Goal: Communication & Community: Answer question/provide support

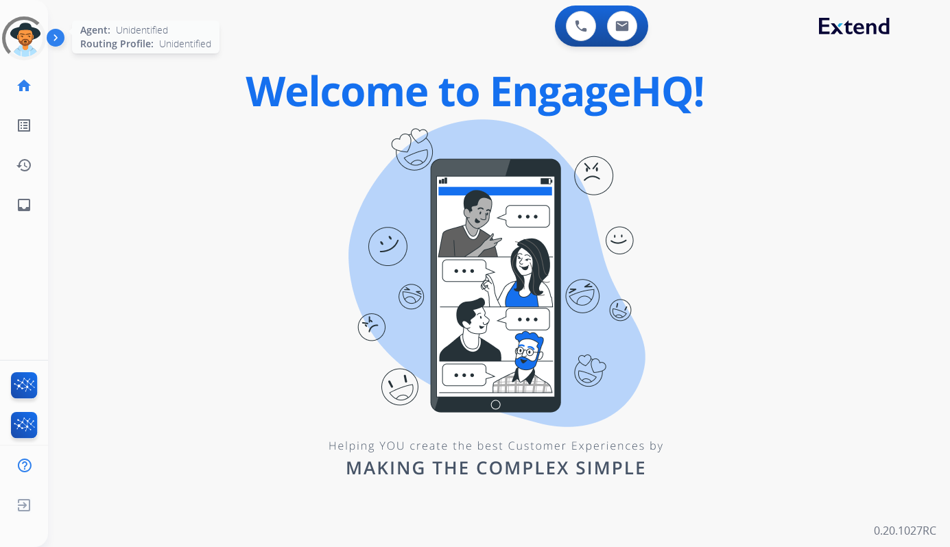
click at [37, 36] on div at bounding box center [24, 39] width 62 height 62
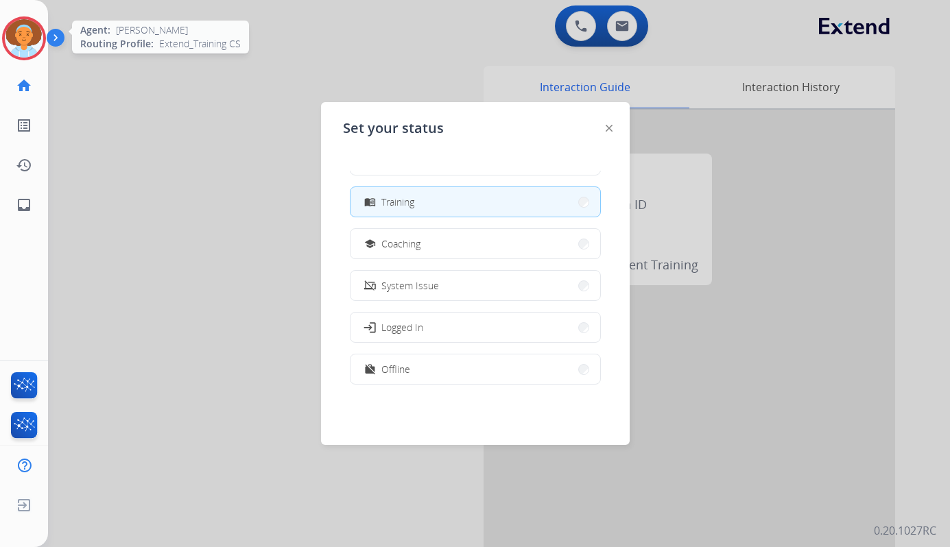
scroll to position [148, 0]
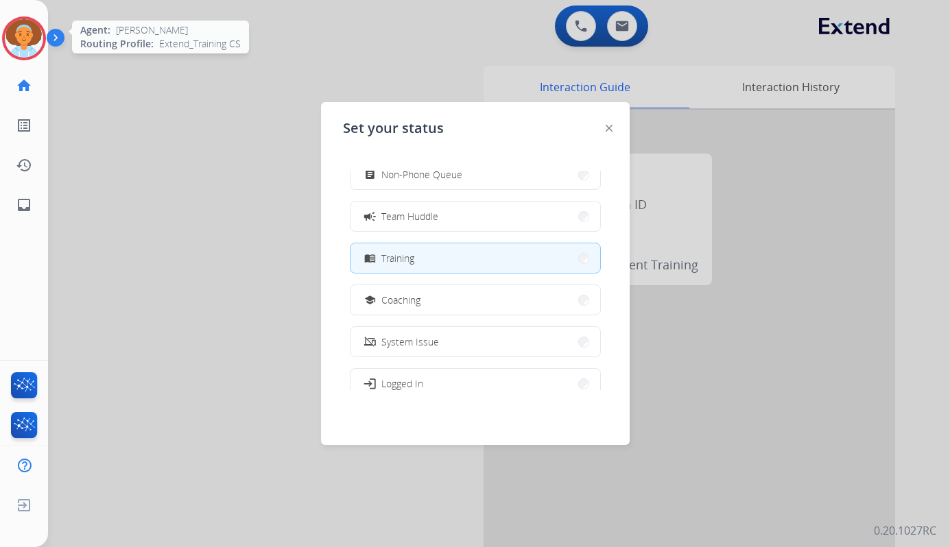
click at [239, 62] on div at bounding box center [475, 273] width 950 height 547
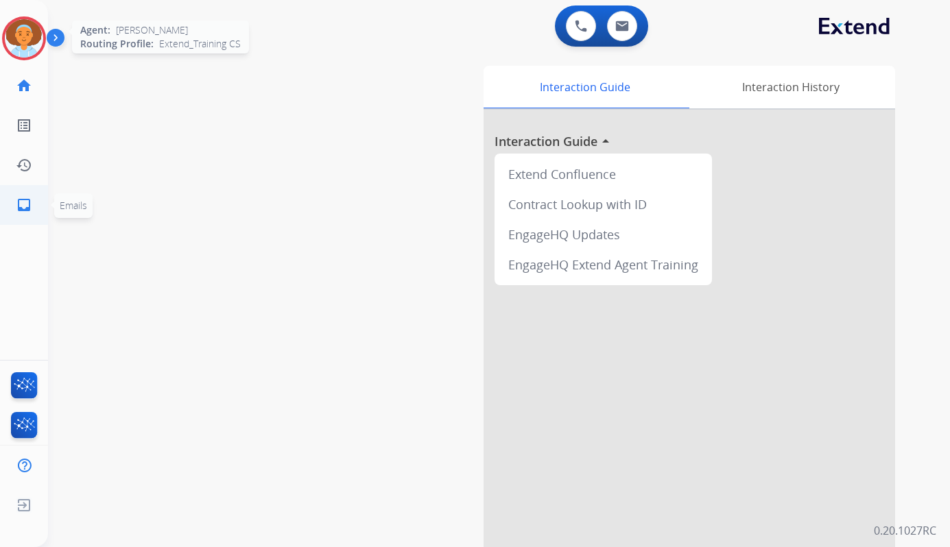
click at [25, 208] on mat-icon "inbox" at bounding box center [24, 205] width 16 height 16
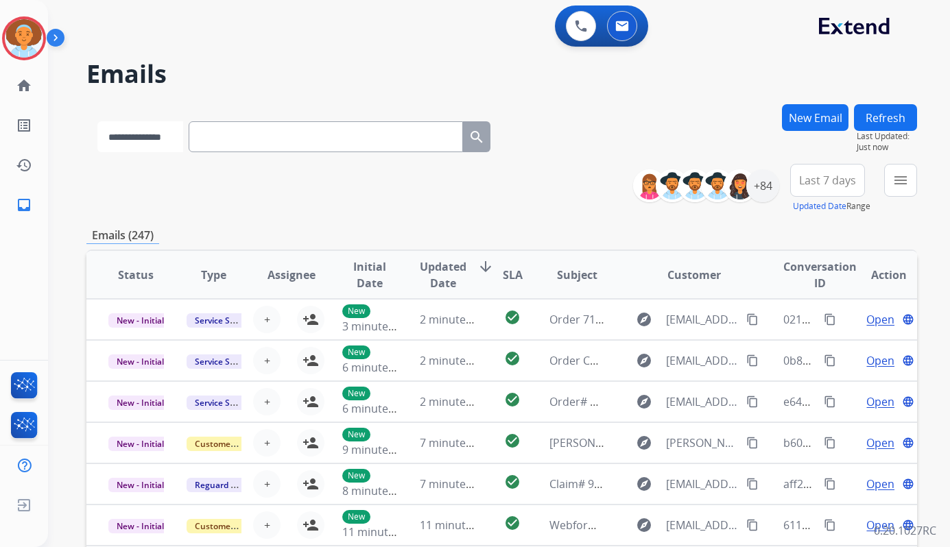
click at [168, 141] on select "**********" at bounding box center [140, 136] width 86 height 31
select select "*******"
click at [97, 121] on select "**********" at bounding box center [140, 136] width 86 height 31
click at [250, 145] on input "text" at bounding box center [327, 136] width 274 height 31
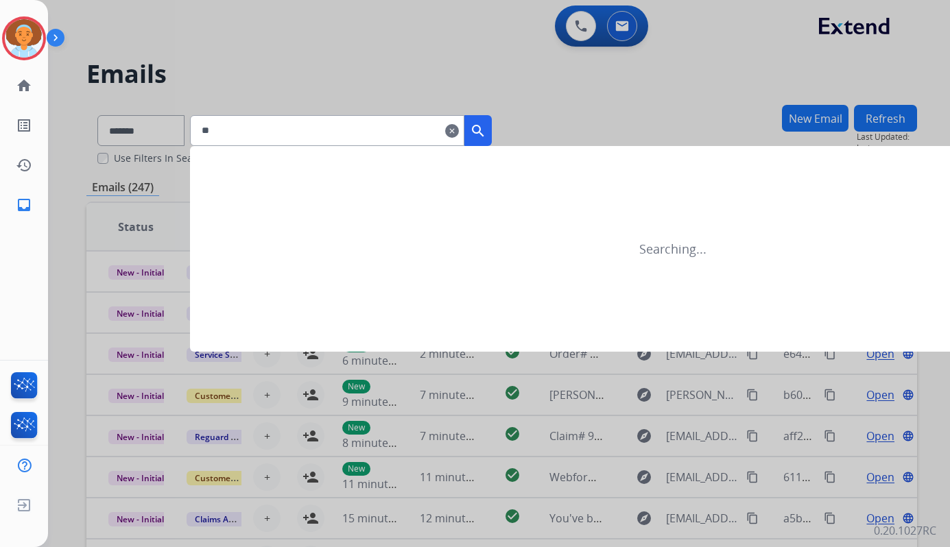
type input "*"
type input "*******"
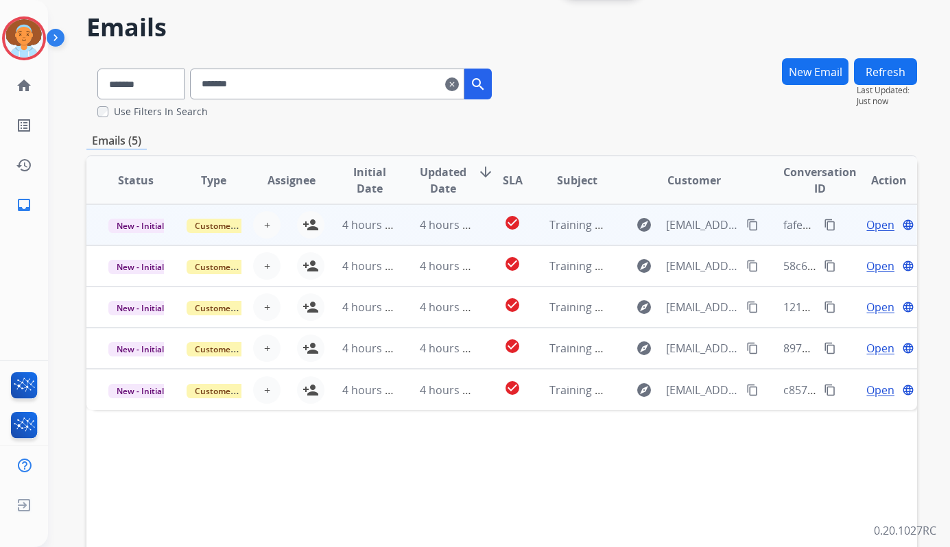
scroll to position [69, 0]
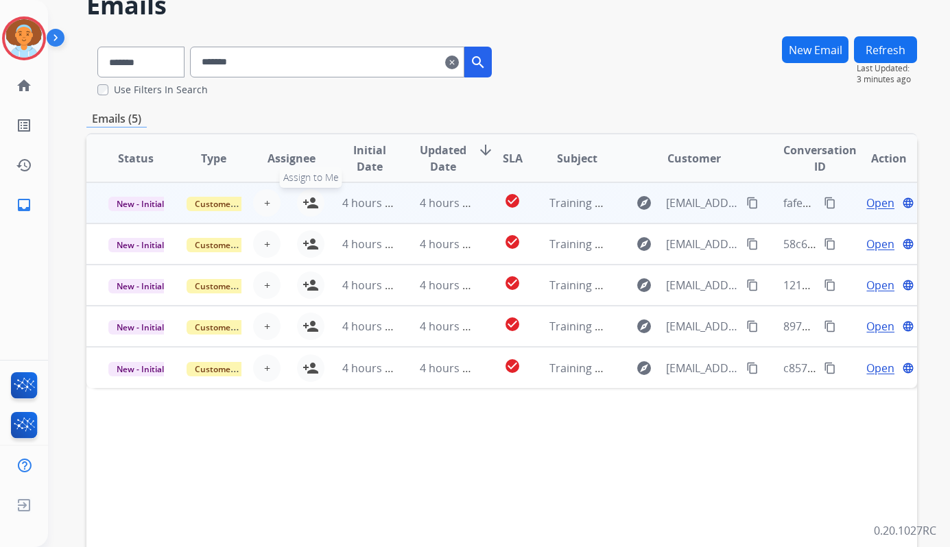
click at [307, 199] on mat-icon "person_add" at bounding box center [310, 203] width 16 height 16
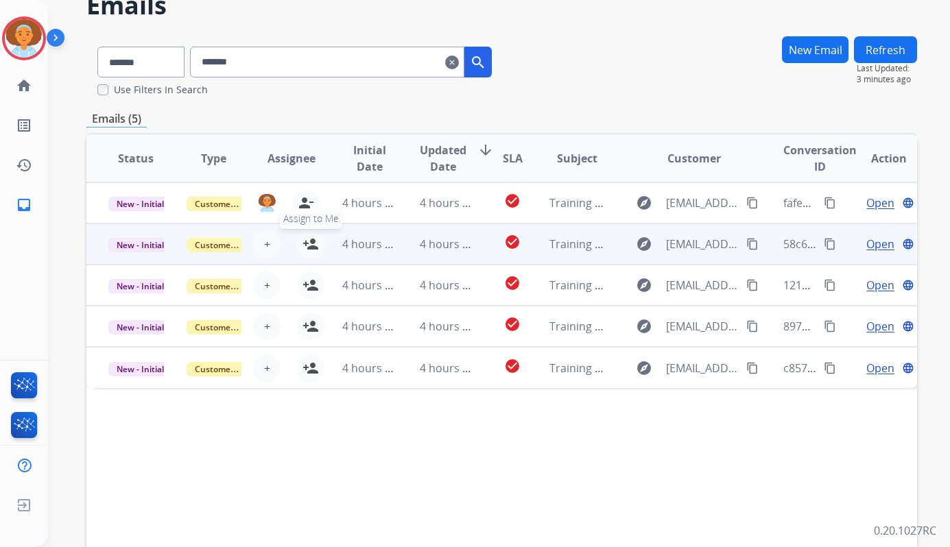
click at [304, 242] on mat-icon "person_add" at bounding box center [310, 244] width 16 height 16
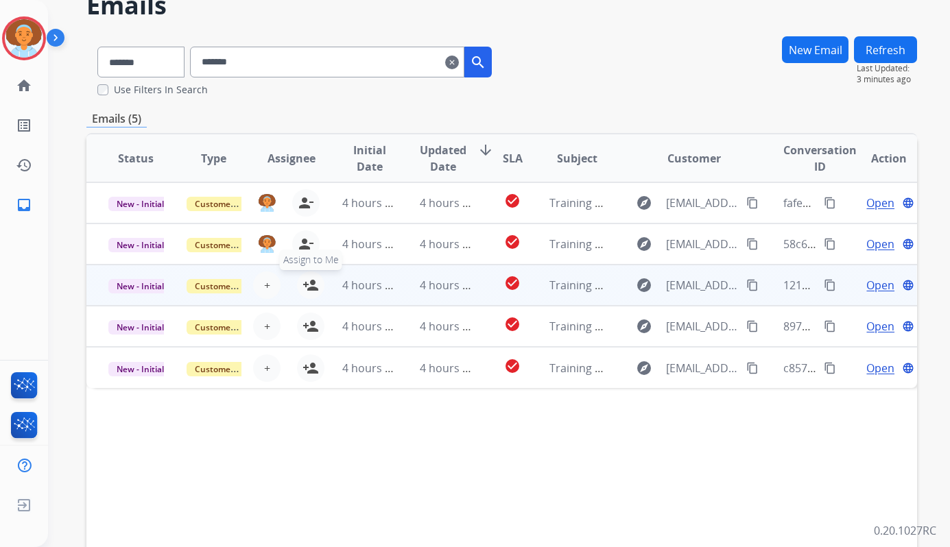
click at [320, 291] on td "4 hours ago" at bounding box center [359, 285] width 78 height 41
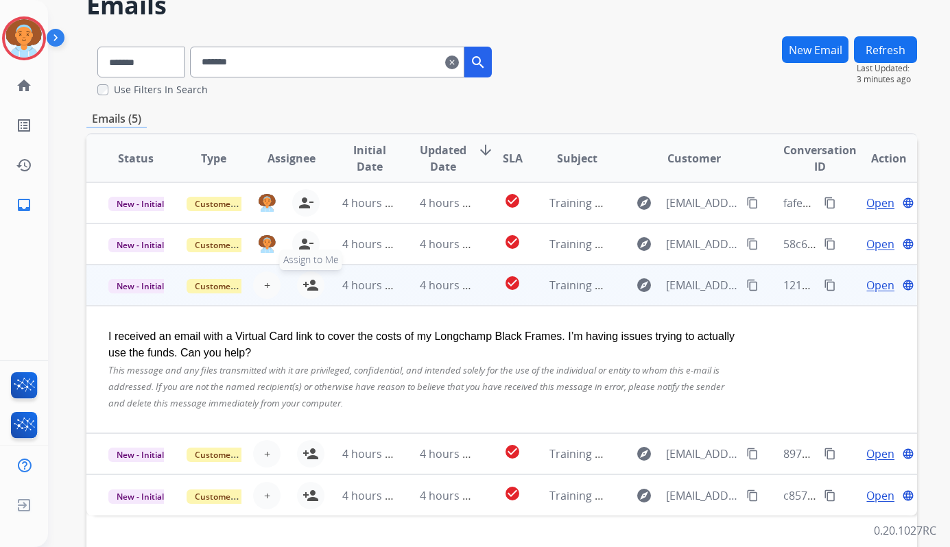
click at [311, 289] on mat-icon "person_add" at bounding box center [310, 285] width 16 height 16
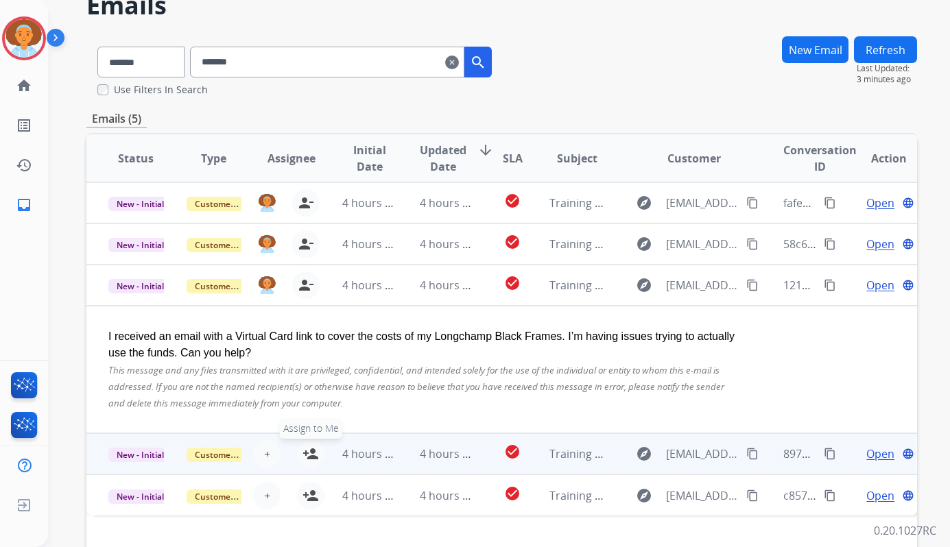
click at [313, 457] on mat-icon "person_add" at bounding box center [310, 454] width 16 height 16
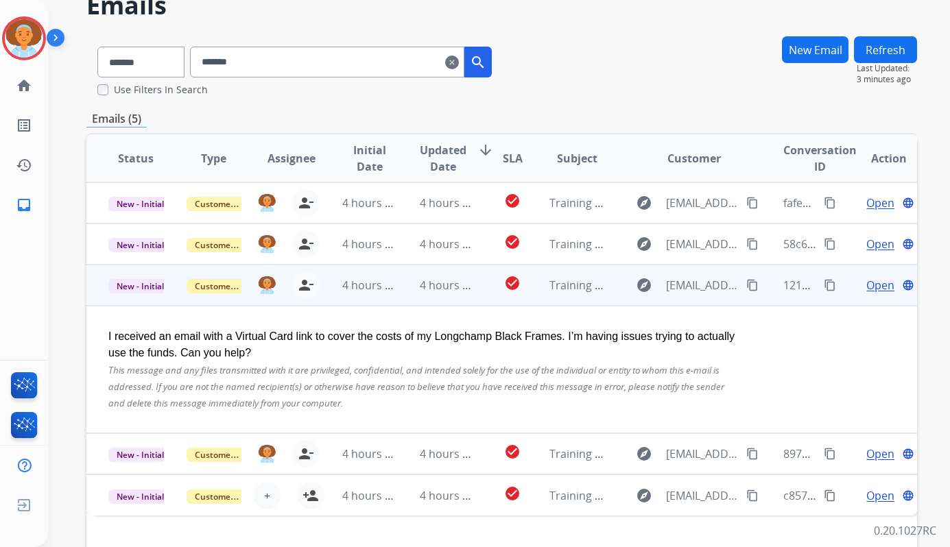
click at [322, 292] on td "4 hours ago" at bounding box center [359, 285] width 78 height 41
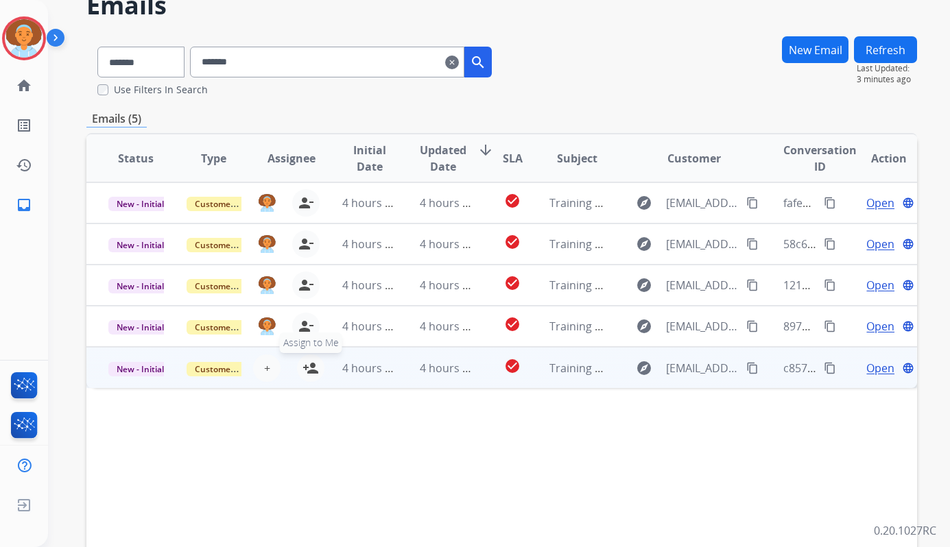
click at [309, 370] on mat-icon "person_add" at bounding box center [310, 368] width 16 height 16
click at [310, 365] on mat-icon "person_add" at bounding box center [310, 368] width 16 height 16
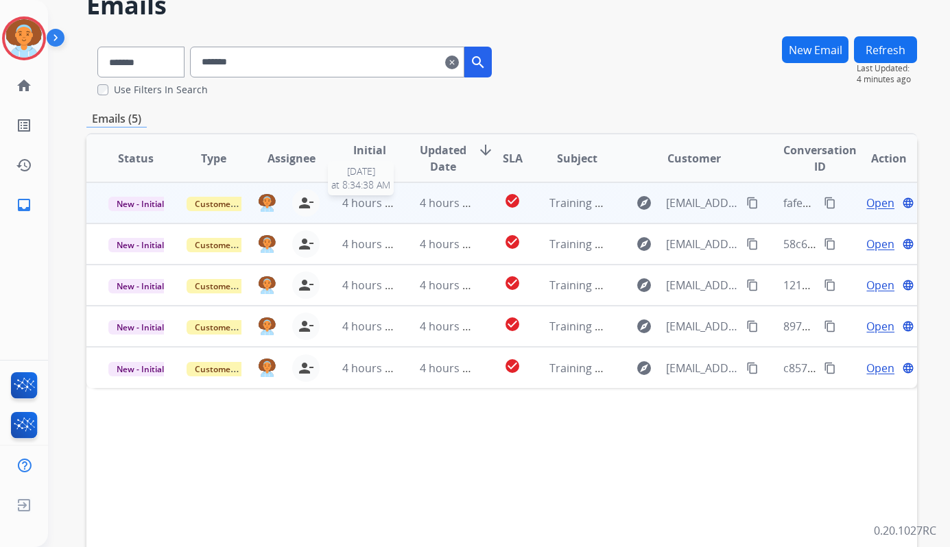
click at [358, 211] on div "4 hours ago" at bounding box center [370, 203] width 56 height 16
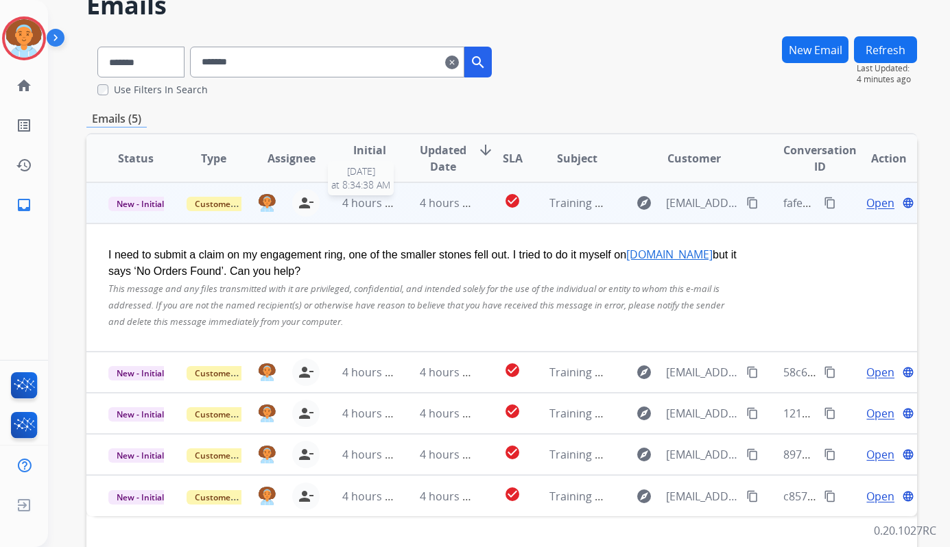
click at [359, 211] on div "4 hours ago" at bounding box center [370, 203] width 56 height 16
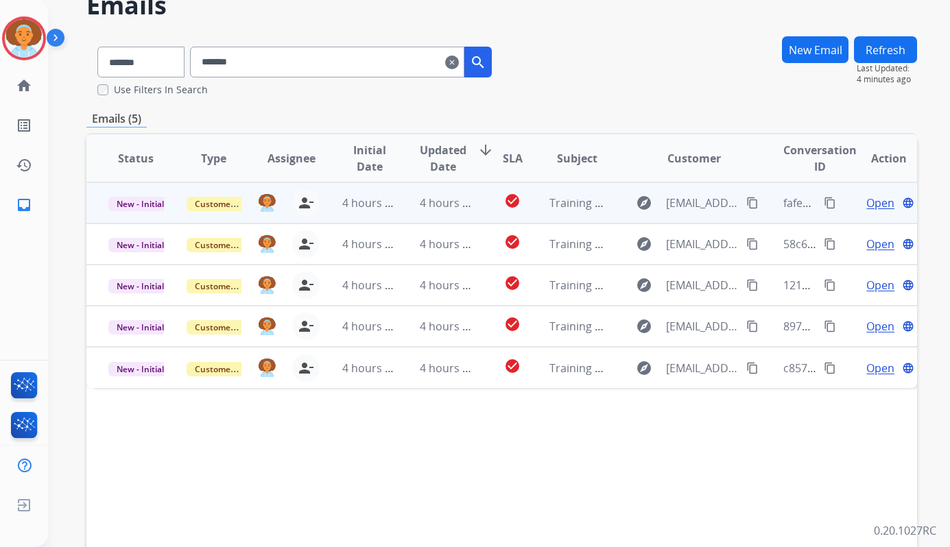
click at [866, 203] on span "Open" at bounding box center [880, 203] width 28 height 16
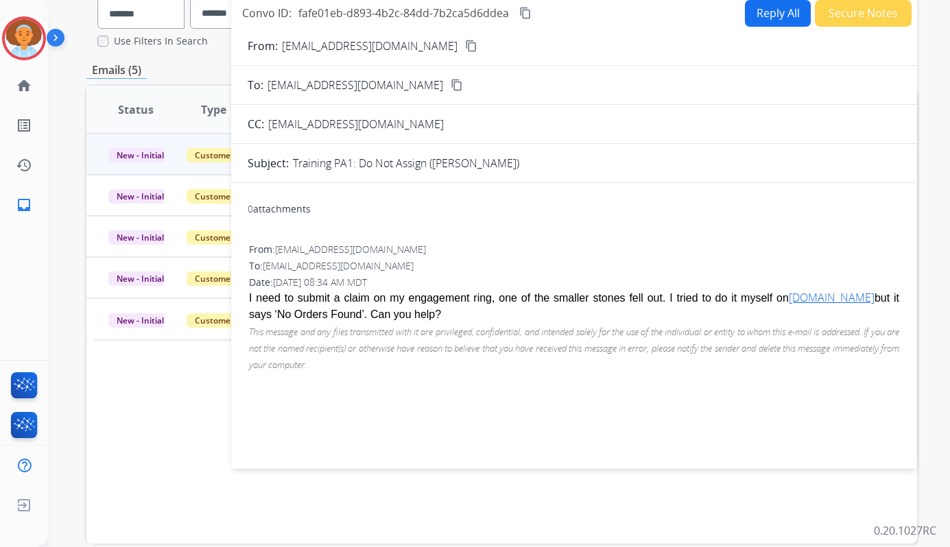
scroll to position [117, 0]
drag, startPoint x: 579, startPoint y: 36, endPoint x: 491, endPoint y: 51, distance: 88.9
click at [491, 51] on form "From: [EMAIL_ADDRESS][DOMAIN_NAME] content_copy To: [EMAIL_ADDRESS][DOMAIN_NAME…" at bounding box center [574, 245] width 686 height 437
click at [317, 220] on div "0 attachments" at bounding box center [574, 211] width 653 height 33
click at [320, 215] on div "0 attachments" at bounding box center [574, 211] width 653 height 33
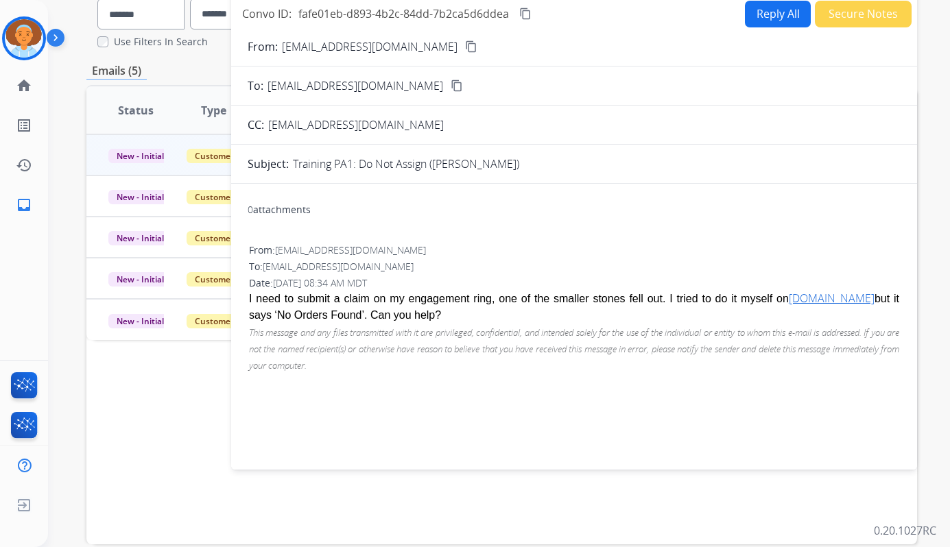
click at [320, 212] on div "0 attachments" at bounding box center [574, 211] width 653 height 33
drag, startPoint x: 320, startPoint y: 212, endPoint x: 343, endPoint y: 184, distance: 35.6
click at [327, 205] on div "0 attachments" at bounding box center [574, 211] width 653 height 33
click at [758, 19] on button "Reply All" at bounding box center [778, 14] width 66 height 27
select select "**********"
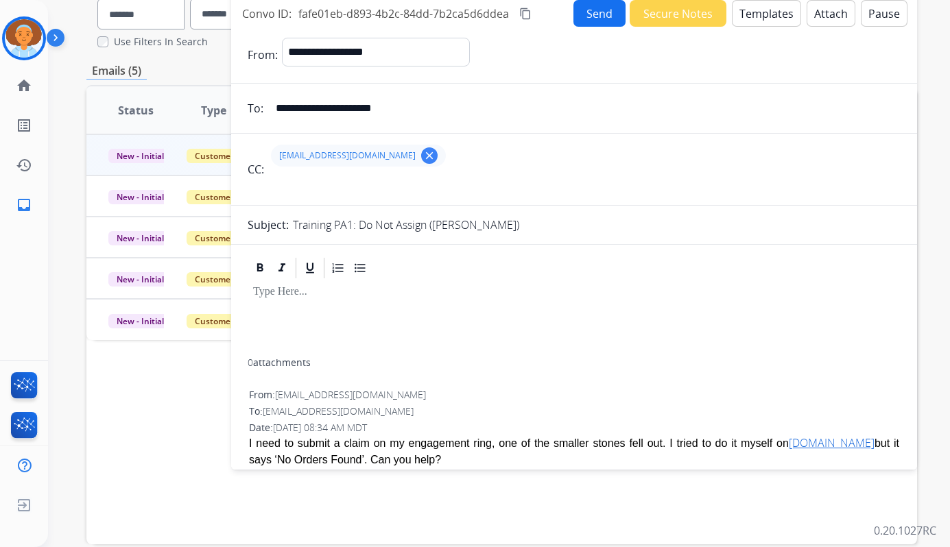
click at [756, 21] on button "Templates" at bounding box center [766, 13] width 69 height 27
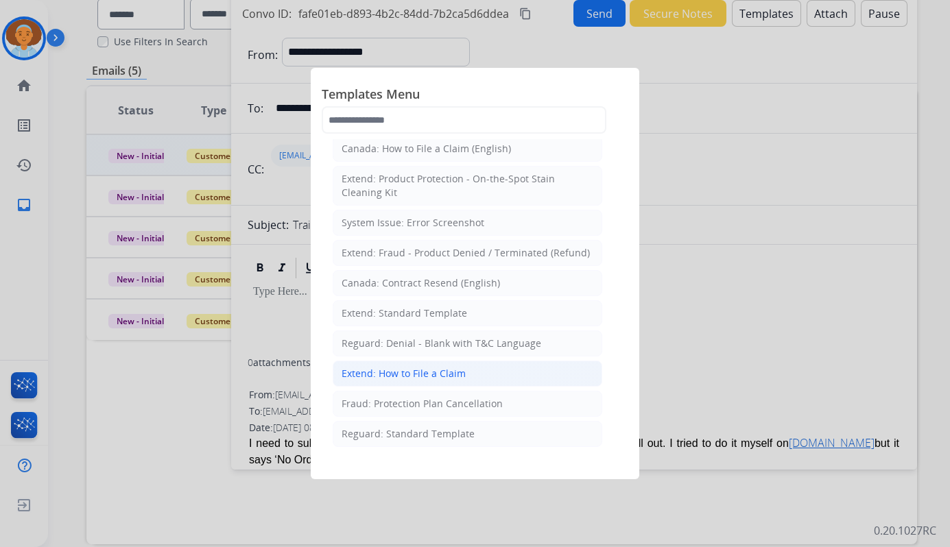
scroll to position [69, 0]
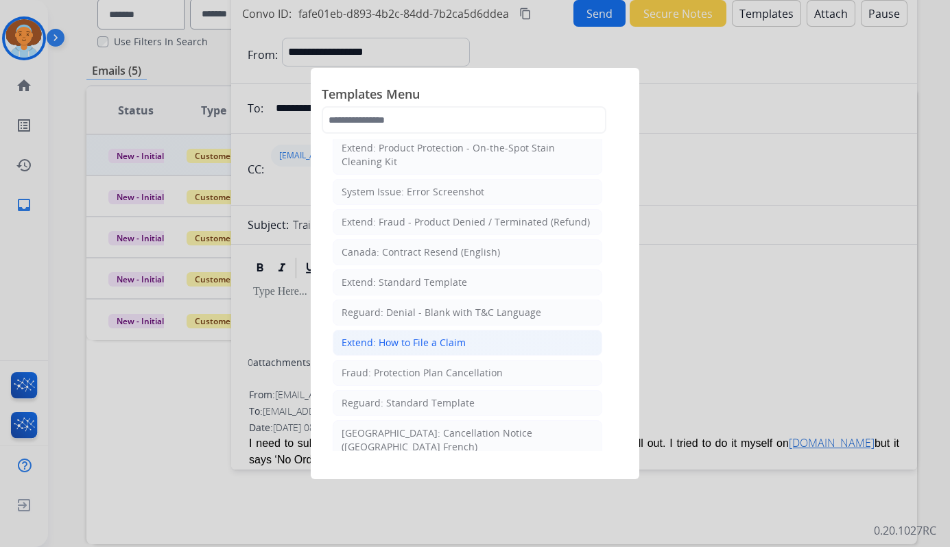
click at [474, 353] on li "Extend: How to File a Claim" at bounding box center [467, 343] width 269 height 26
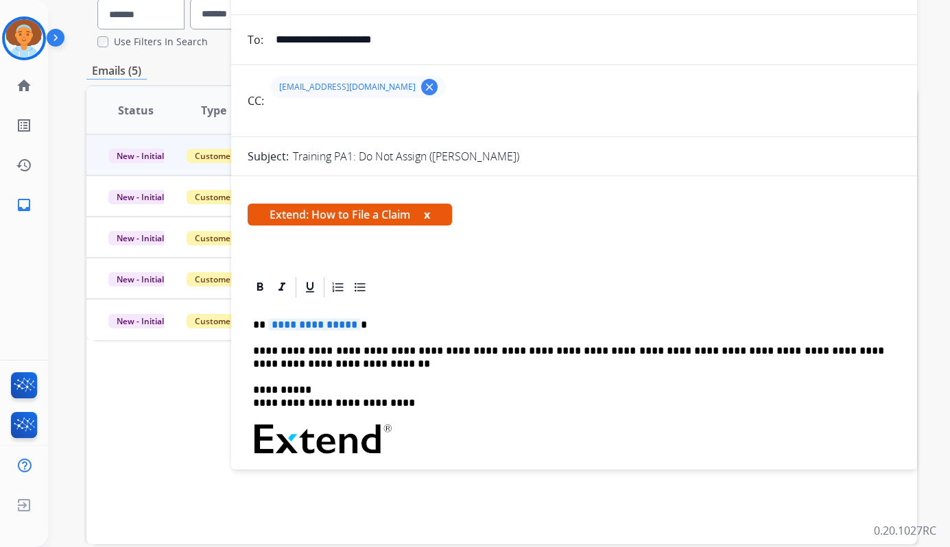
click at [348, 326] on span "**********" at bounding box center [314, 325] width 93 height 12
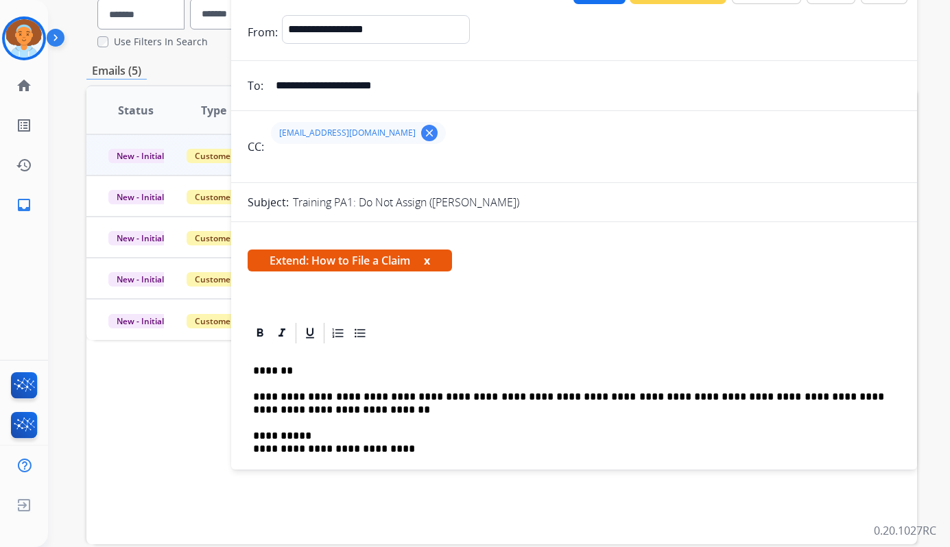
scroll to position [0, 0]
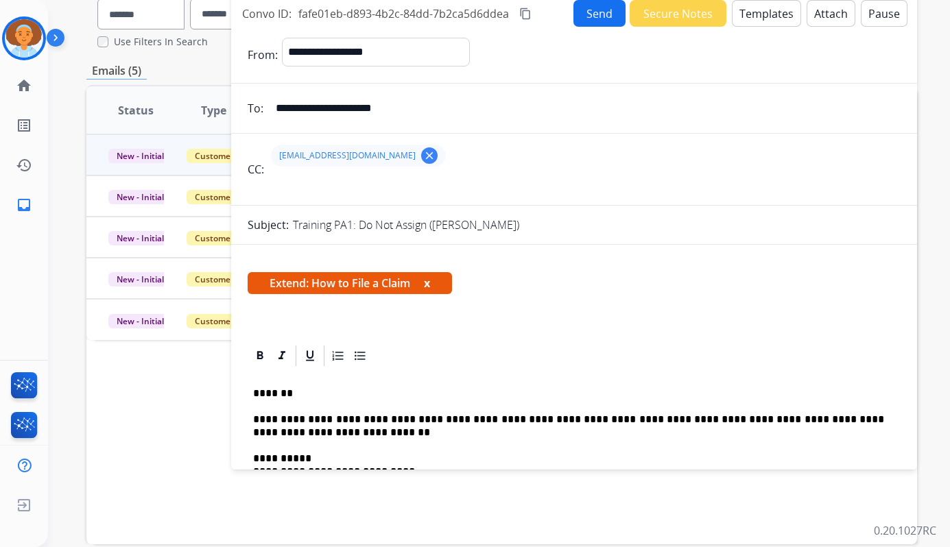
click at [748, 24] on button "Templates" at bounding box center [766, 13] width 69 height 27
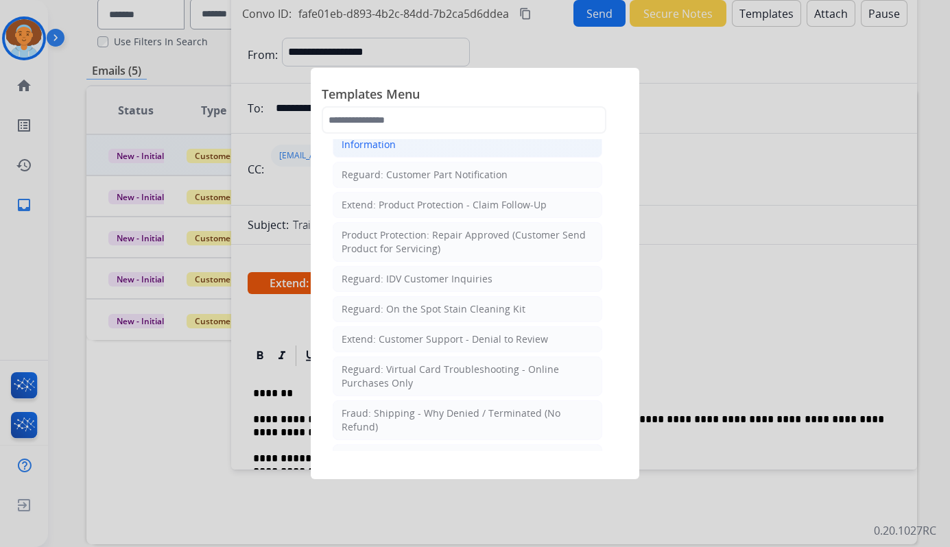
scroll to position [891, 0]
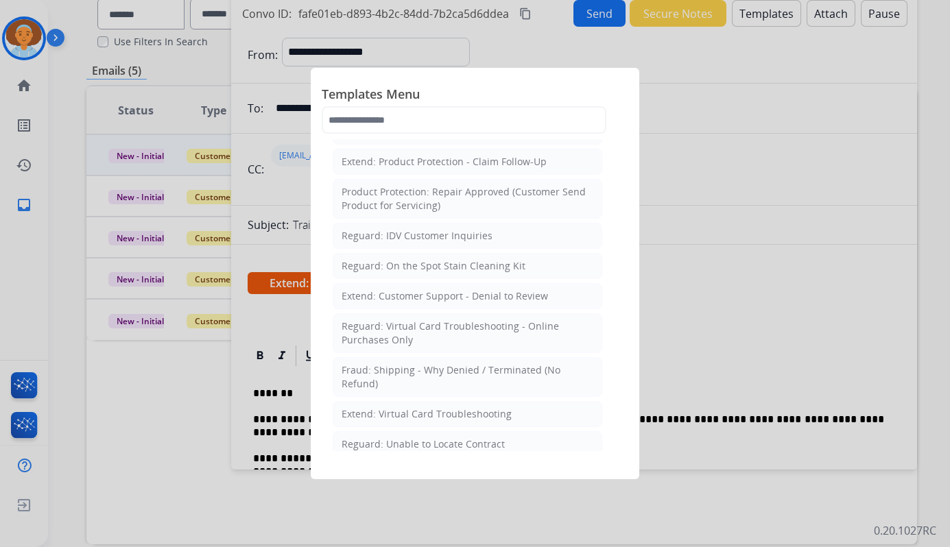
click at [651, 120] on div at bounding box center [475, 273] width 950 height 547
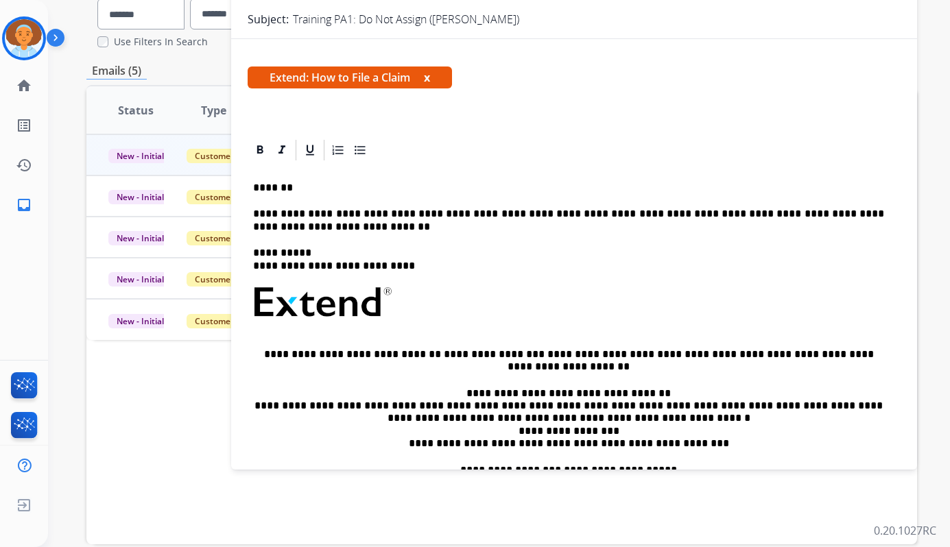
scroll to position [0, 0]
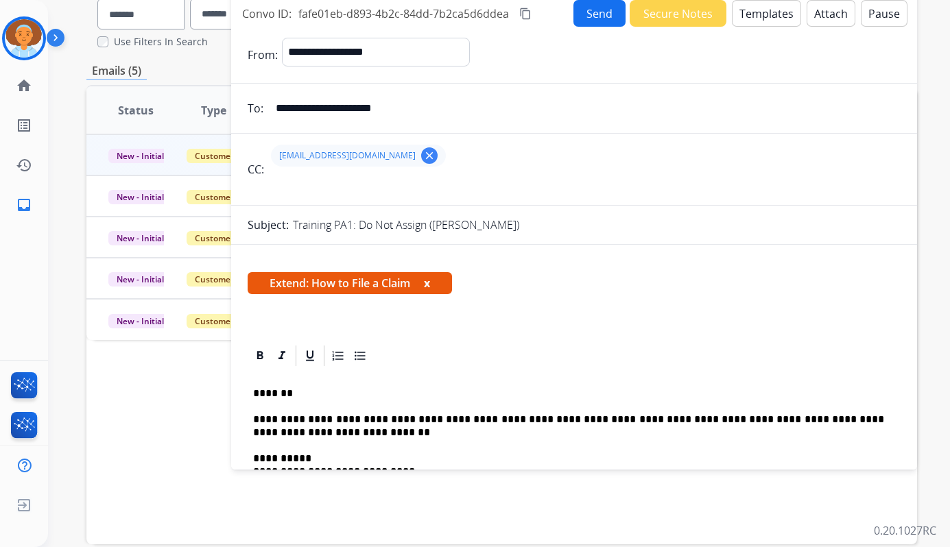
click at [587, 17] on button "Send" at bounding box center [599, 13] width 52 height 27
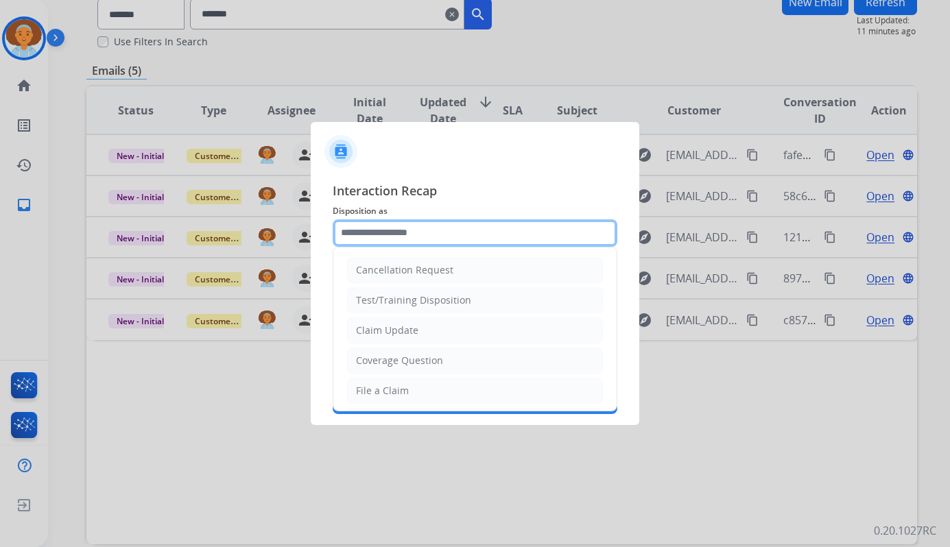
click at [455, 230] on input "text" at bounding box center [475, 232] width 285 height 27
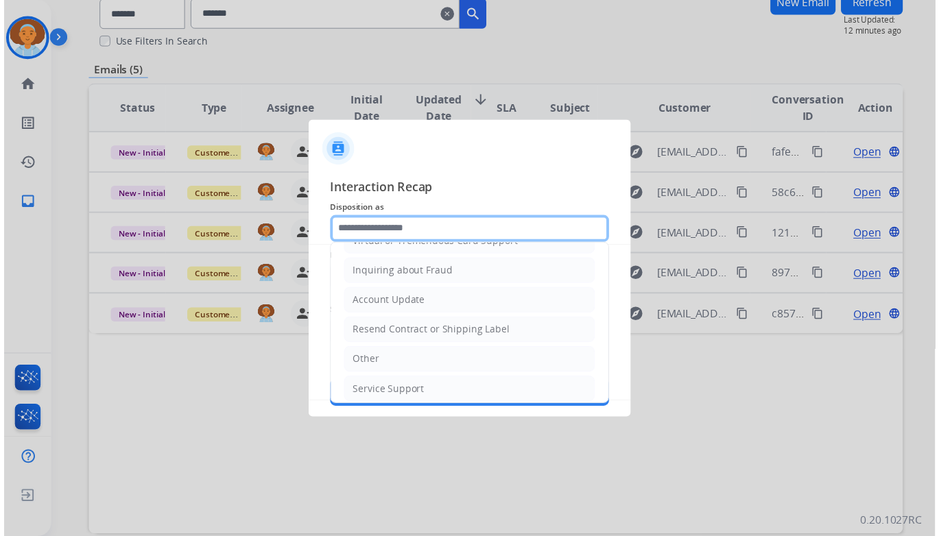
scroll to position [214, 0]
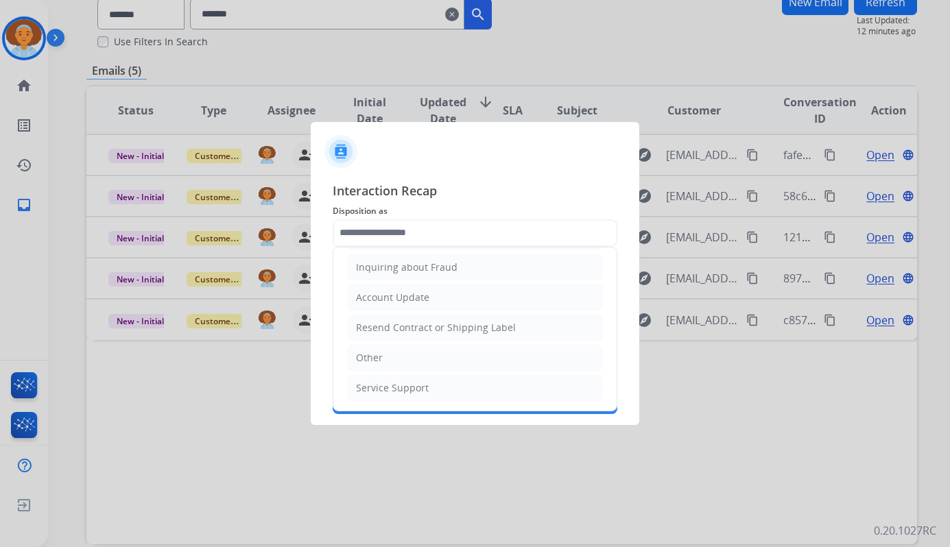
click at [619, 277] on div "Interaction Recap Disposition as Cancellation Request Test/Training Disposition…" at bounding box center [475, 298] width 328 height 256
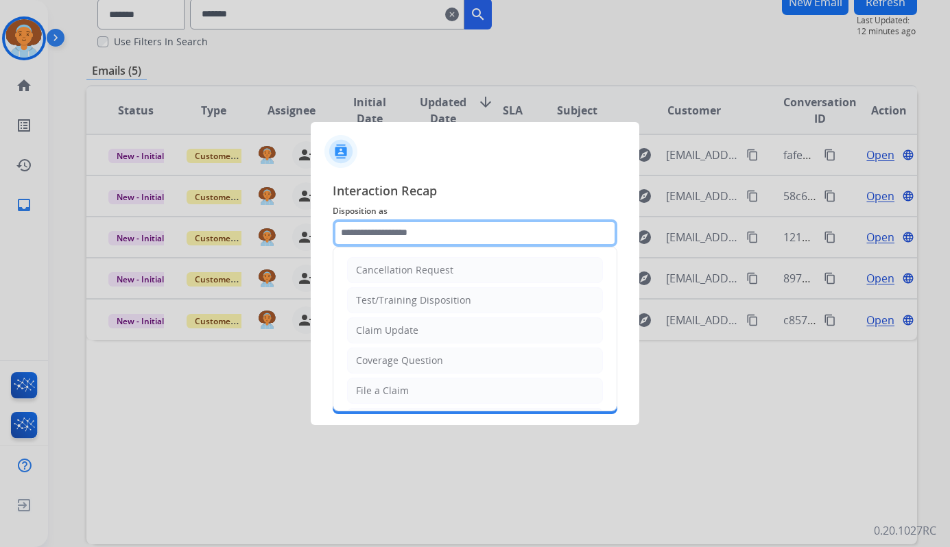
click at [523, 230] on input "text" at bounding box center [475, 232] width 285 height 27
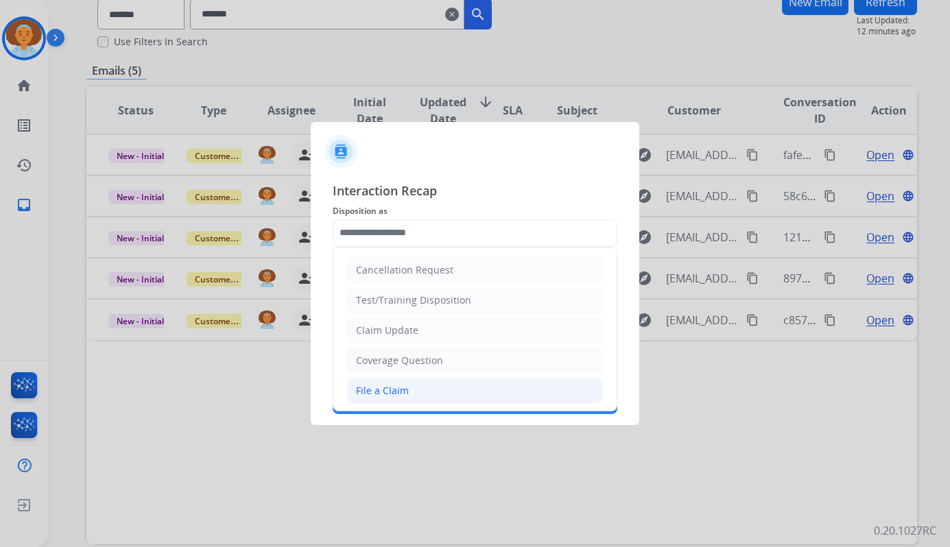
click at [427, 385] on li "File a Claim" at bounding box center [475, 391] width 256 height 26
type input "**********"
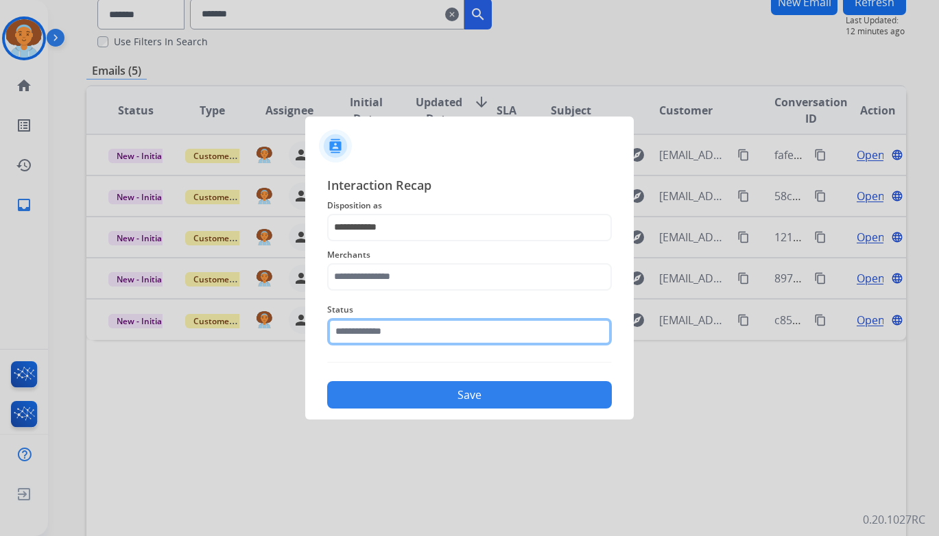
click at [424, 341] on input "text" at bounding box center [469, 331] width 285 height 27
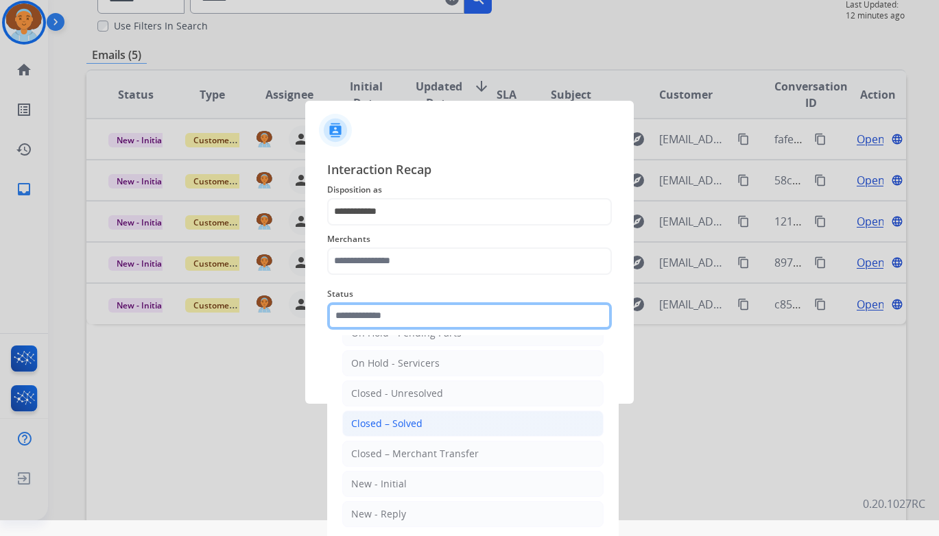
scroll to position [21, 0]
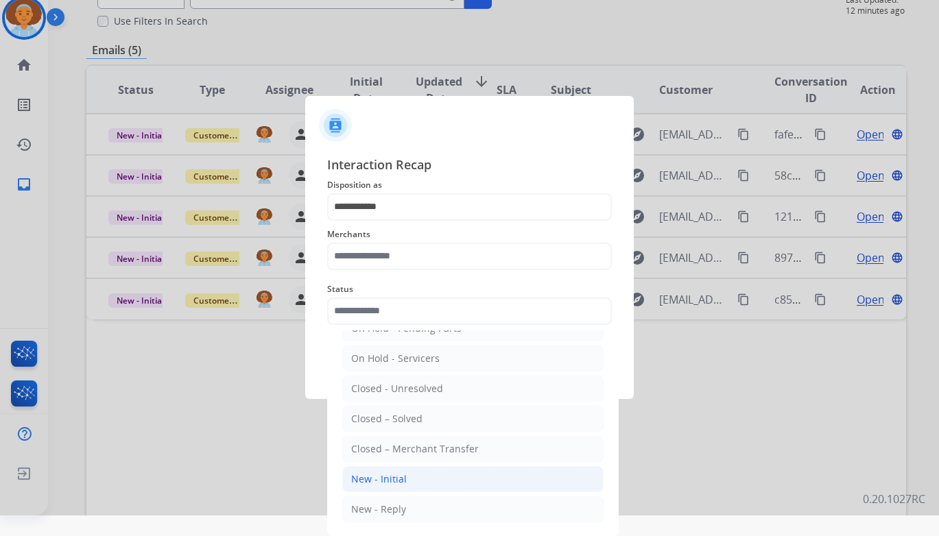
click at [474, 475] on li "New - Initial" at bounding box center [472, 479] width 261 height 26
type input "**********"
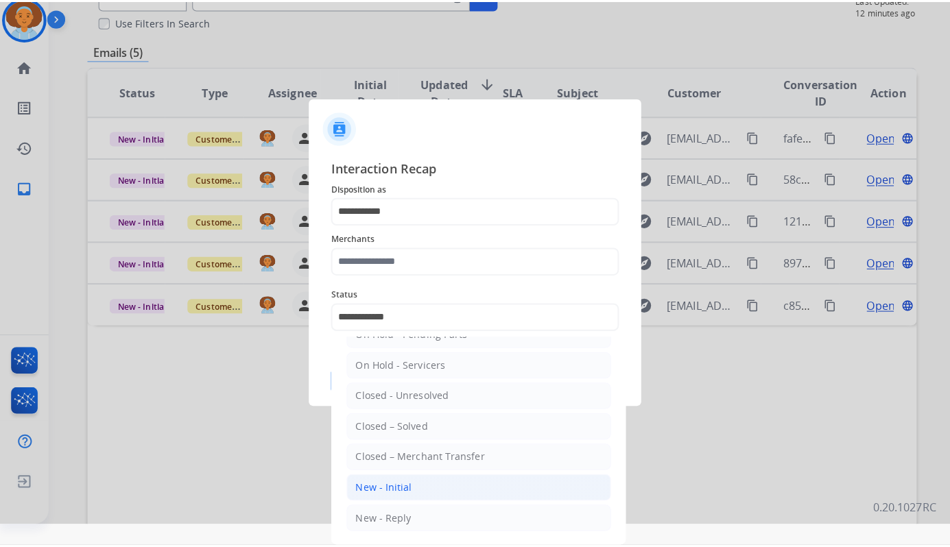
scroll to position [0, 0]
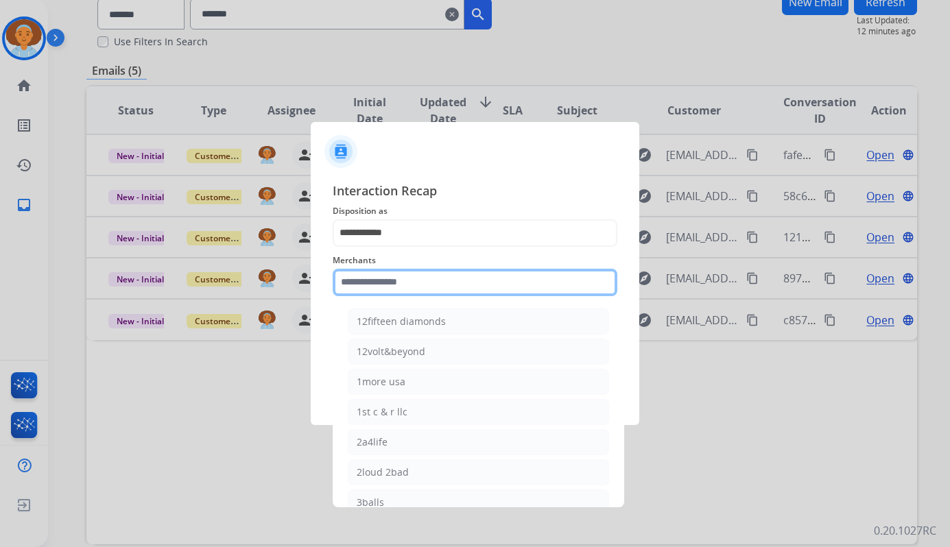
click at [420, 278] on input "text" at bounding box center [475, 282] width 285 height 27
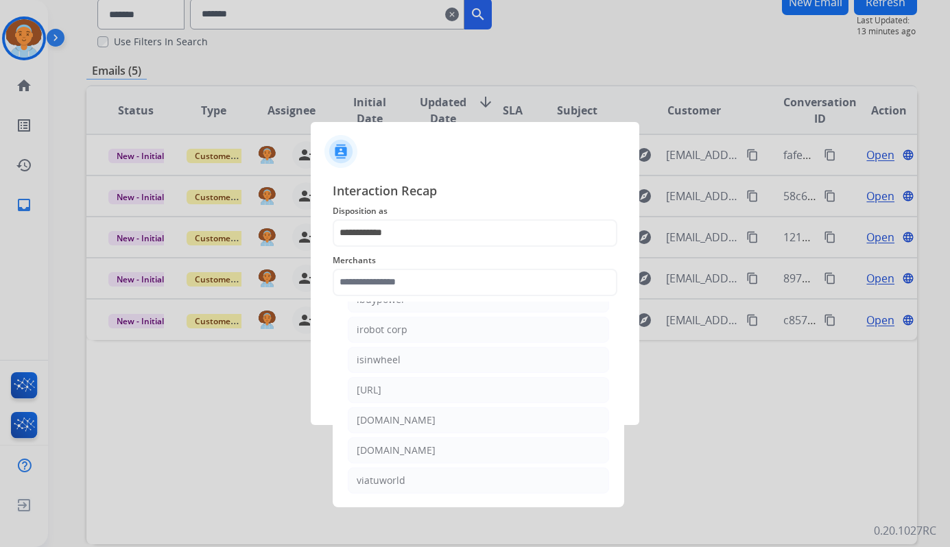
click at [682, 486] on div at bounding box center [475, 273] width 950 height 547
click at [682, 482] on div at bounding box center [475, 273] width 950 height 547
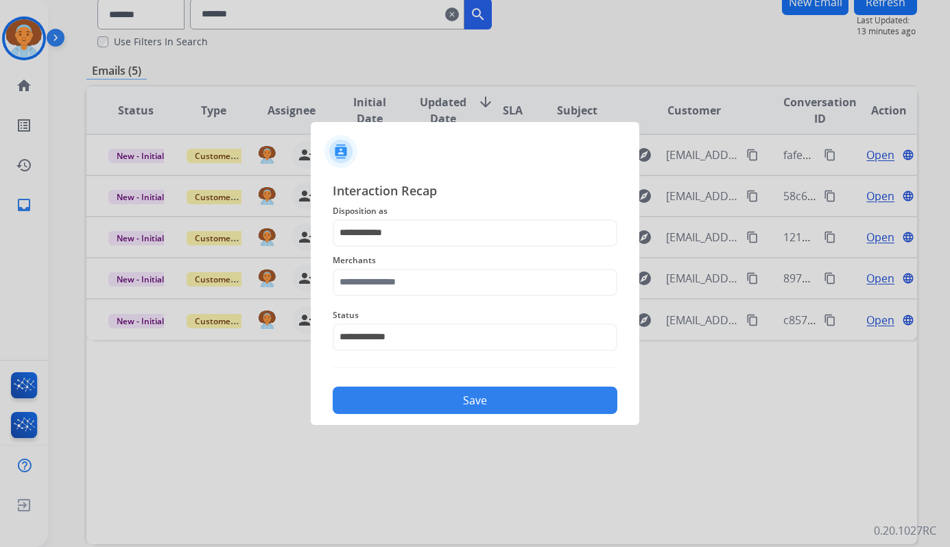
click at [488, 402] on button "Save" at bounding box center [475, 400] width 285 height 27
click at [520, 95] on div at bounding box center [475, 273] width 950 height 547
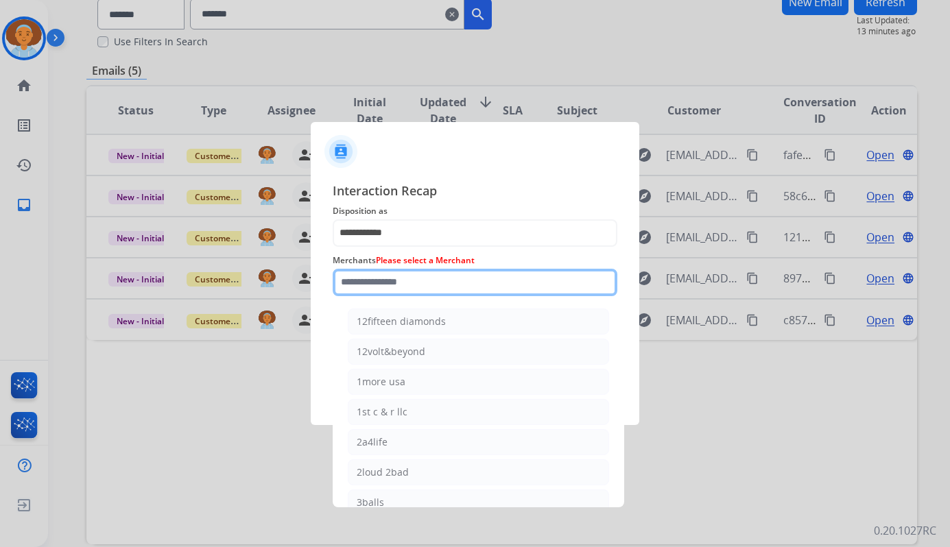
click at [413, 289] on input "text" at bounding box center [475, 282] width 285 height 27
click at [414, 284] on input "text" at bounding box center [475, 282] width 285 height 27
click at [368, 252] on span "Merchants Please select a Merchant" at bounding box center [475, 260] width 285 height 16
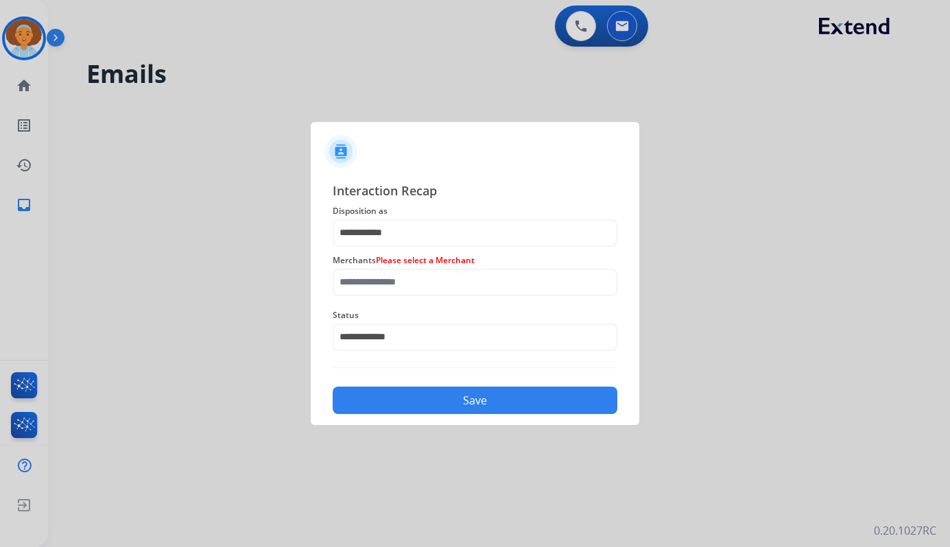
scroll to position [0, 0]
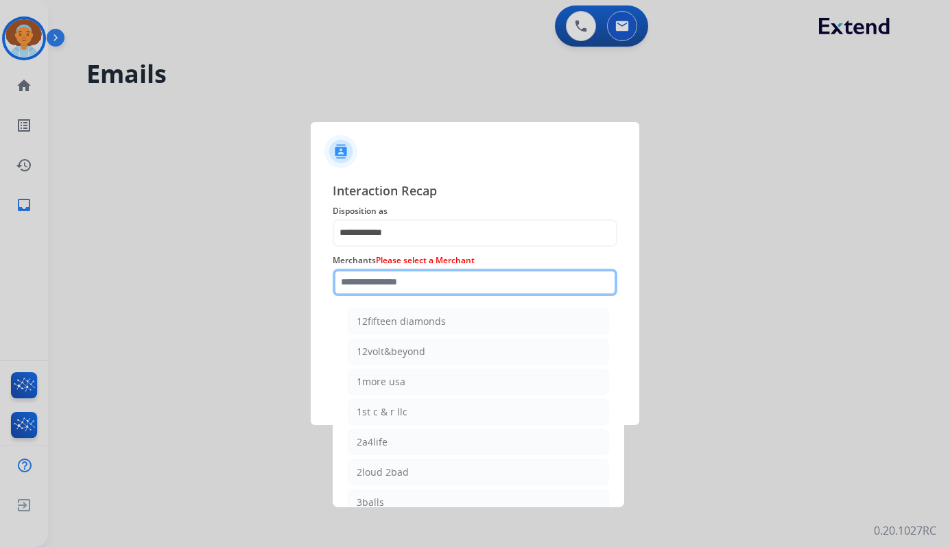
click at [424, 279] on input "text" at bounding box center [475, 282] width 285 height 27
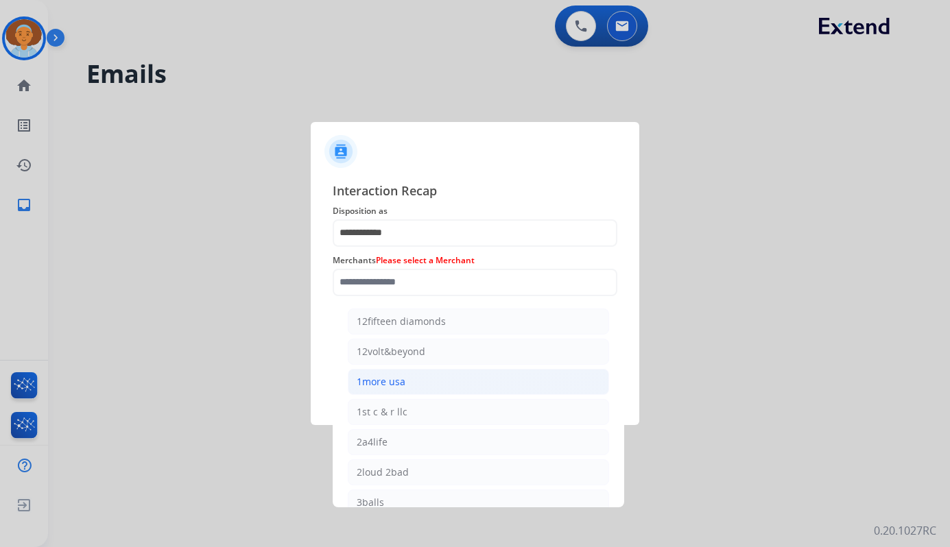
click at [457, 380] on li "1more usa" at bounding box center [478, 382] width 261 height 26
type input "*********"
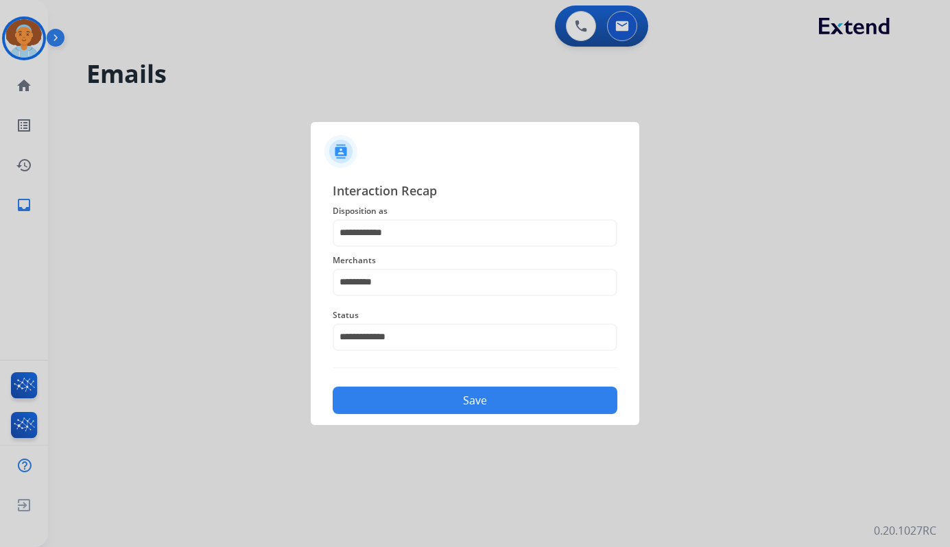
click at [458, 396] on button "Save" at bounding box center [475, 400] width 285 height 27
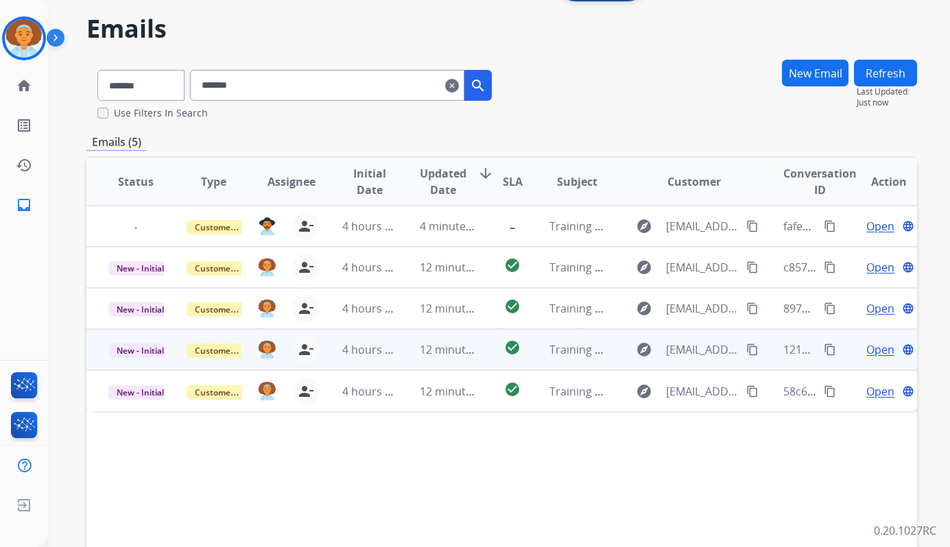
scroll to position [69, 0]
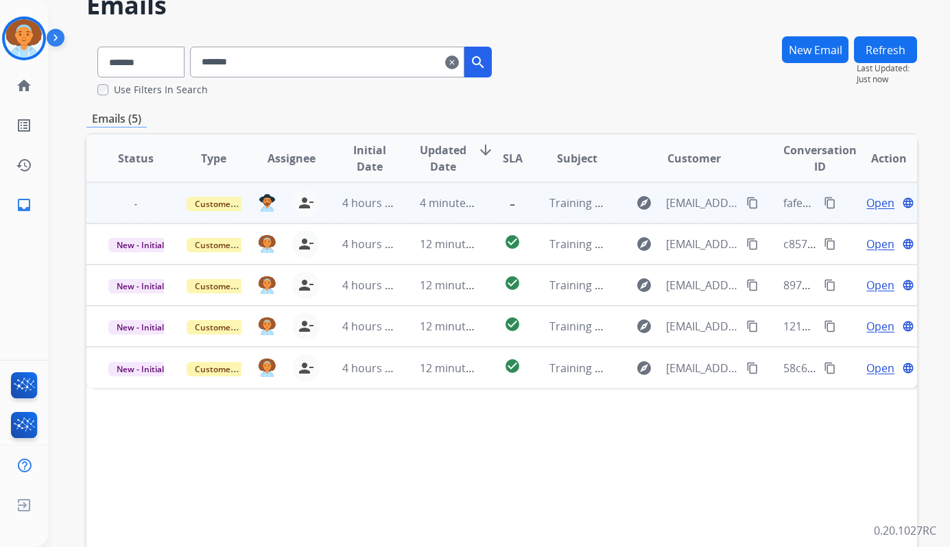
click at [872, 208] on span "Open" at bounding box center [880, 203] width 28 height 16
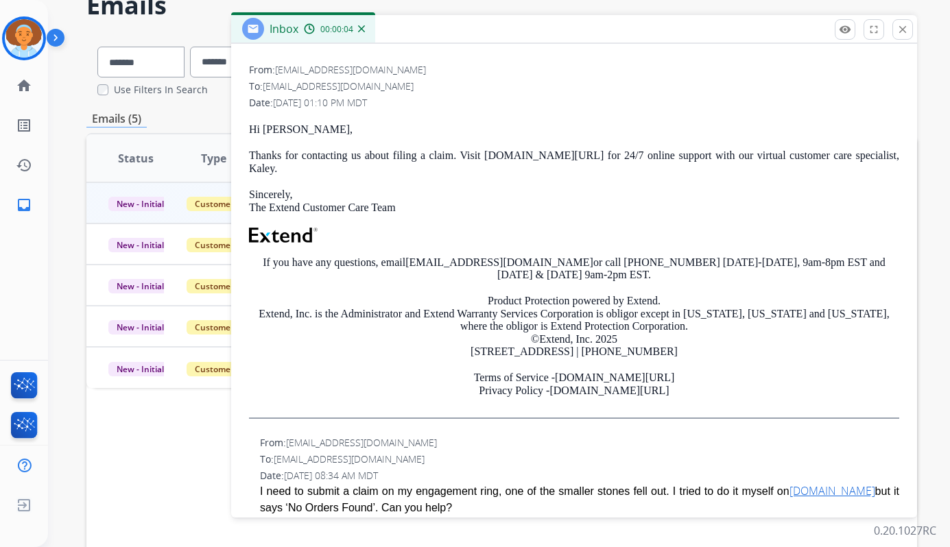
scroll to position [206, 0]
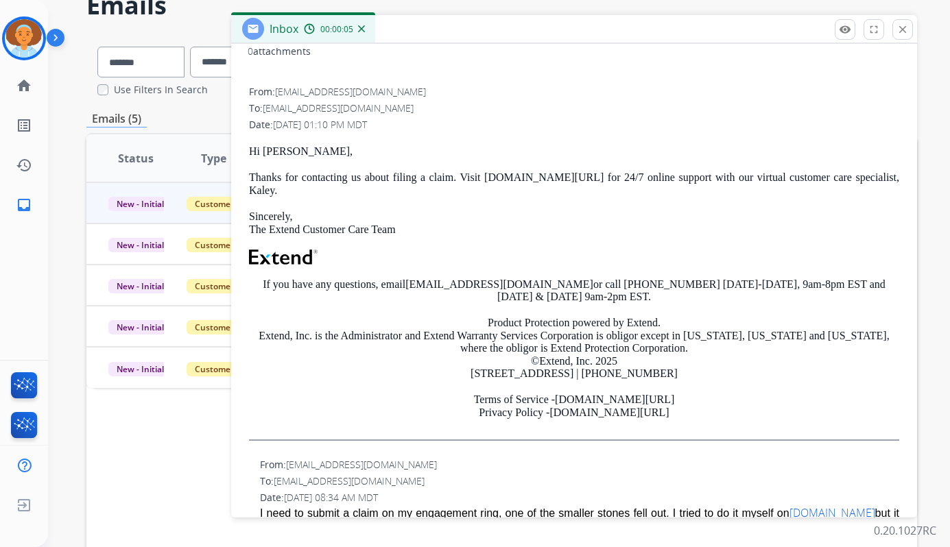
click at [900, 129] on div "0 attachments From: [EMAIL_ADDRESS][DOMAIN_NAME] To: [EMAIL_ADDRESS][DOMAIN_NAM…" at bounding box center [574, 318] width 686 height 564
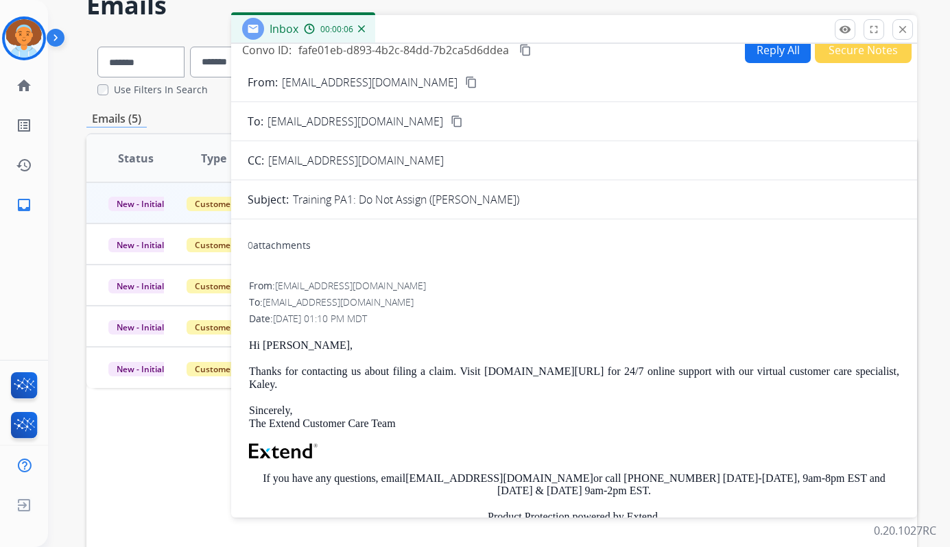
scroll to position [0, 0]
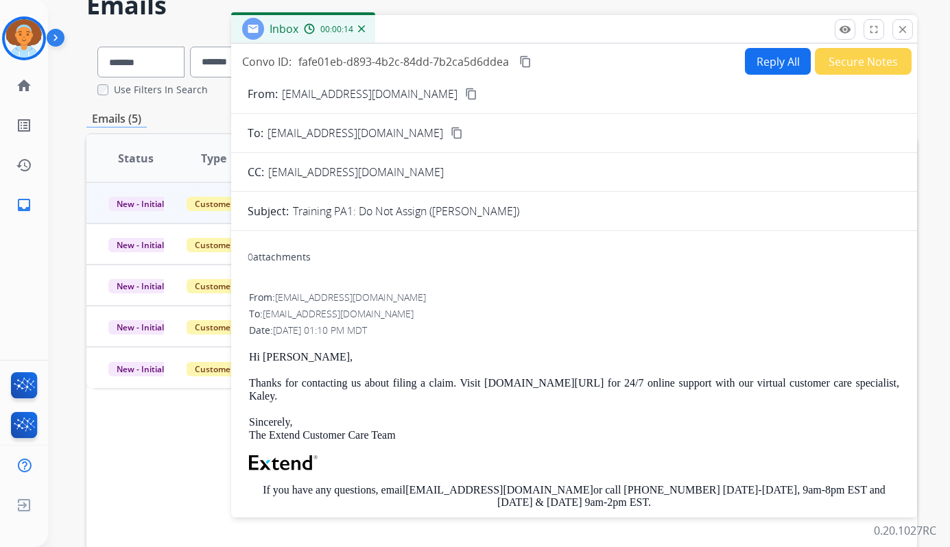
click at [909, 40] on div "Inbox 00:00:14" at bounding box center [574, 29] width 686 height 29
click at [901, 32] on mat-icon "close" at bounding box center [902, 29] width 12 height 12
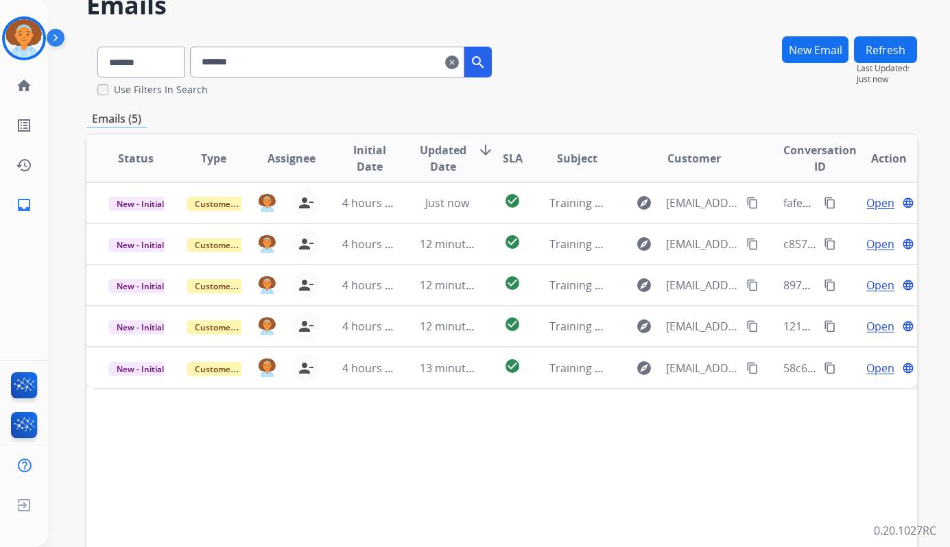
click at [880, 50] on button "Refresh" at bounding box center [885, 49] width 63 height 27
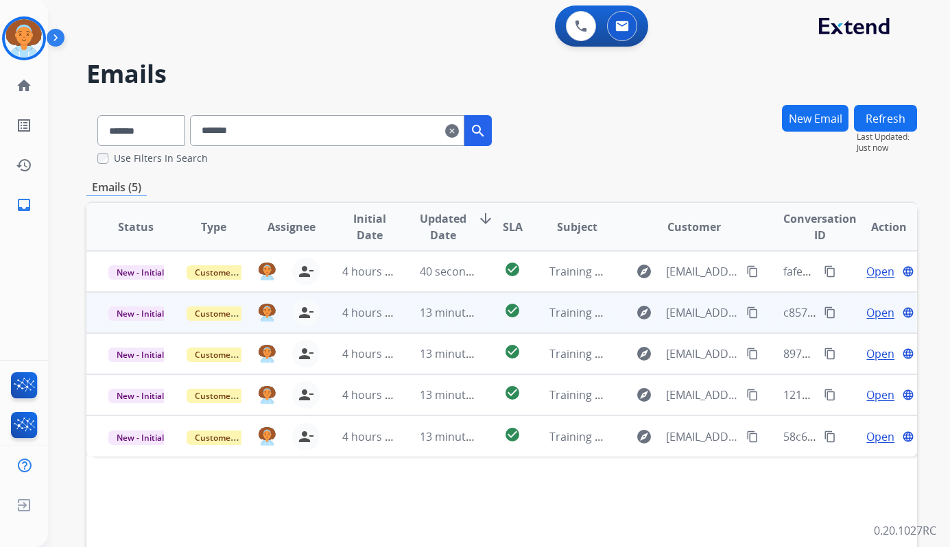
click at [866, 313] on span "Open" at bounding box center [880, 312] width 28 height 16
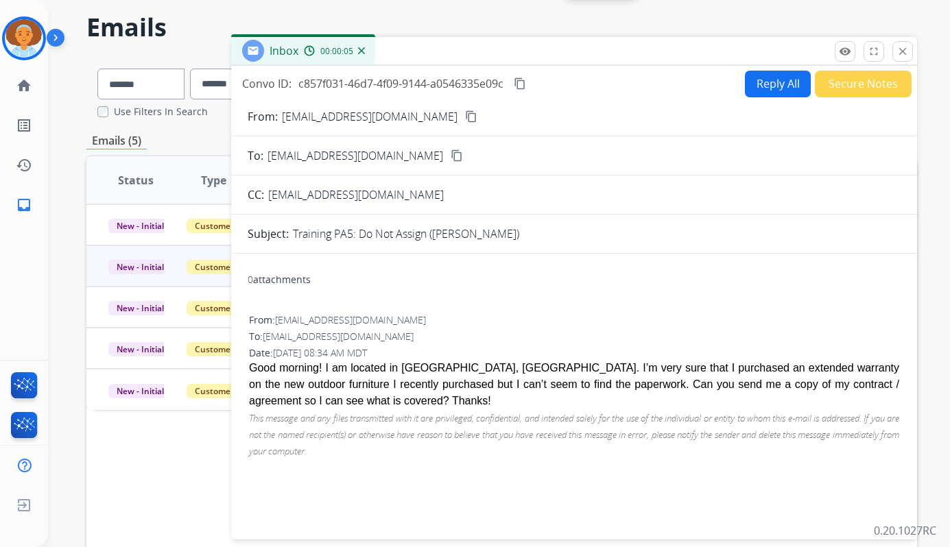
scroll to position [69, 0]
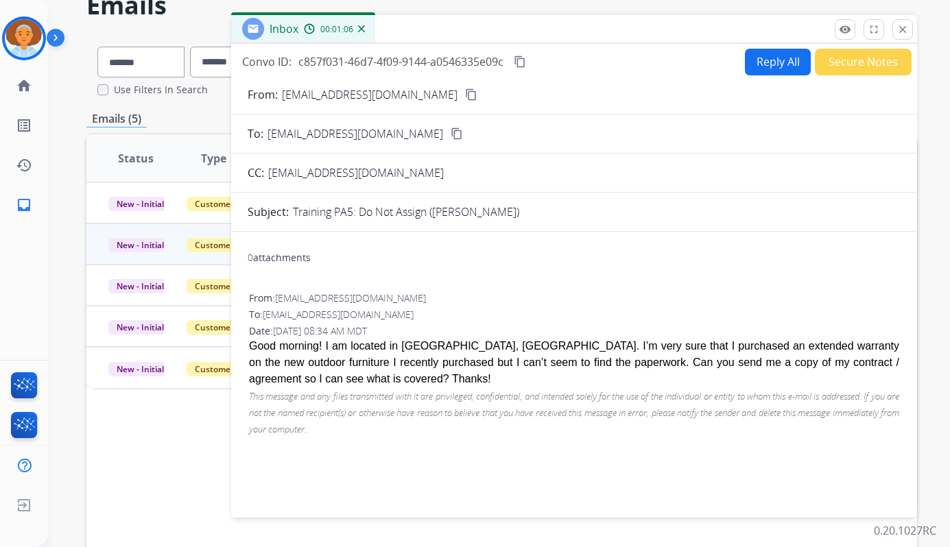
click at [789, 68] on button "Reply All" at bounding box center [778, 62] width 66 height 27
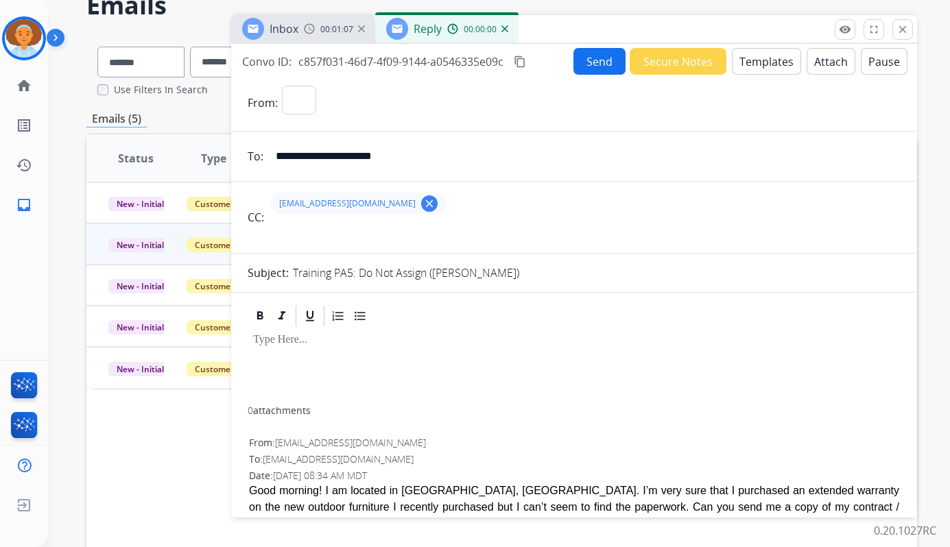
select select "**********"
click at [743, 60] on button "Templates" at bounding box center [766, 61] width 69 height 27
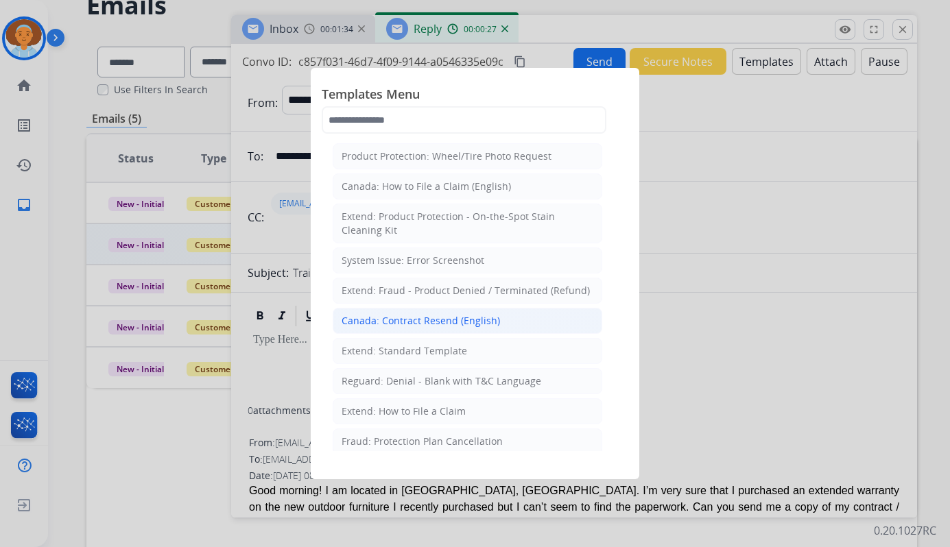
click at [507, 320] on li "Canada: Contract Resend (English)" at bounding box center [467, 321] width 269 height 26
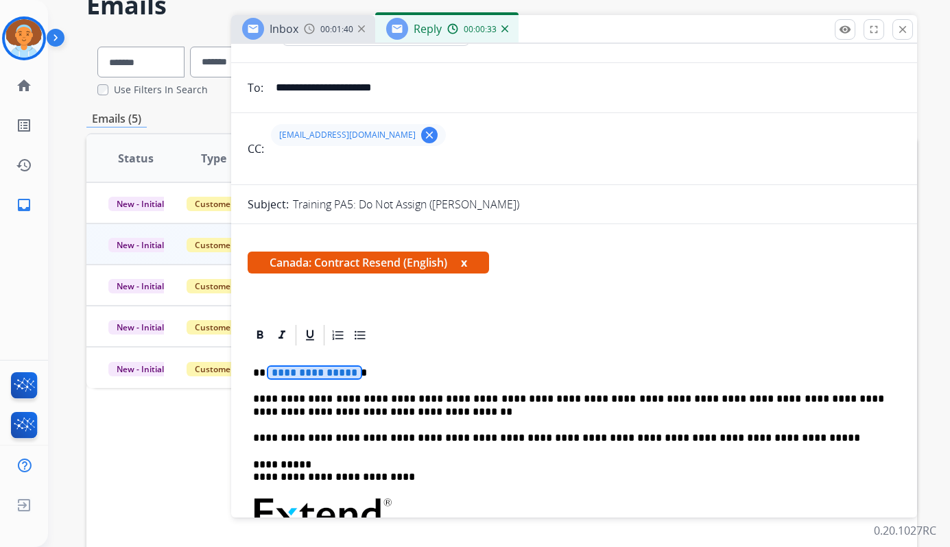
click at [331, 371] on span "**********" at bounding box center [314, 373] width 93 height 12
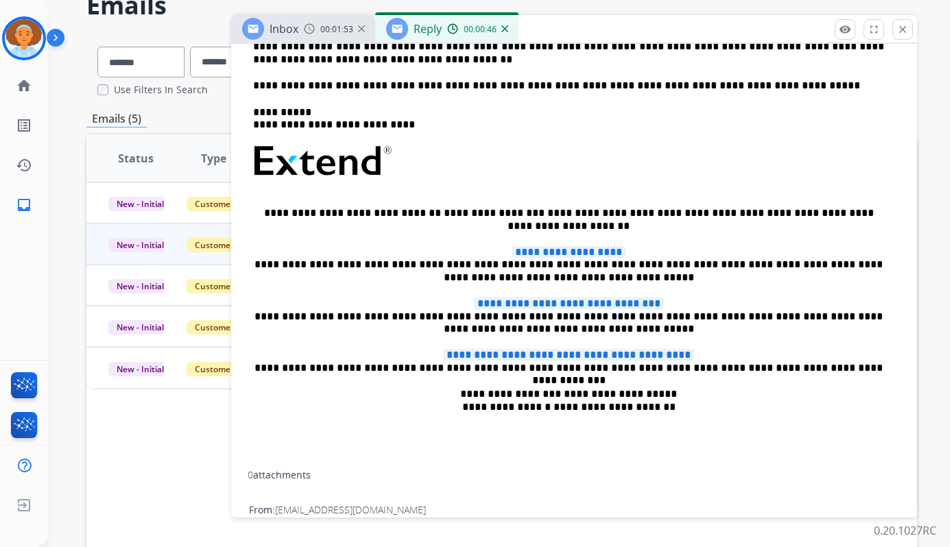
scroll to position [6, 0]
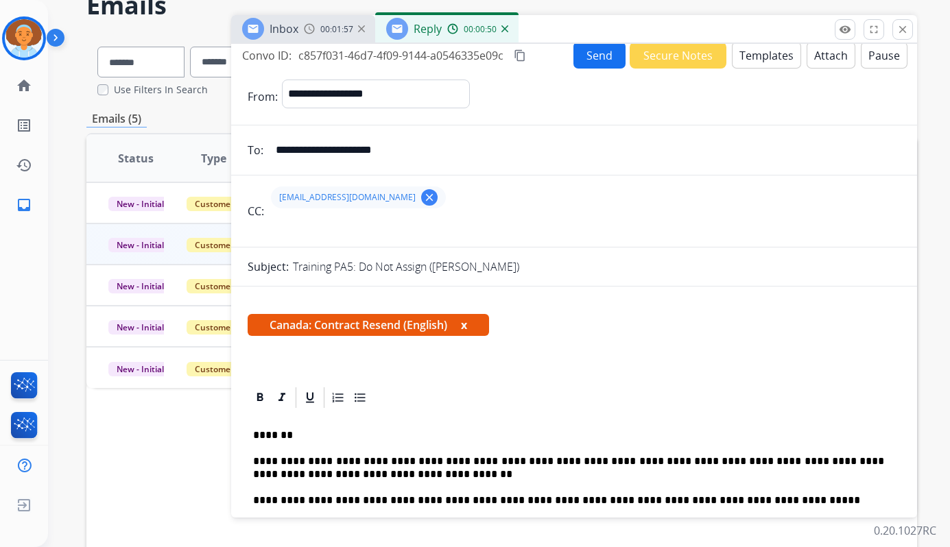
click at [584, 58] on button "Send" at bounding box center [599, 55] width 52 height 27
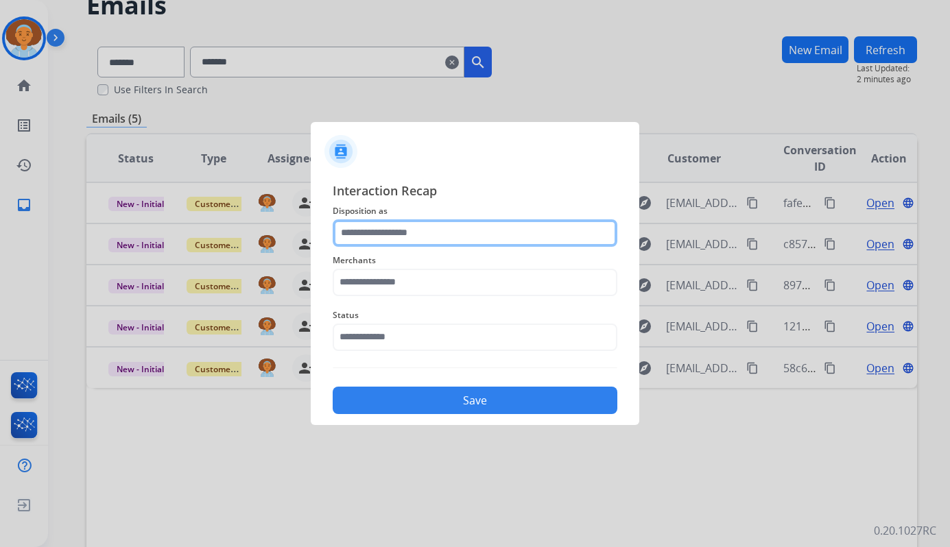
click at [496, 235] on input "text" at bounding box center [475, 232] width 285 height 27
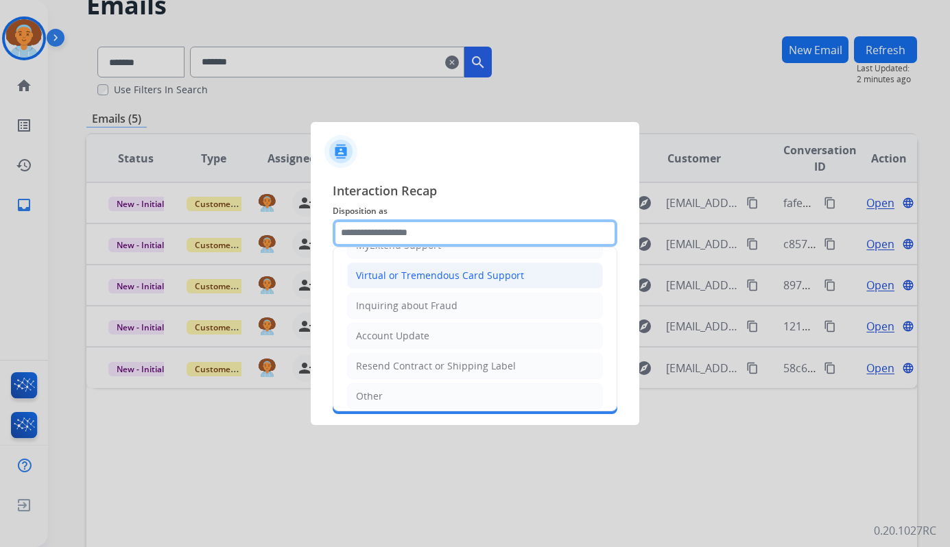
scroll to position [206, 0]
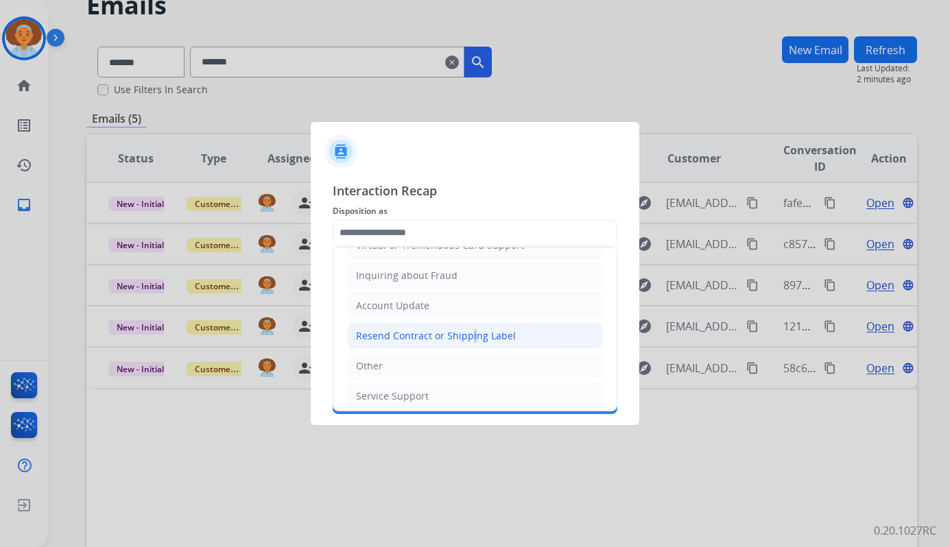
click at [466, 339] on div "Resend Contract or Shipping Label" at bounding box center [436, 336] width 160 height 14
type input "**********"
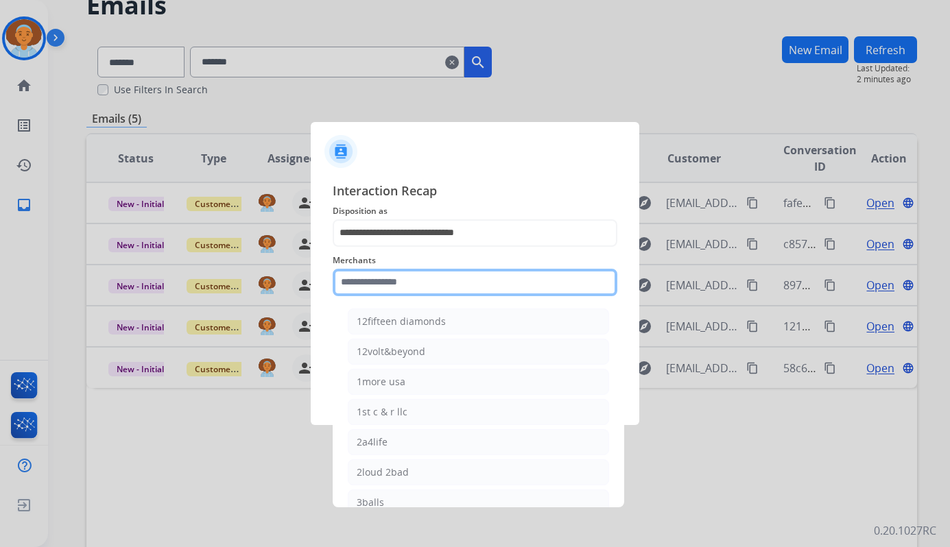
click at [423, 284] on input "text" at bounding box center [475, 282] width 285 height 27
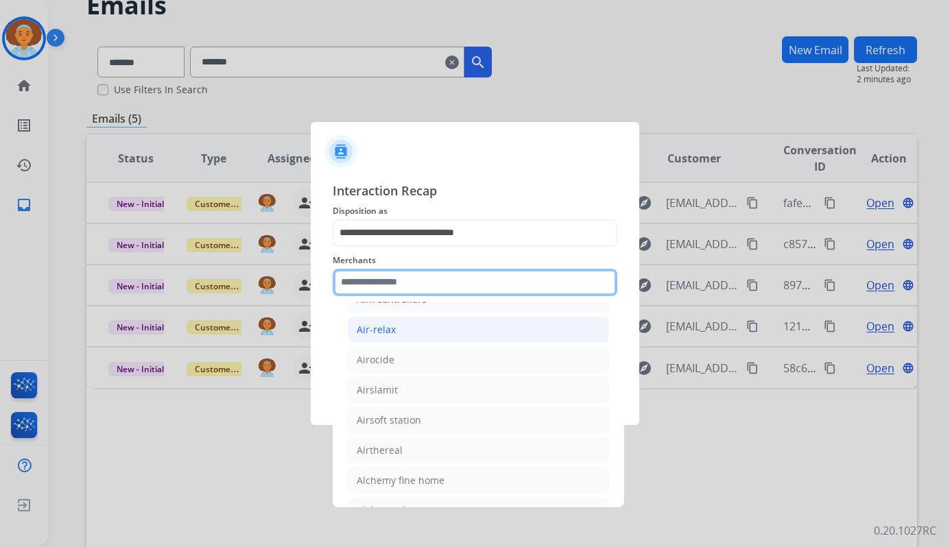
type input "*"
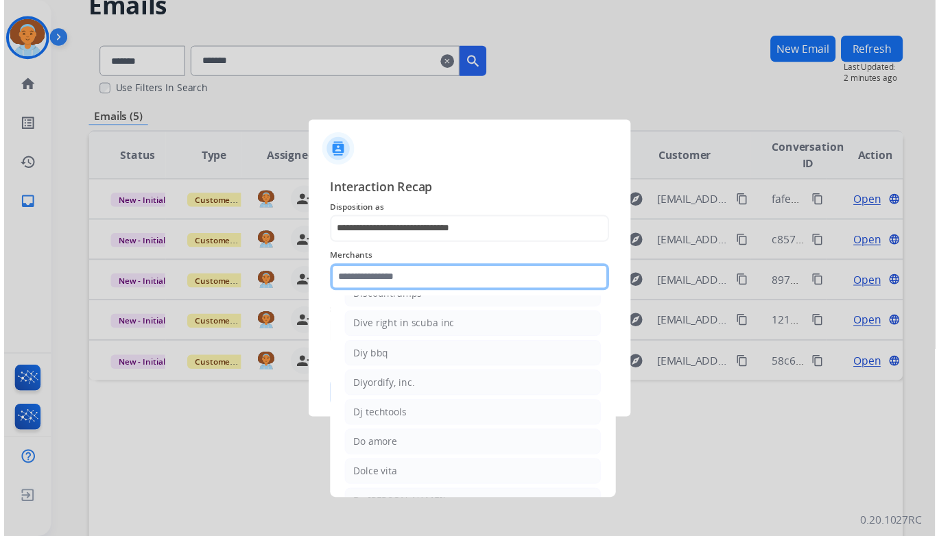
scroll to position [7483, 0]
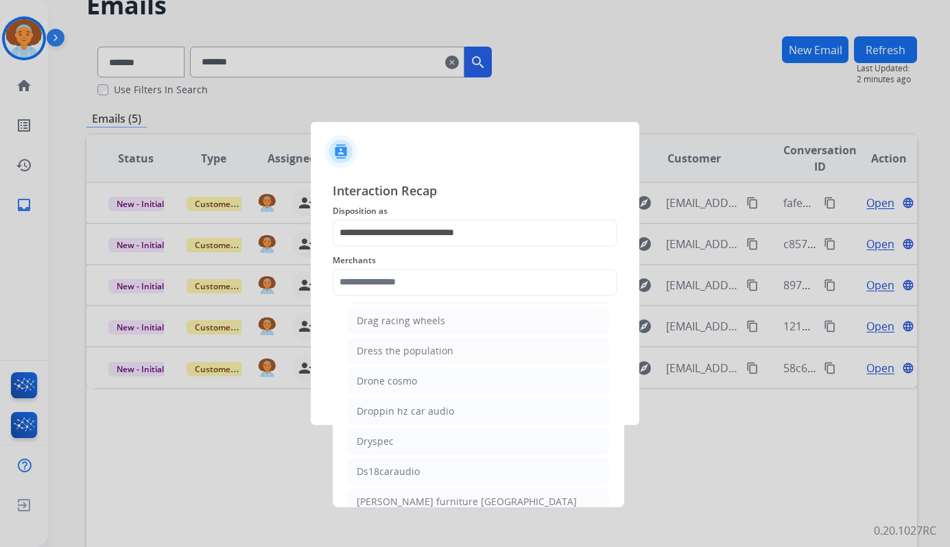
click at [540, 379] on li "Drone cosmo" at bounding box center [478, 381] width 261 height 26
type input "**********"
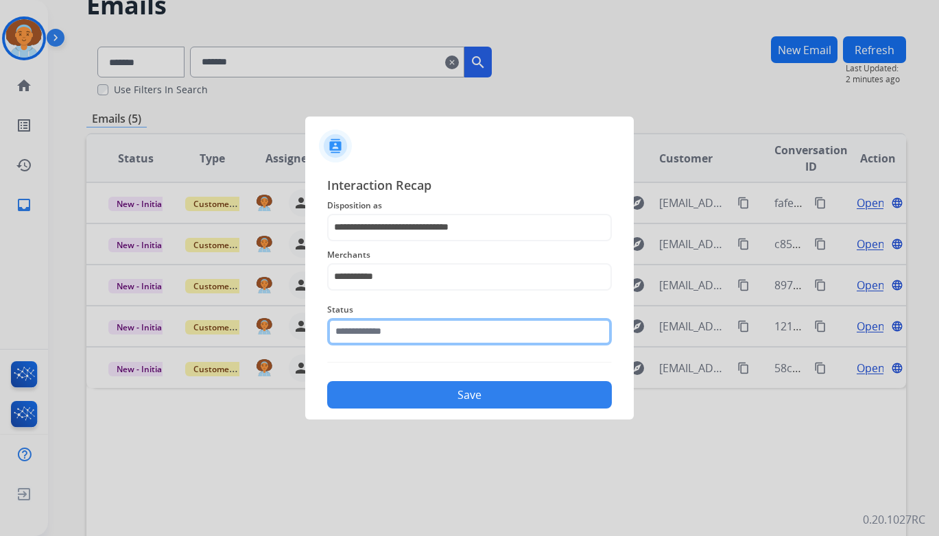
click at [507, 338] on input "text" at bounding box center [469, 331] width 285 height 27
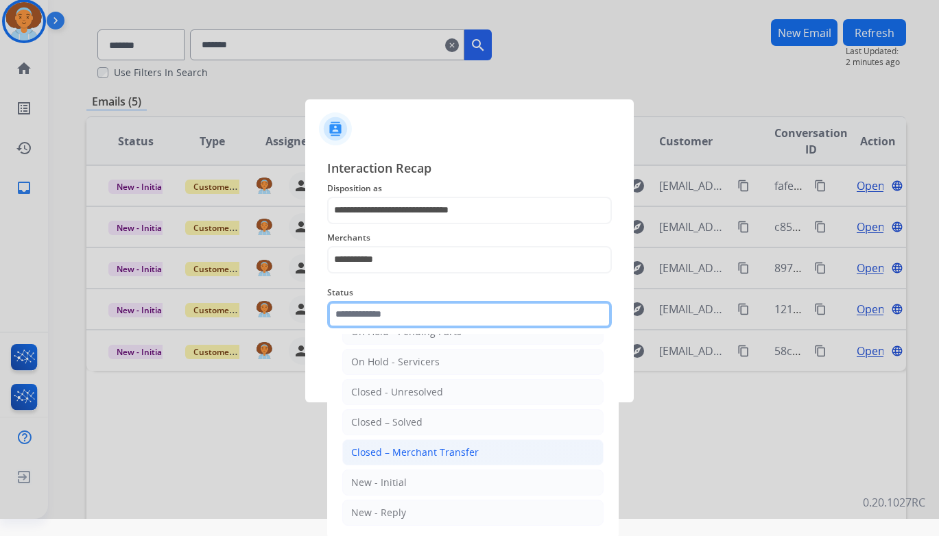
scroll to position [21, 0]
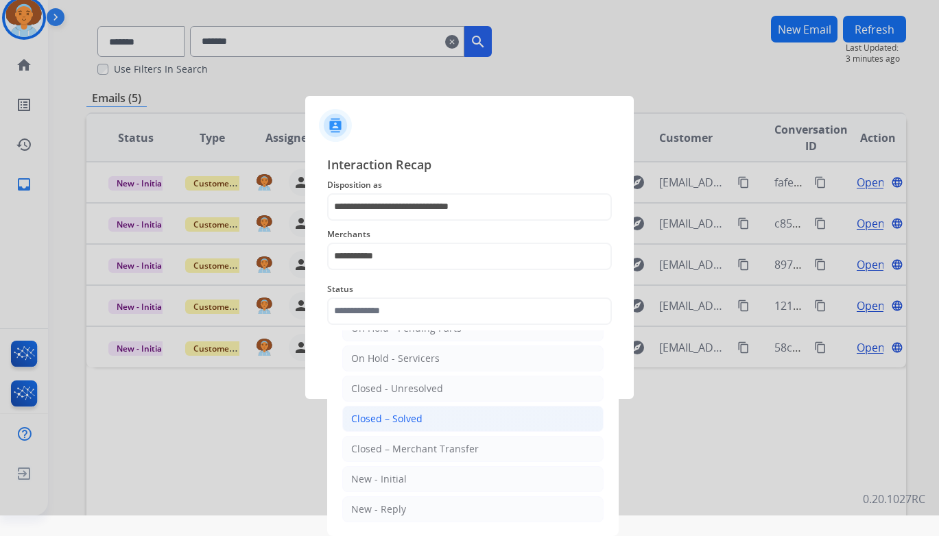
click at [472, 419] on li "Closed – Solved" at bounding box center [472, 419] width 261 height 26
type input "**********"
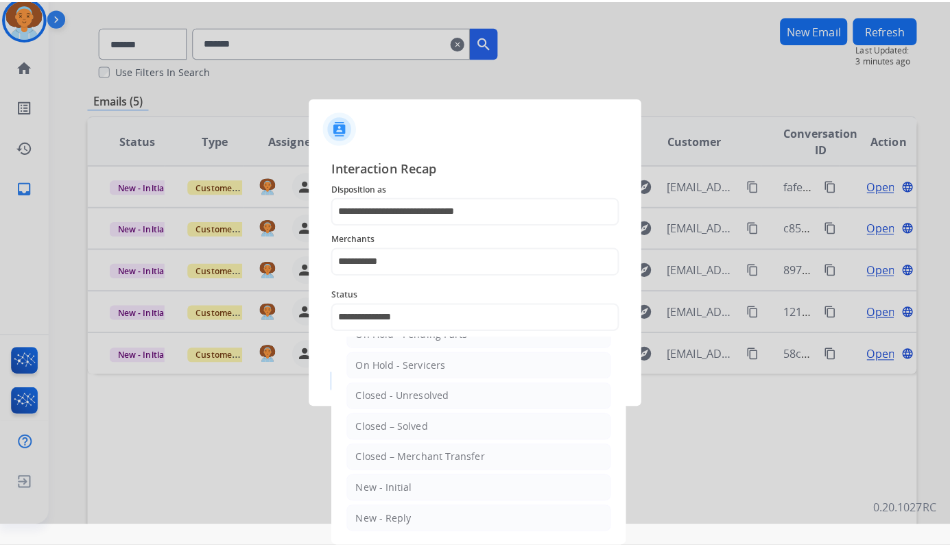
scroll to position [0, 0]
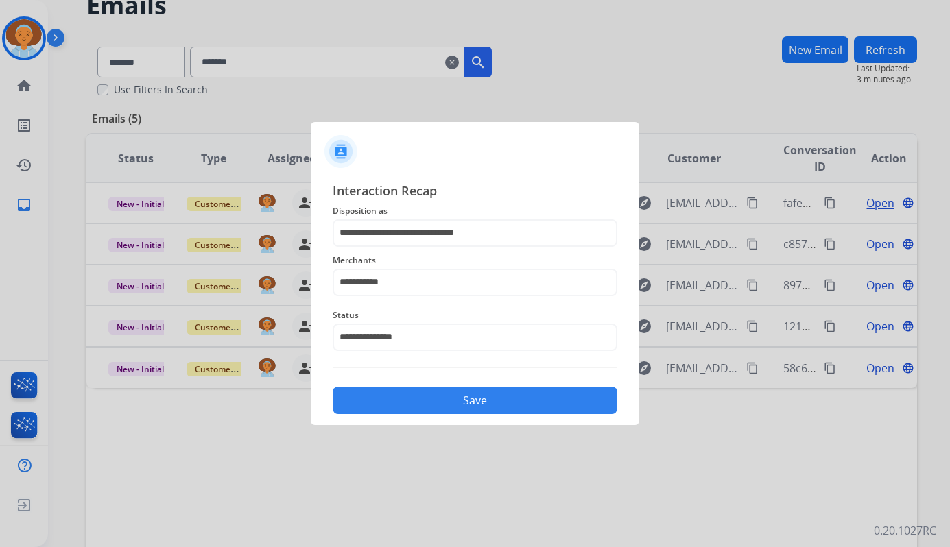
click at [477, 394] on button "Save" at bounding box center [475, 400] width 285 height 27
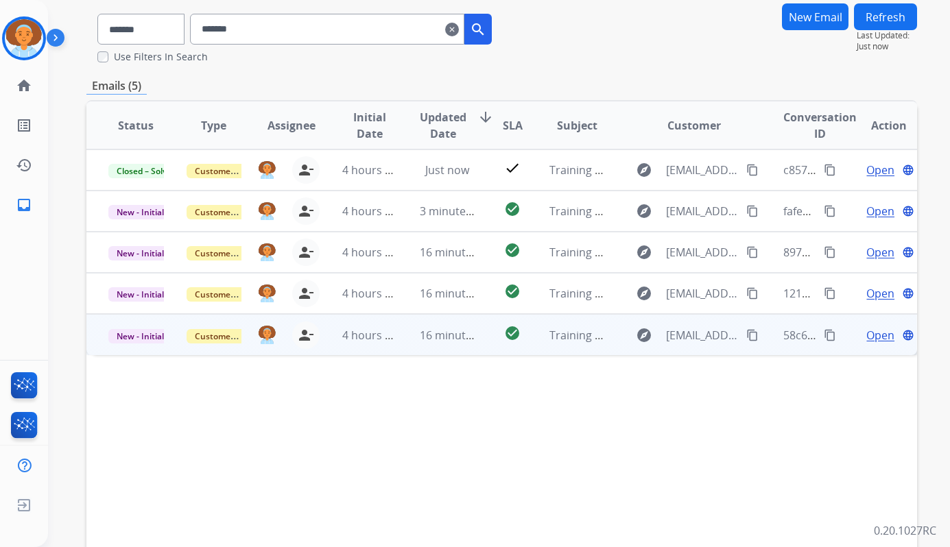
scroll to position [137, 0]
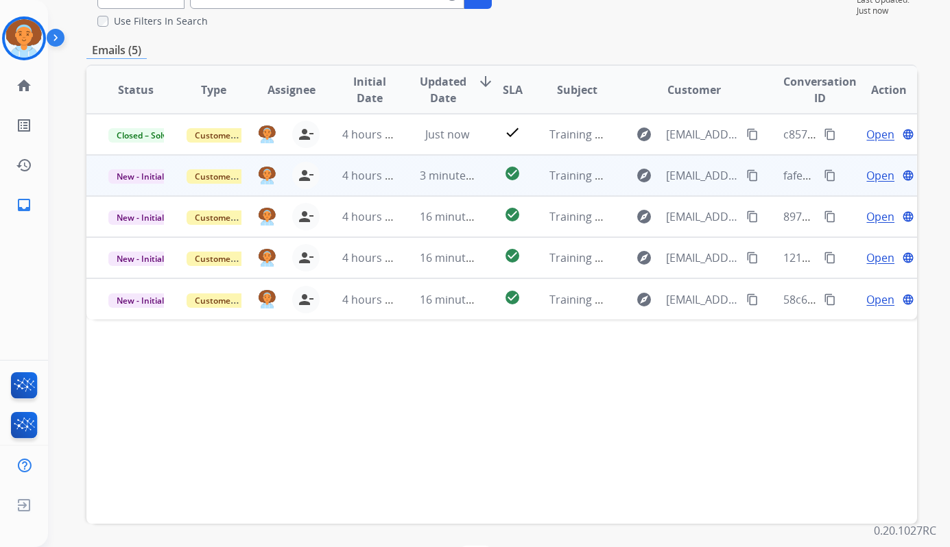
click at [866, 172] on span "Open" at bounding box center [880, 175] width 28 height 16
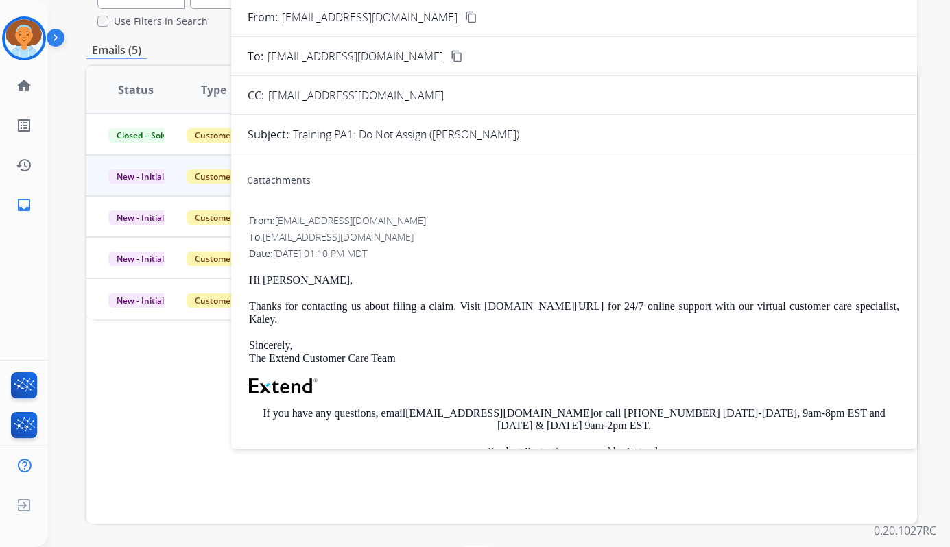
scroll to position [0, 0]
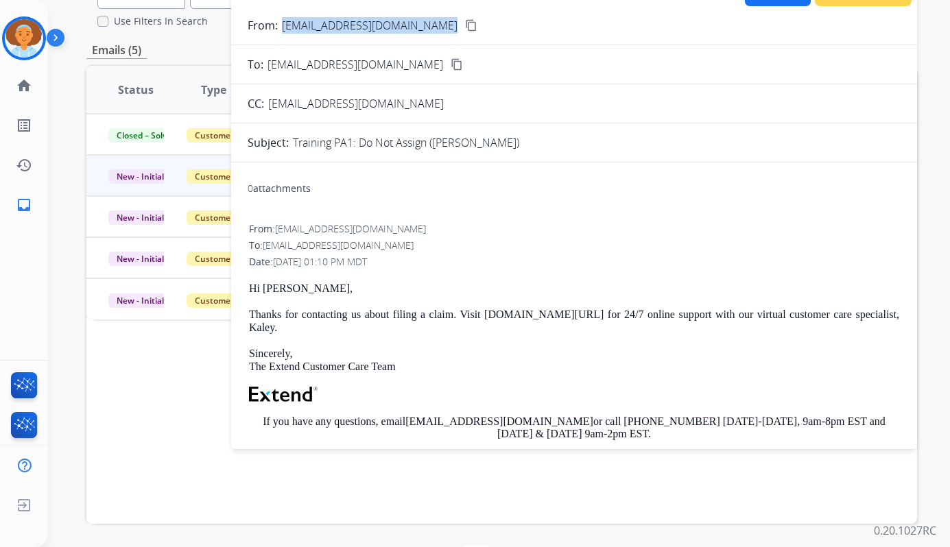
drag, startPoint x: 280, startPoint y: 20, endPoint x: 234, endPoint y: 80, distance: 75.8
click at [234, 80] on form "From: [EMAIL_ADDRESS][DOMAIN_NAME] content_copy To: [EMAIL_ADDRESS][DOMAIN_NAME…" at bounding box center [574, 377] width 686 height 742
drag, startPoint x: 234, startPoint y: 80, endPoint x: 611, endPoint y: 168, distance: 387.2
click at [611, 168] on div "0 attachments From: [EMAIL_ADDRESS][DOMAIN_NAME] To: [EMAIL_ADDRESS][DOMAIN_NAM…" at bounding box center [574, 456] width 686 height 586
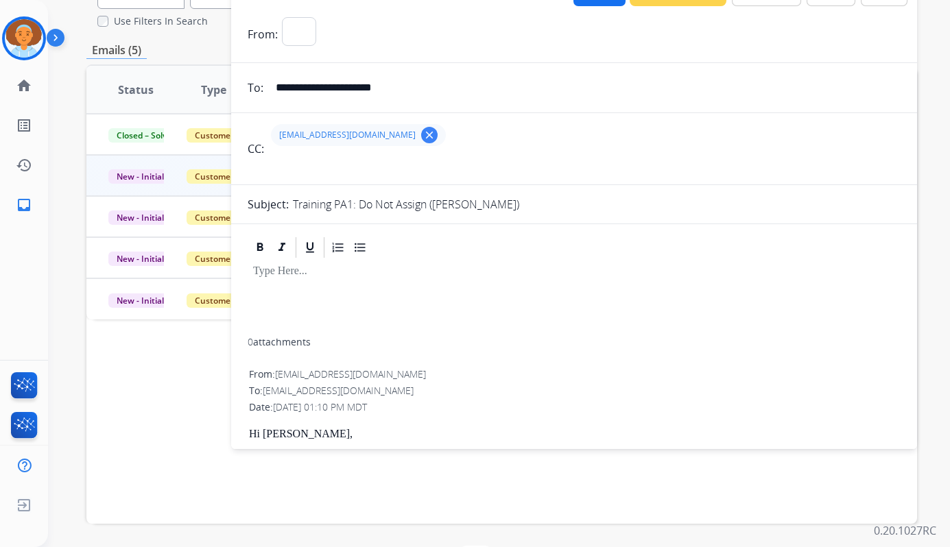
select select "**********"
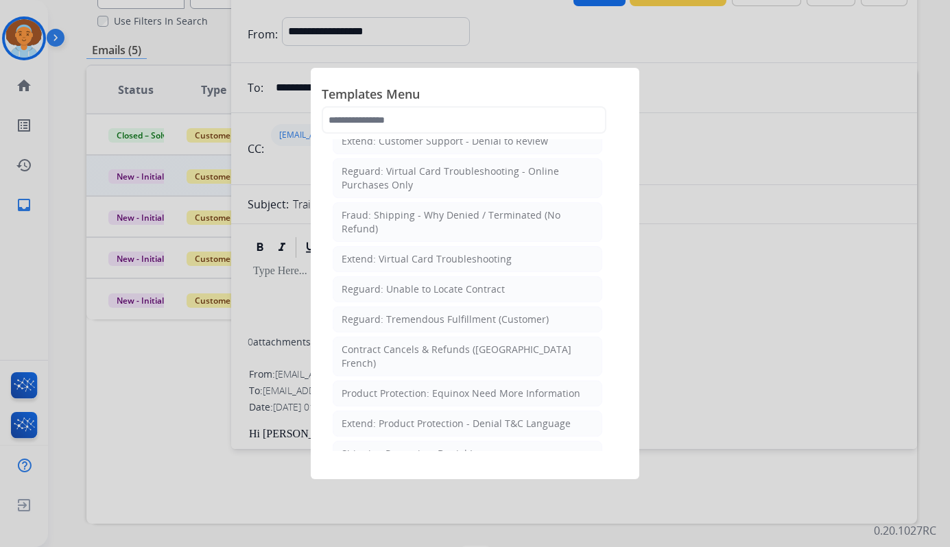
scroll to position [1034, 0]
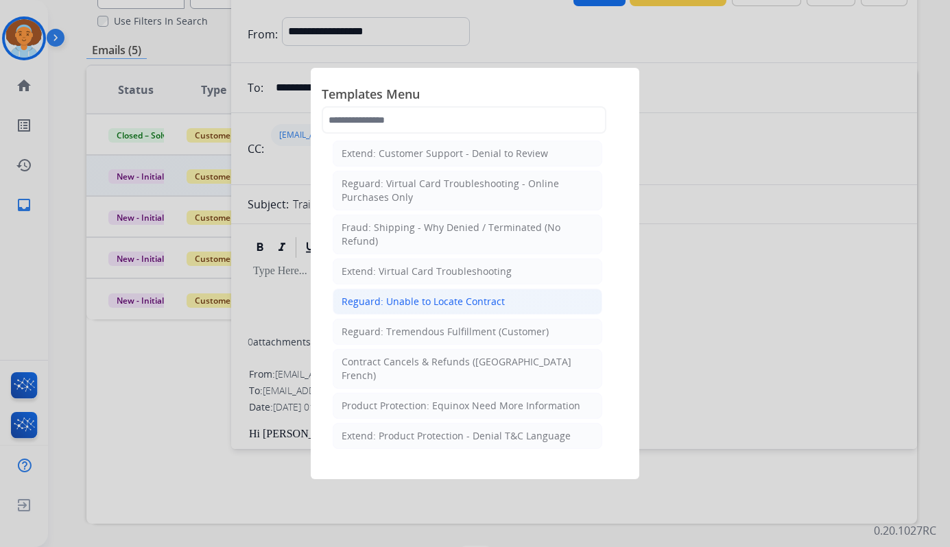
click at [523, 291] on li "Reguard: Unable to Locate Contract" at bounding box center [467, 302] width 269 height 26
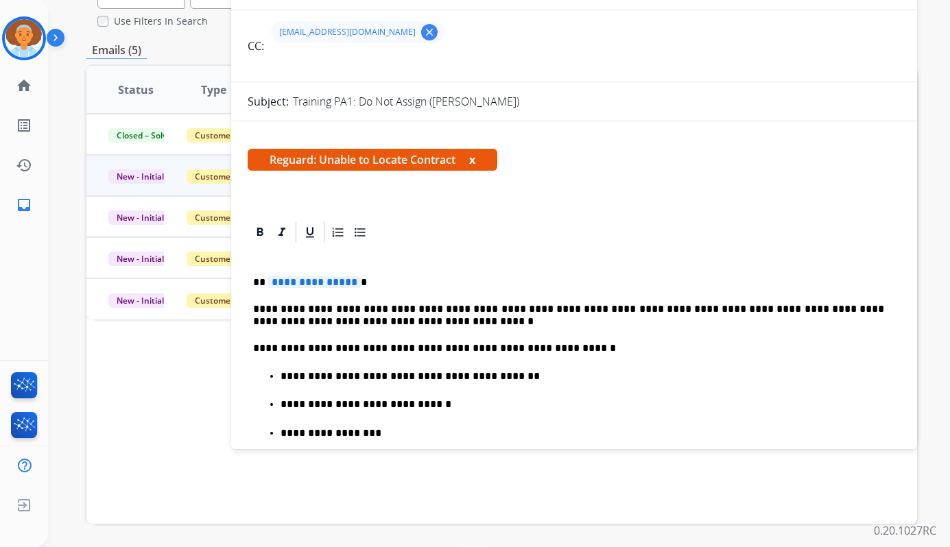
scroll to position [0, 0]
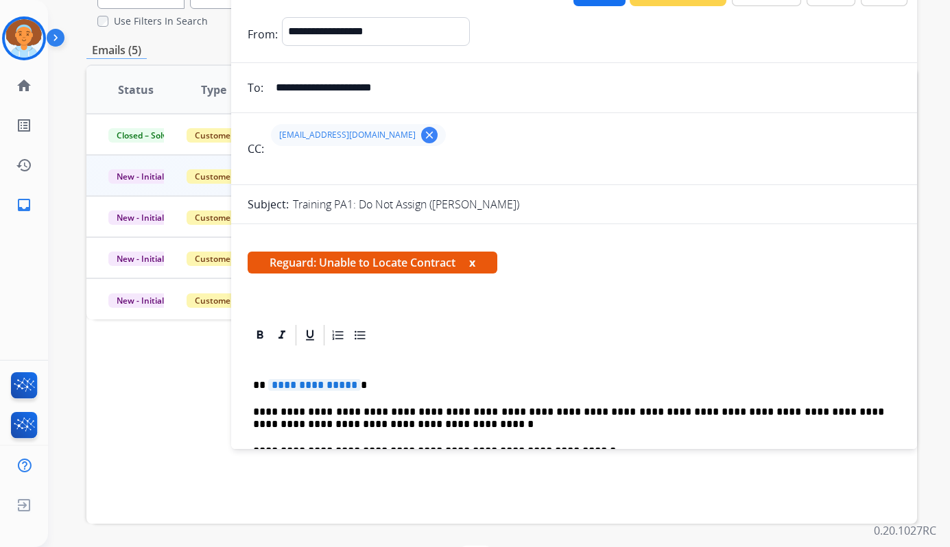
click at [471, 261] on span "Reguard: Unable to Locate Contract x" at bounding box center [373, 263] width 250 height 22
click at [474, 263] on button "x" at bounding box center [472, 262] width 6 height 16
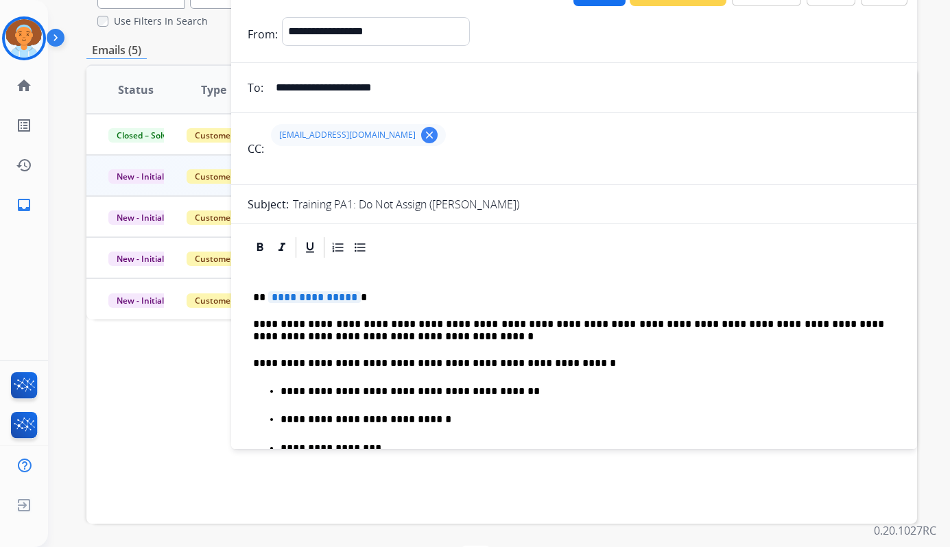
click at [179, 36] on div "**********" at bounding box center [501, 281] width 830 height 628
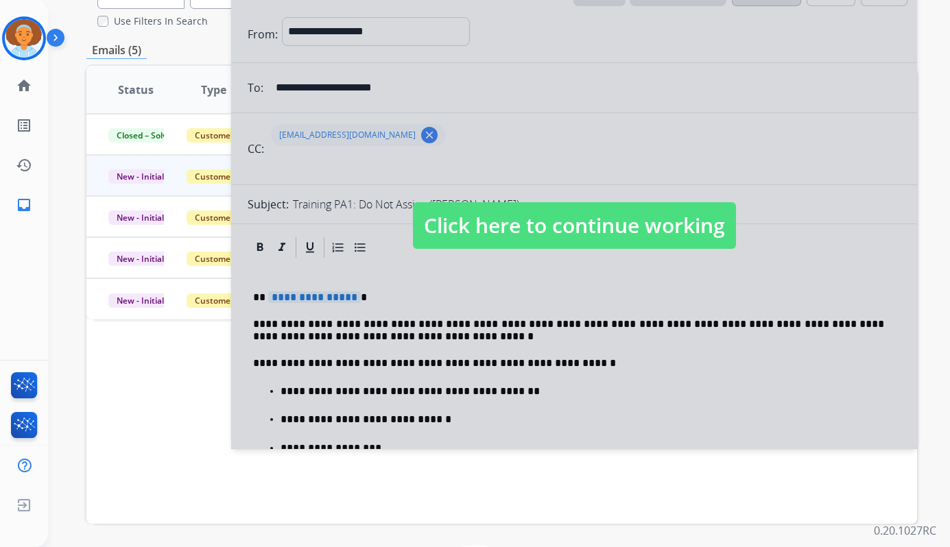
click at [887, 4] on div at bounding box center [574, 212] width 686 height 474
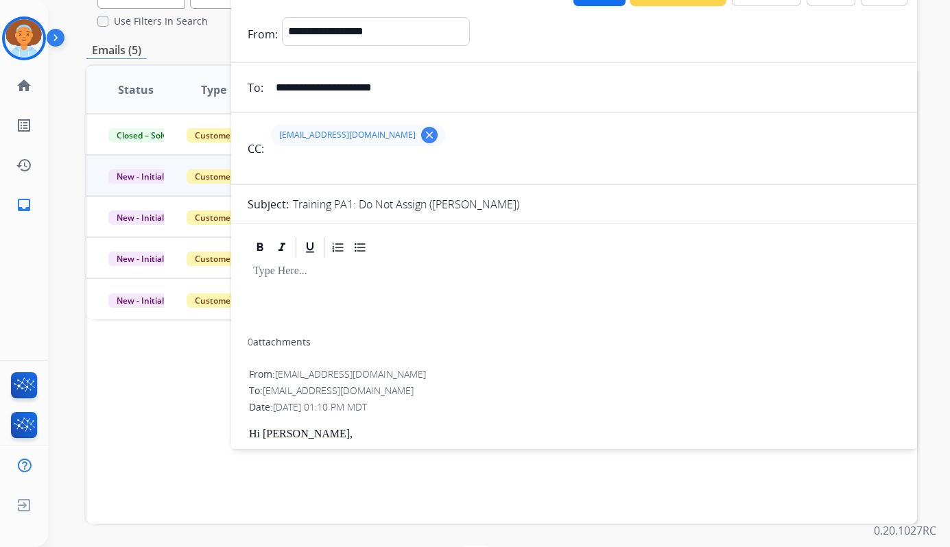
drag, startPoint x: 615, startPoint y: 109, endPoint x: 639, endPoint y: 149, distance: 47.0
click at [639, 166] on form "**********" at bounding box center [574, 450] width 686 height 888
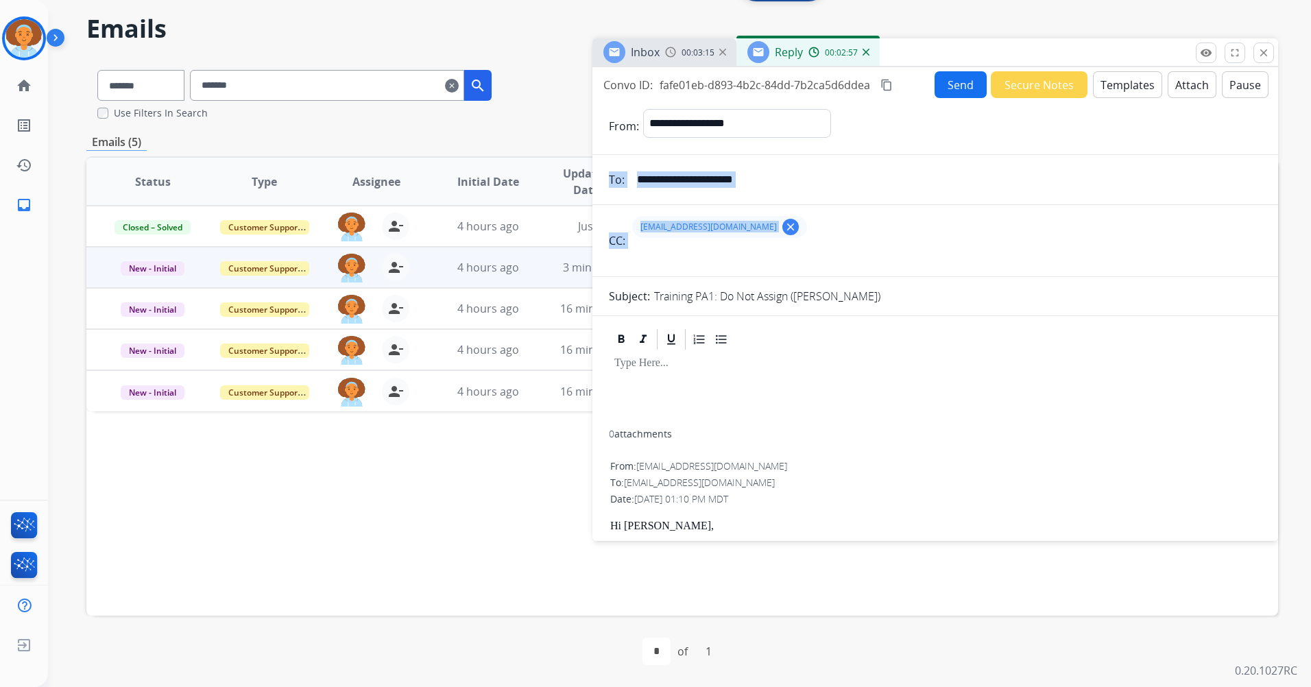
scroll to position [45, 0]
click at [863, 52] on img at bounding box center [866, 52] width 7 height 7
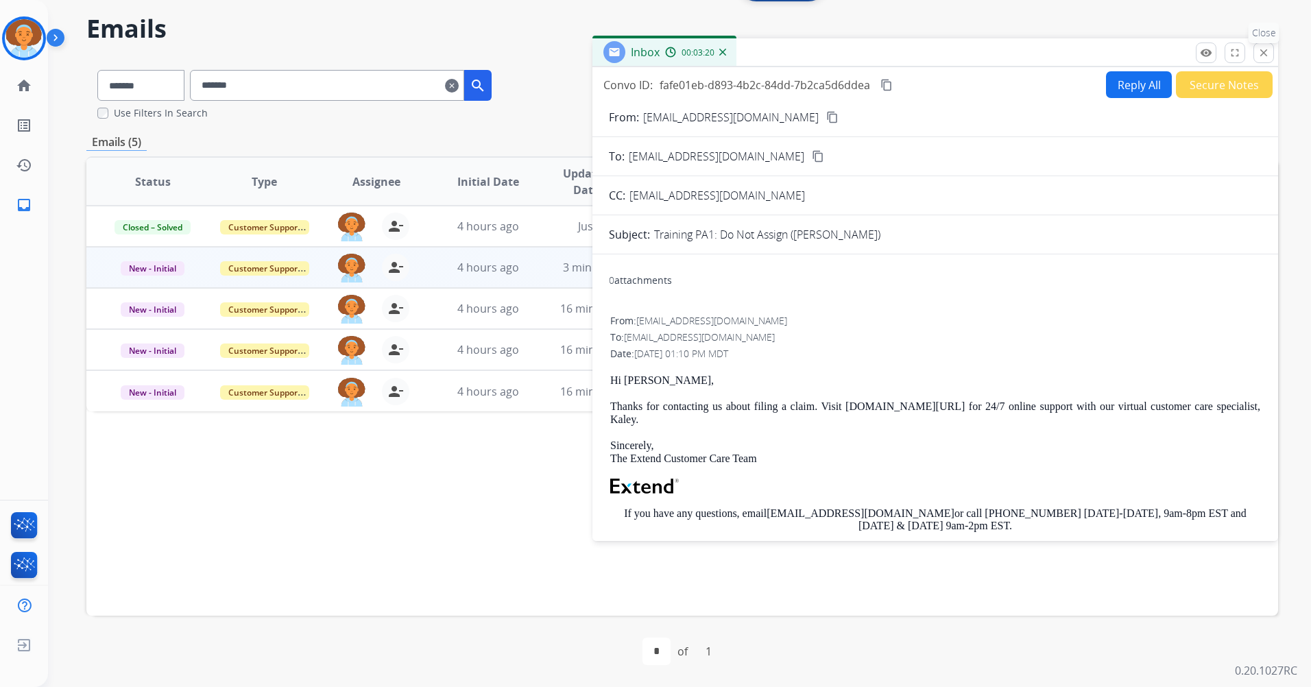
click at [949, 61] on button "close Close" at bounding box center [1264, 53] width 21 height 21
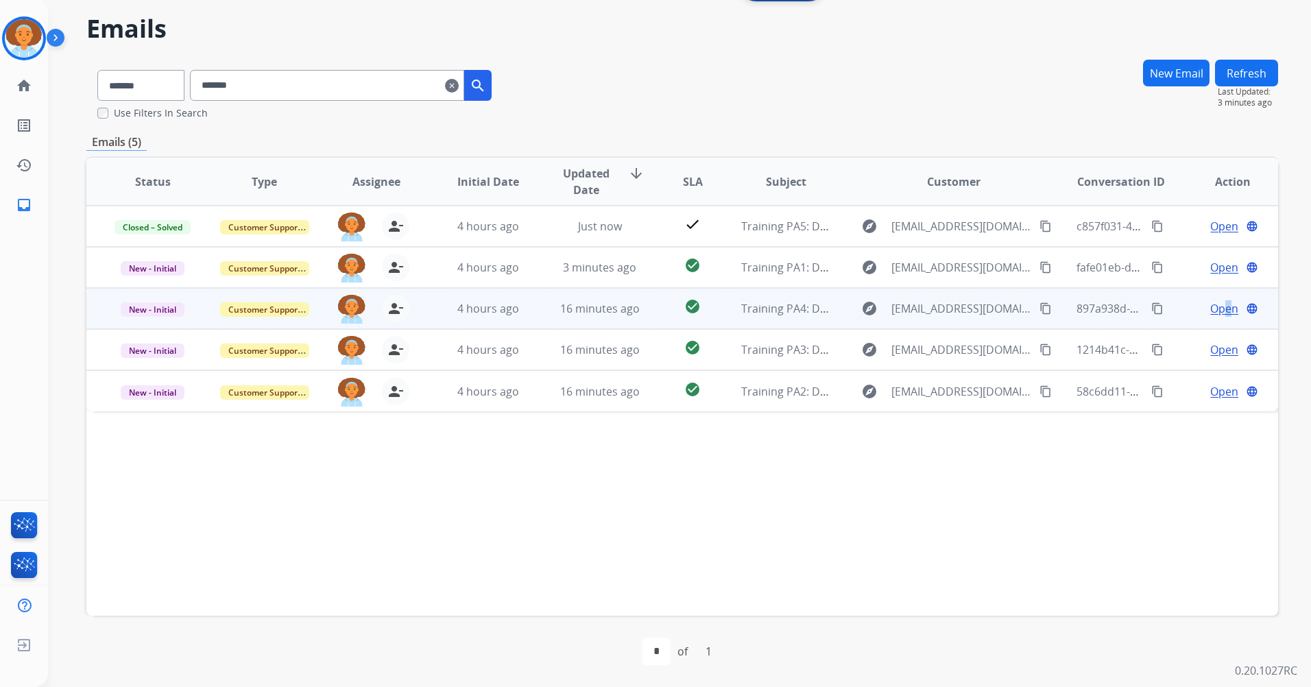
click at [949, 307] on span "Open" at bounding box center [1224, 308] width 28 height 16
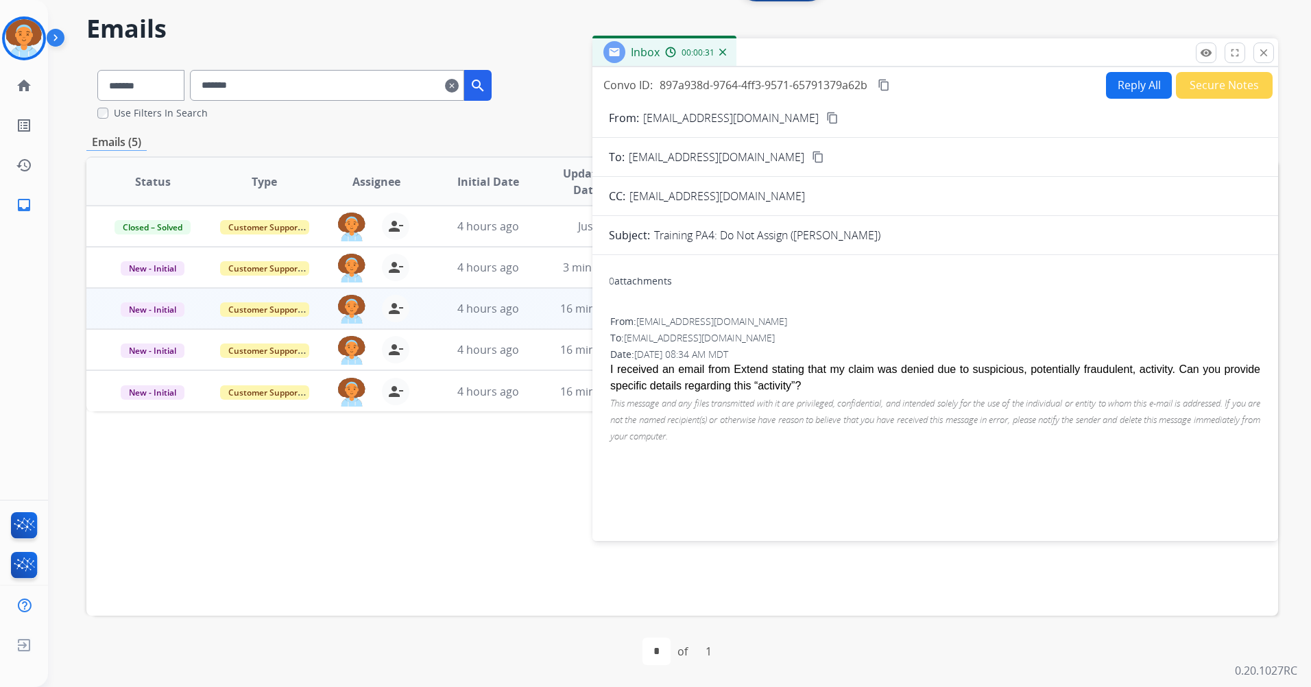
click at [949, 93] on button "Reply All" at bounding box center [1139, 85] width 66 height 27
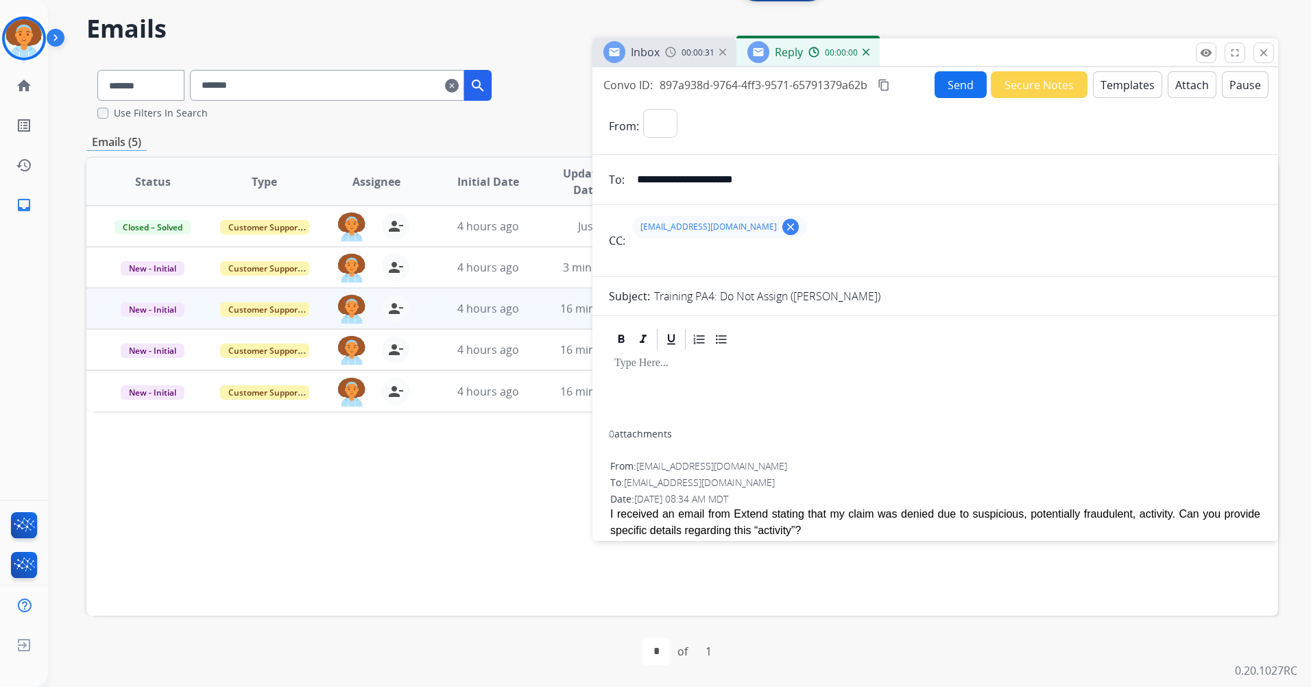
select select "**********"
click at [949, 91] on button "Templates" at bounding box center [1127, 84] width 69 height 27
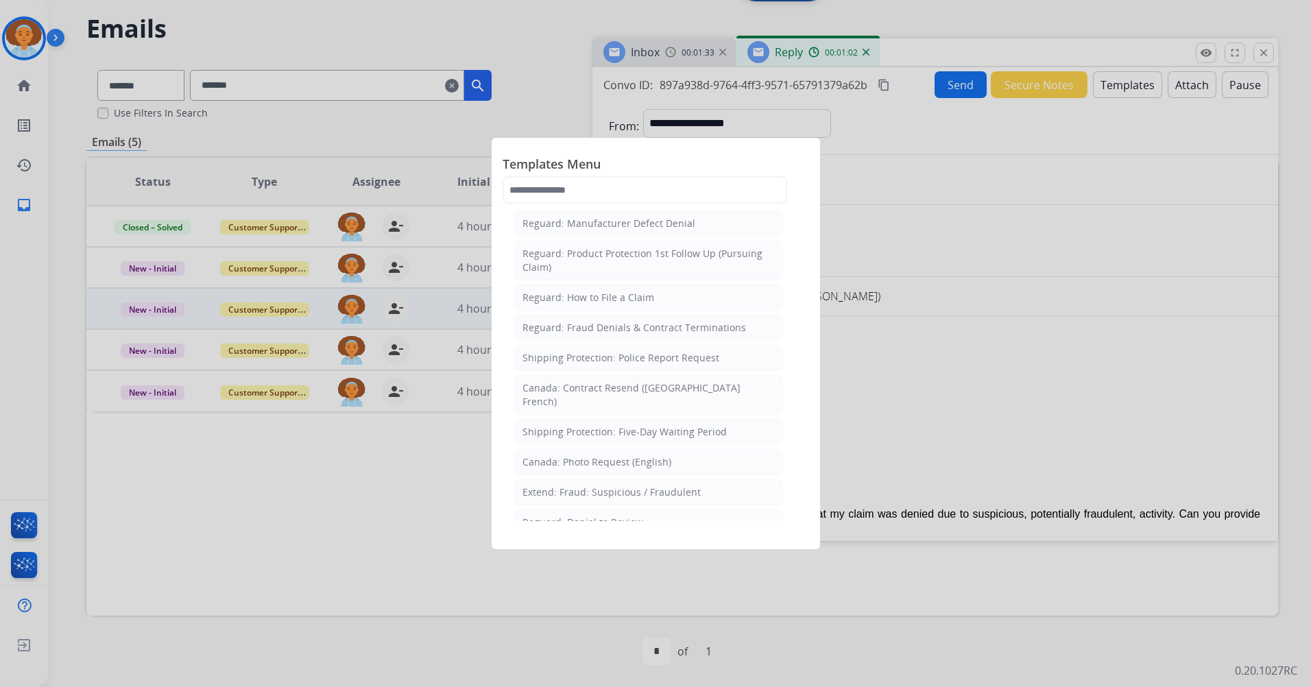
scroll to position [1354, 0]
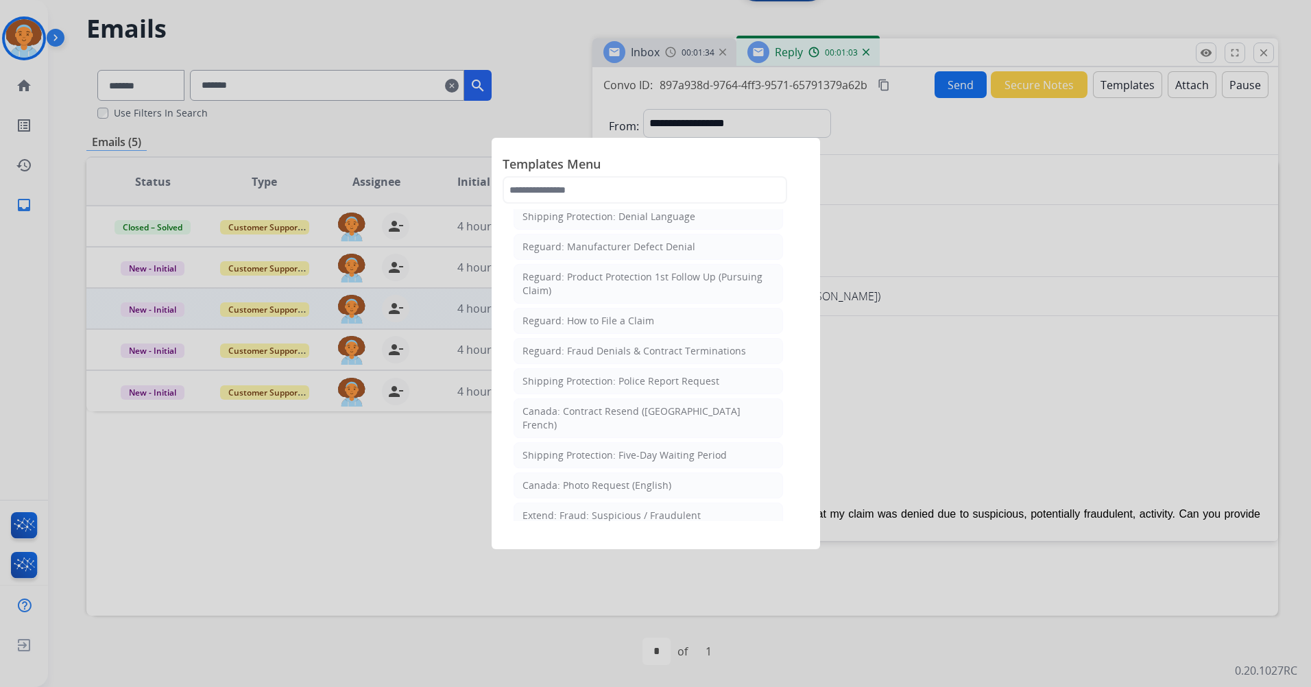
click at [904, 346] on div at bounding box center [655, 343] width 1311 height 687
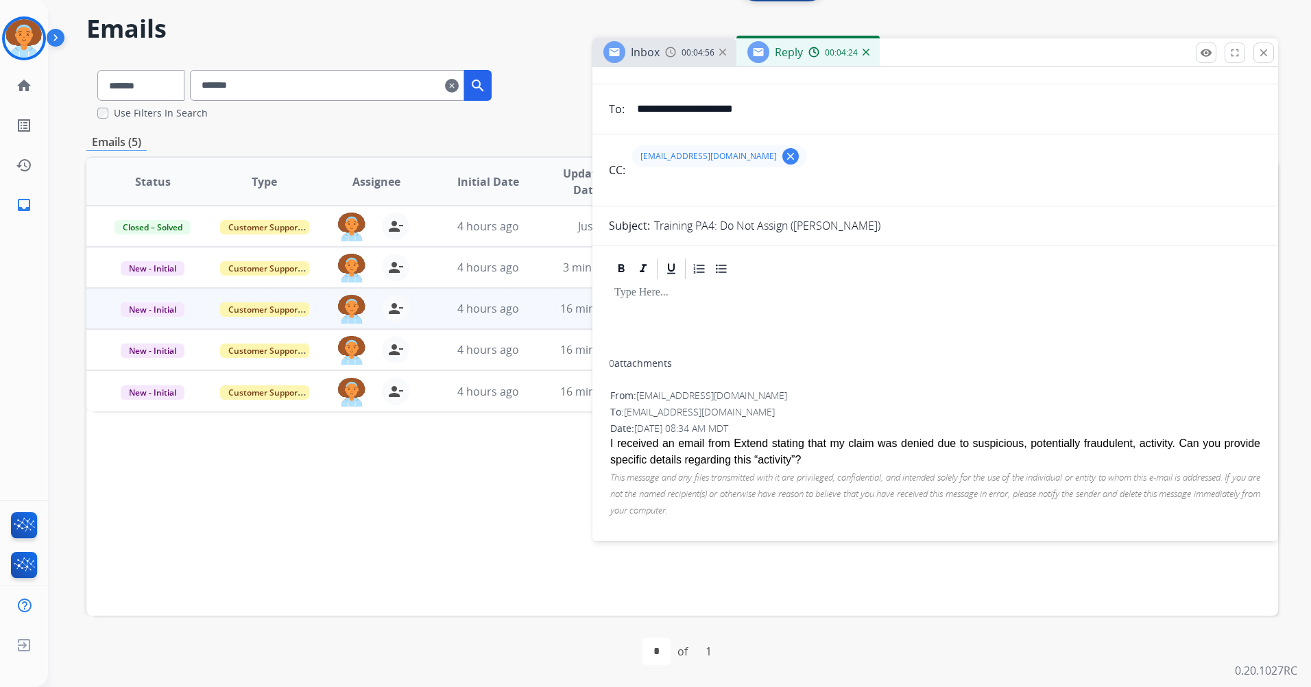
scroll to position [2, 0]
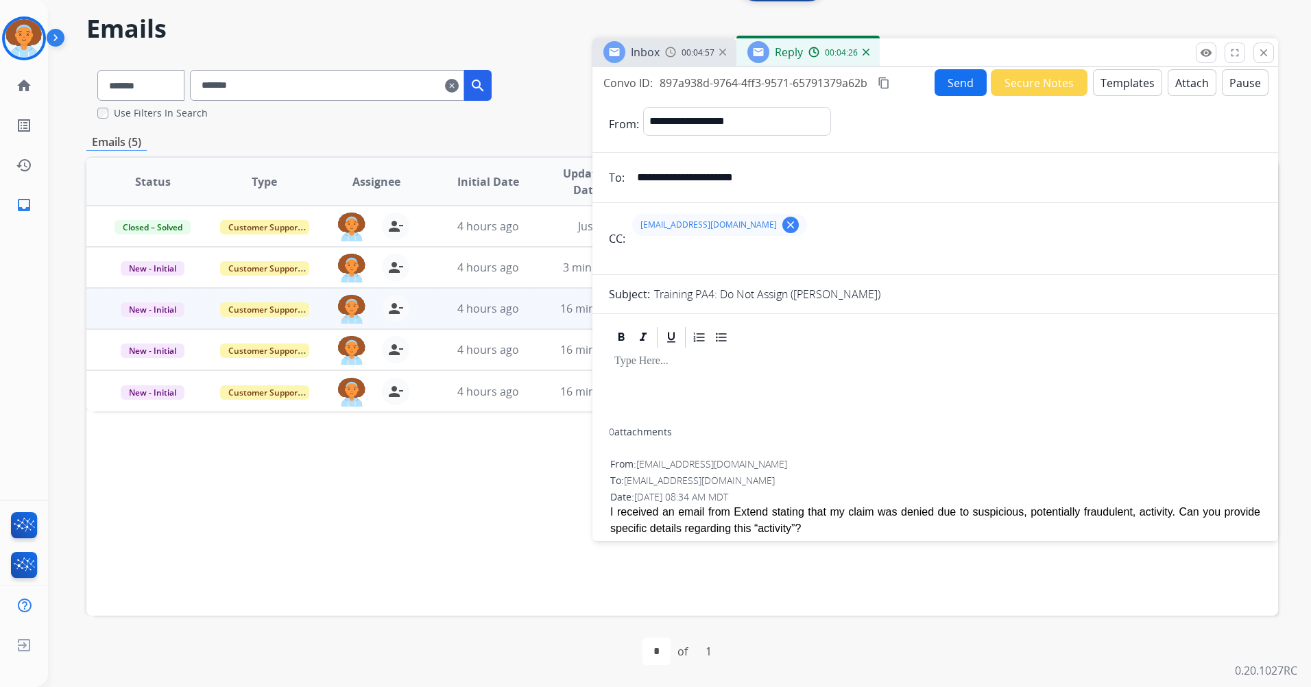
click at [949, 91] on button "Templates" at bounding box center [1127, 82] width 69 height 27
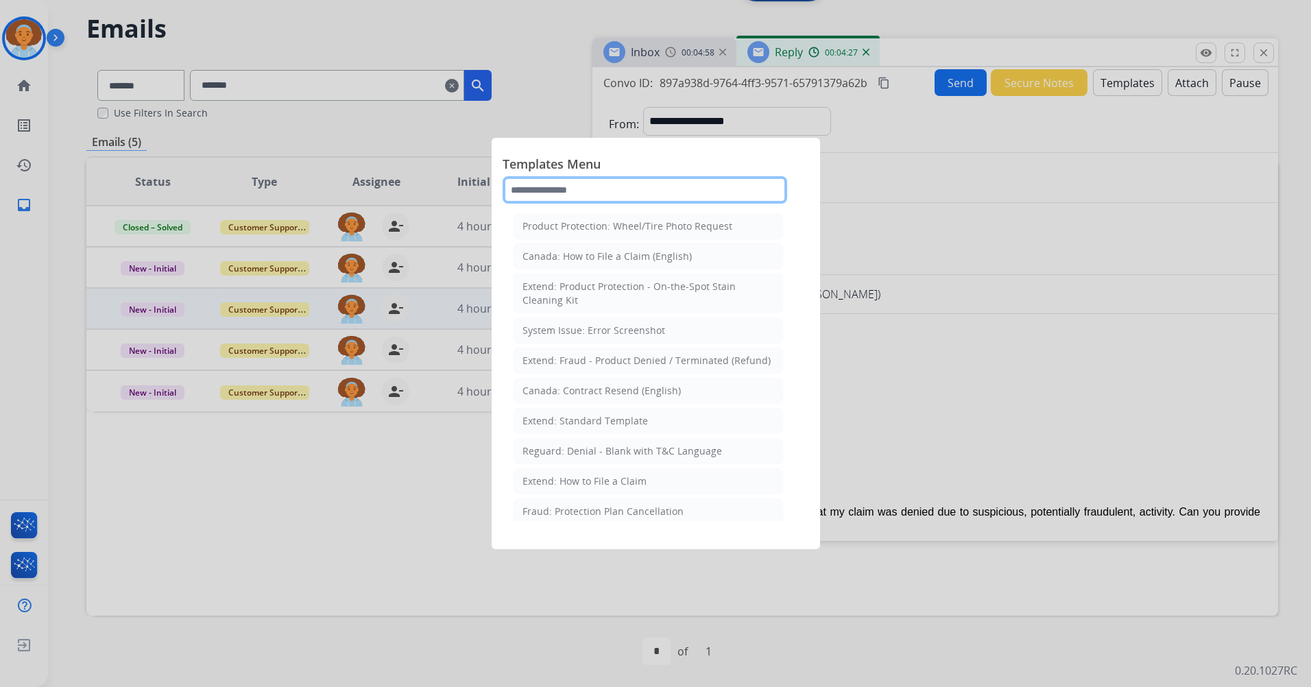
click at [640, 188] on input "text" at bounding box center [645, 189] width 285 height 27
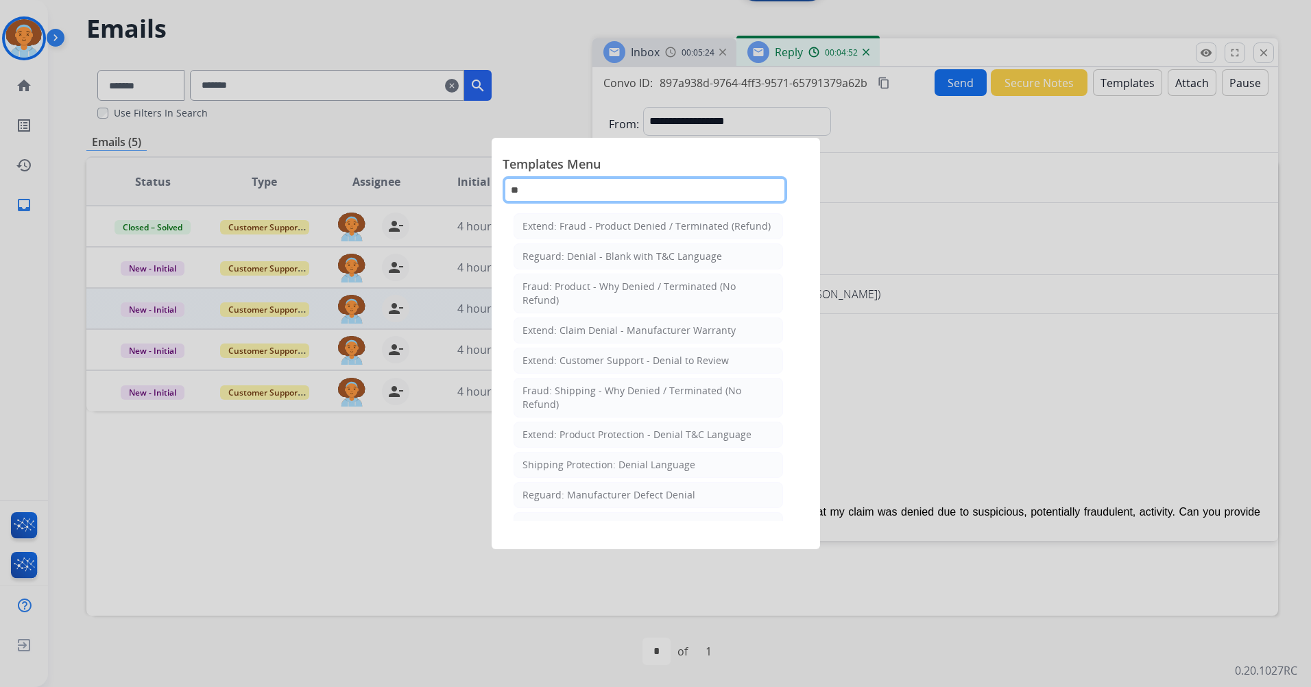
type input "*"
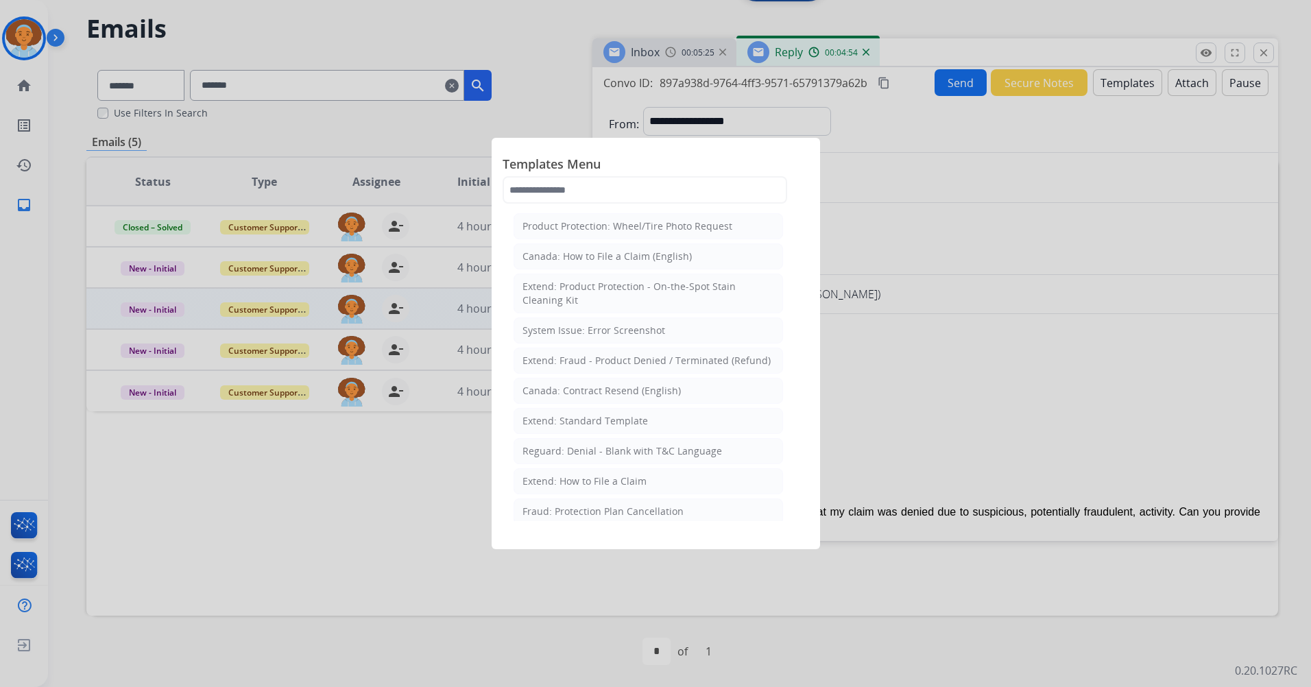
click at [949, 177] on div at bounding box center [655, 343] width 1311 height 687
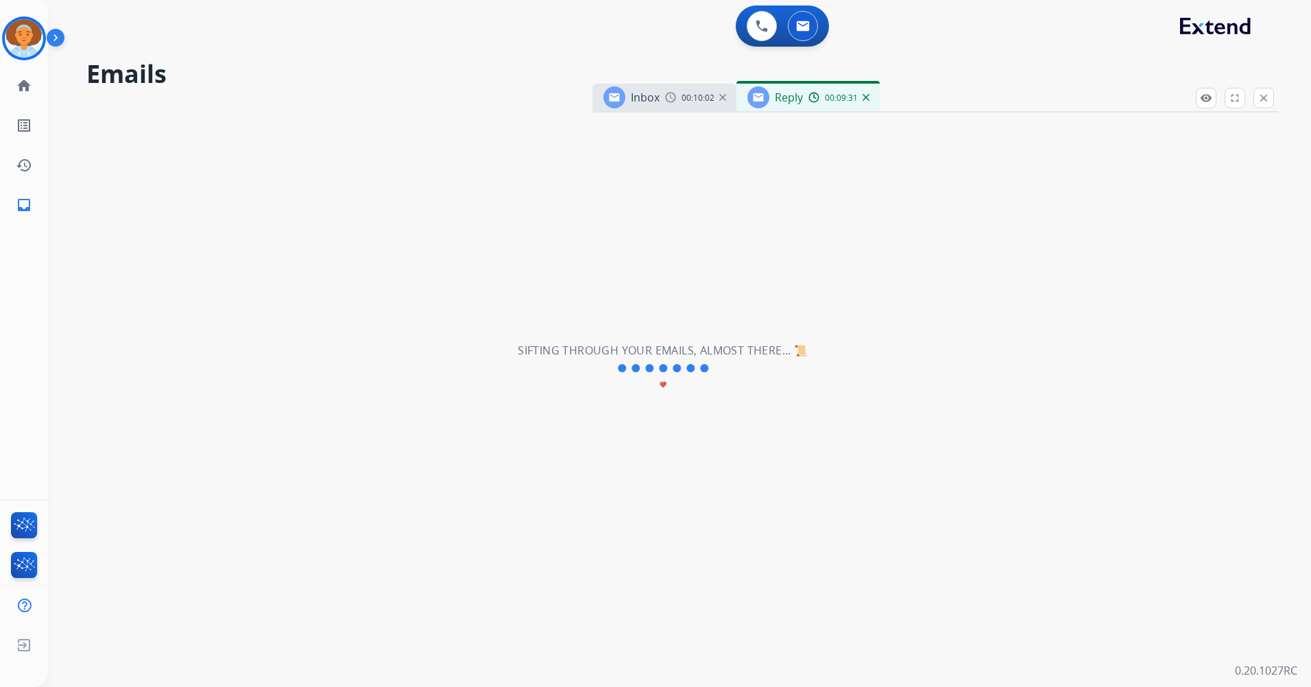
scroll to position [0, 0]
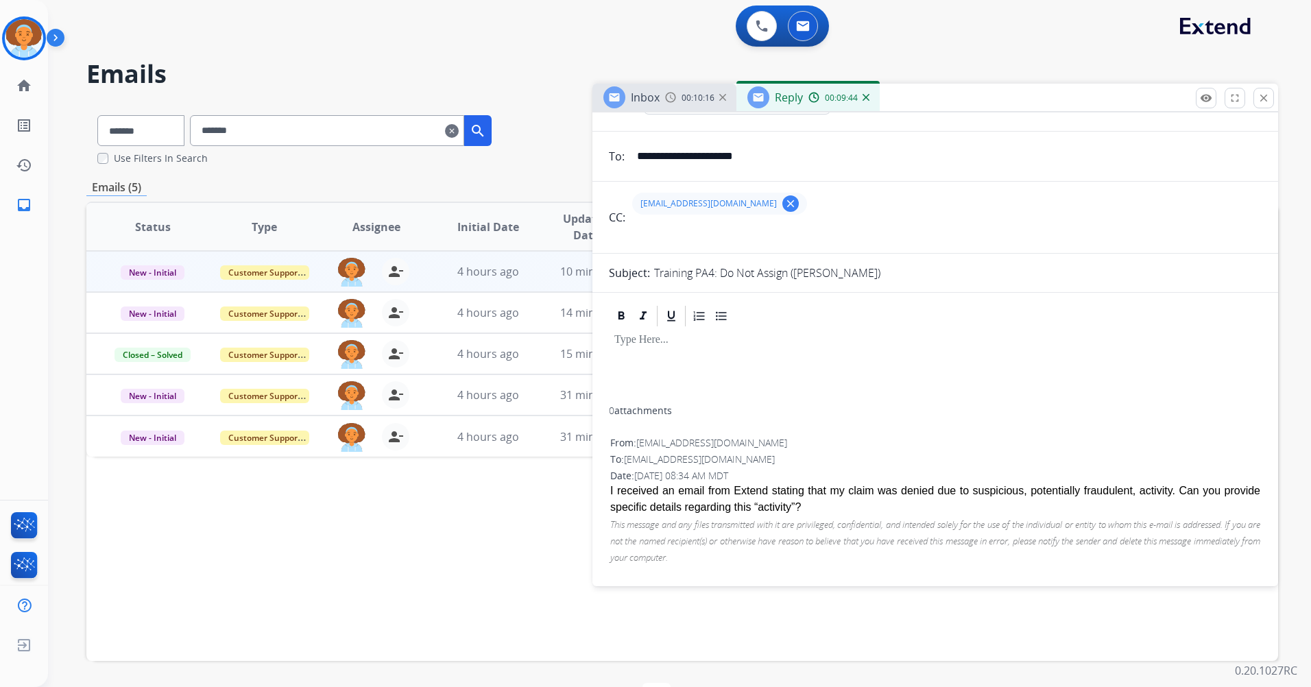
click at [793, 385] on div at bounding box center [935, 367] width 653 height 78
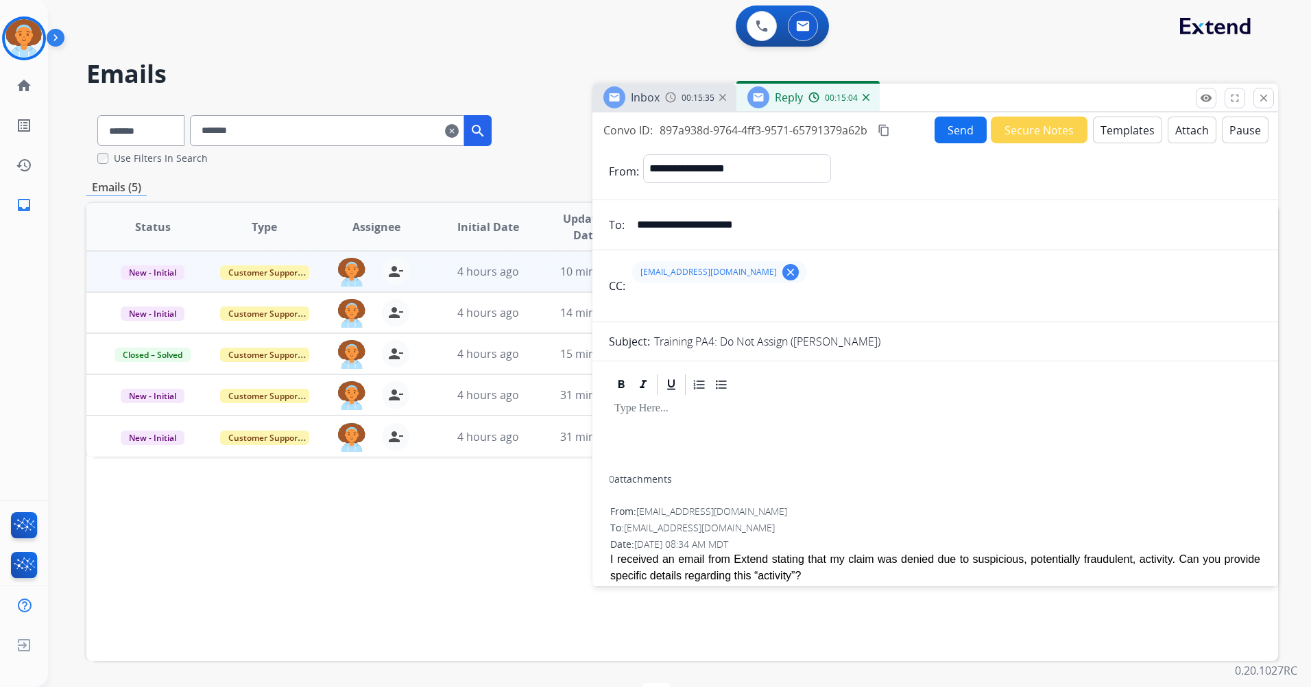
click at [949, 128] on button "Templates" at bounding box center [1127, 130] width 69 height 27
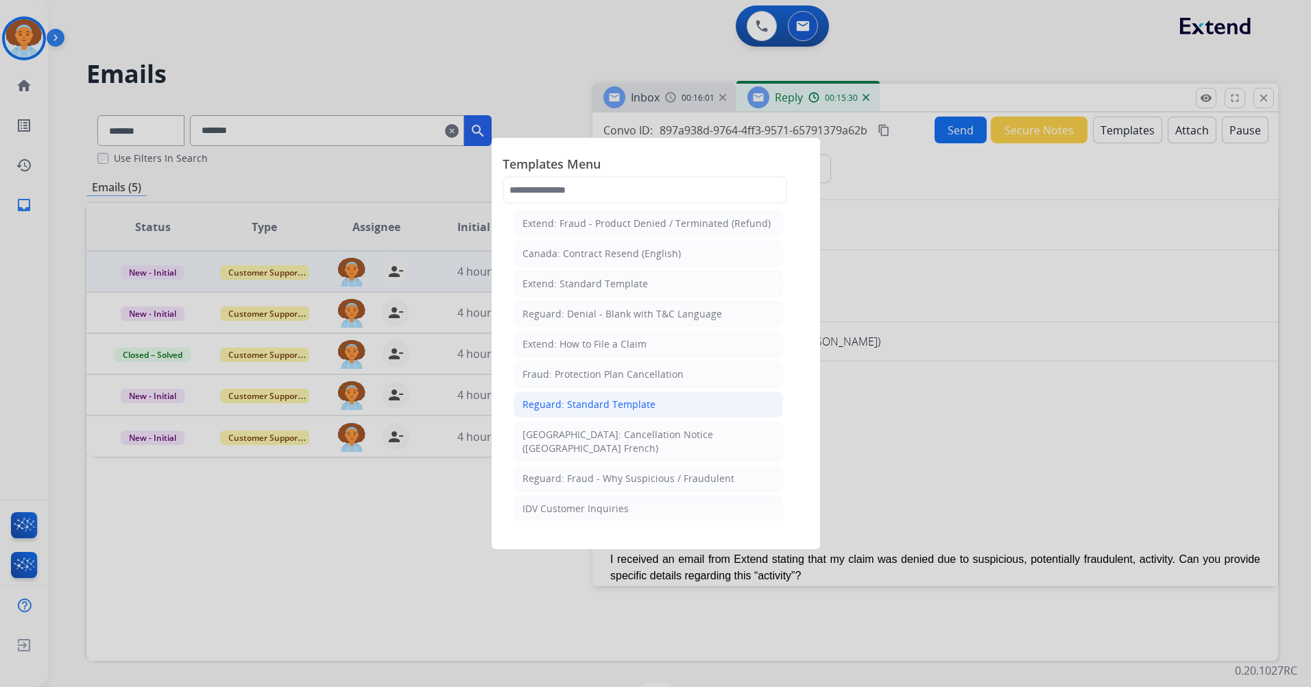
scroll to position [206, 0]
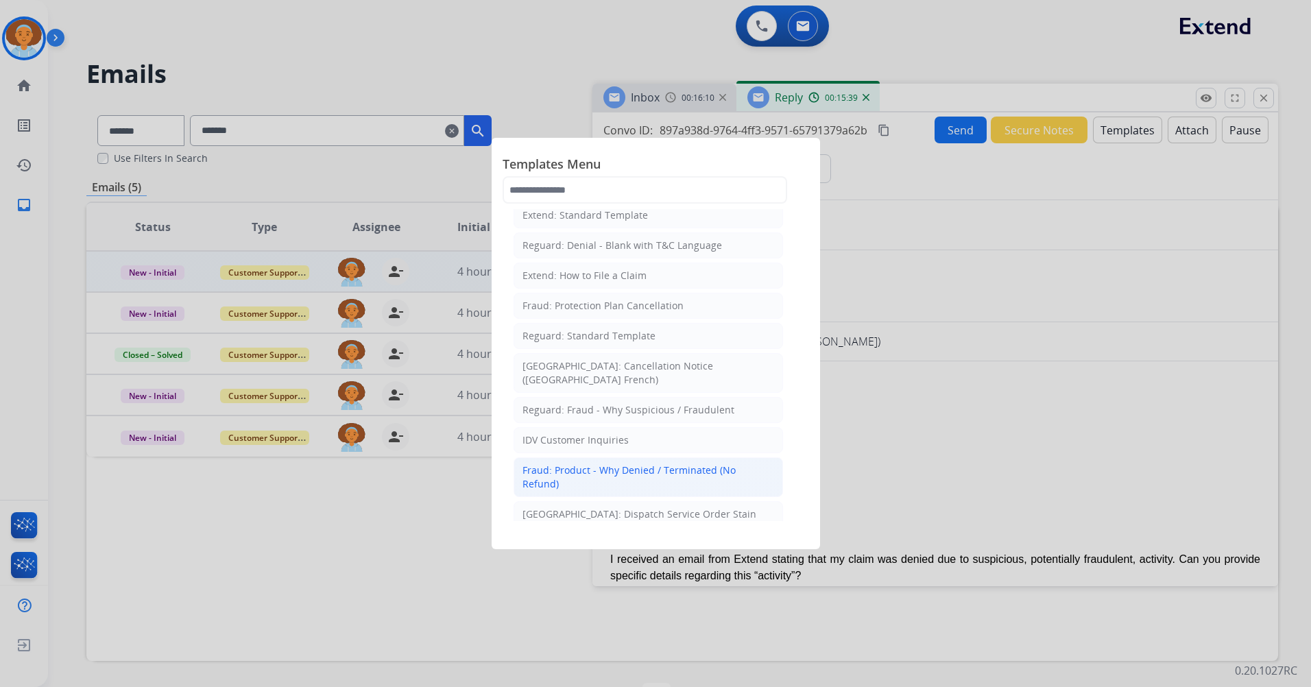
click at [693, 464] on div "Fraud: Product - Why Denied / Terminated (No Refund)" at bounding box center [649, 477] width 252 height 27
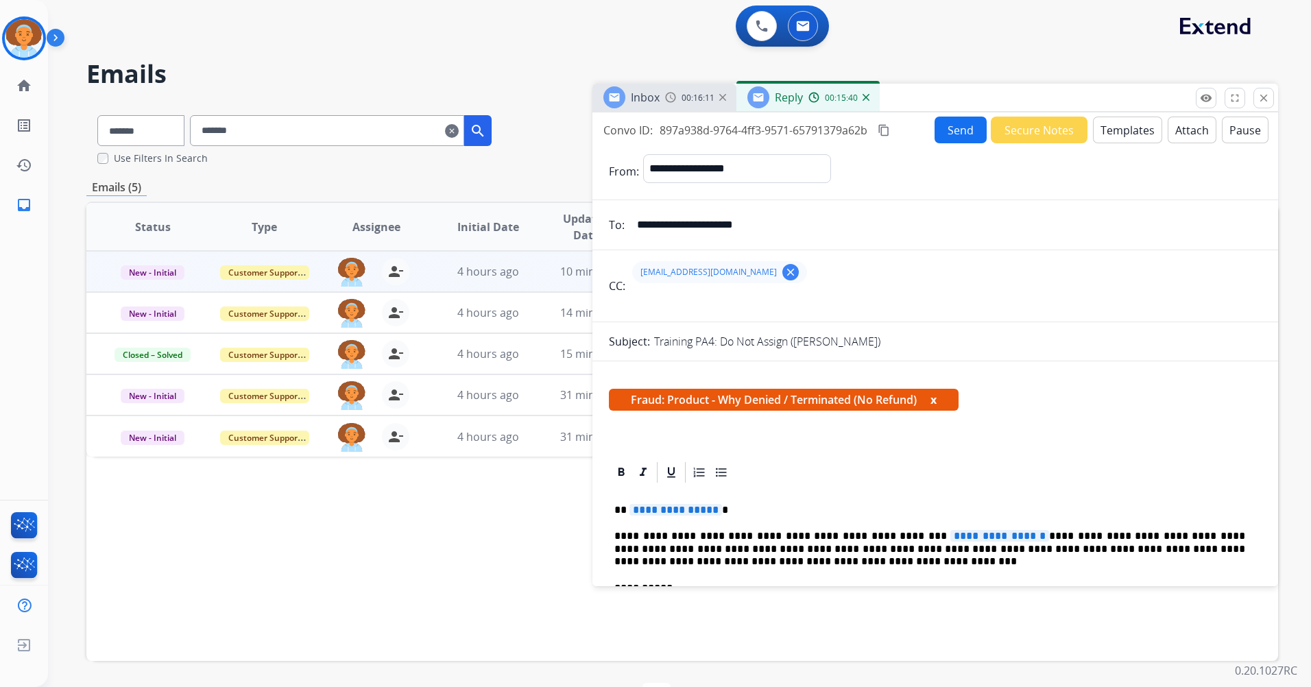
scroll to position [69, 0]
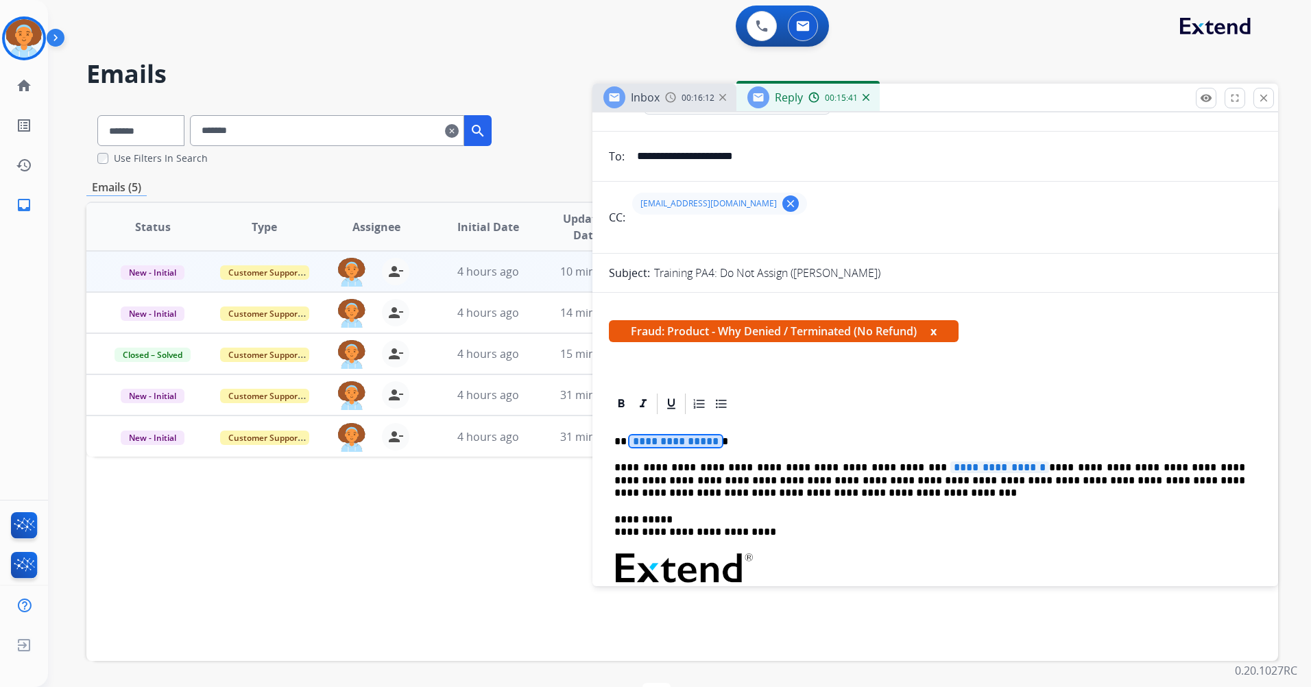
click at [722, 440] on span "**********" at bounding box center [676, 441] width 93 height 12
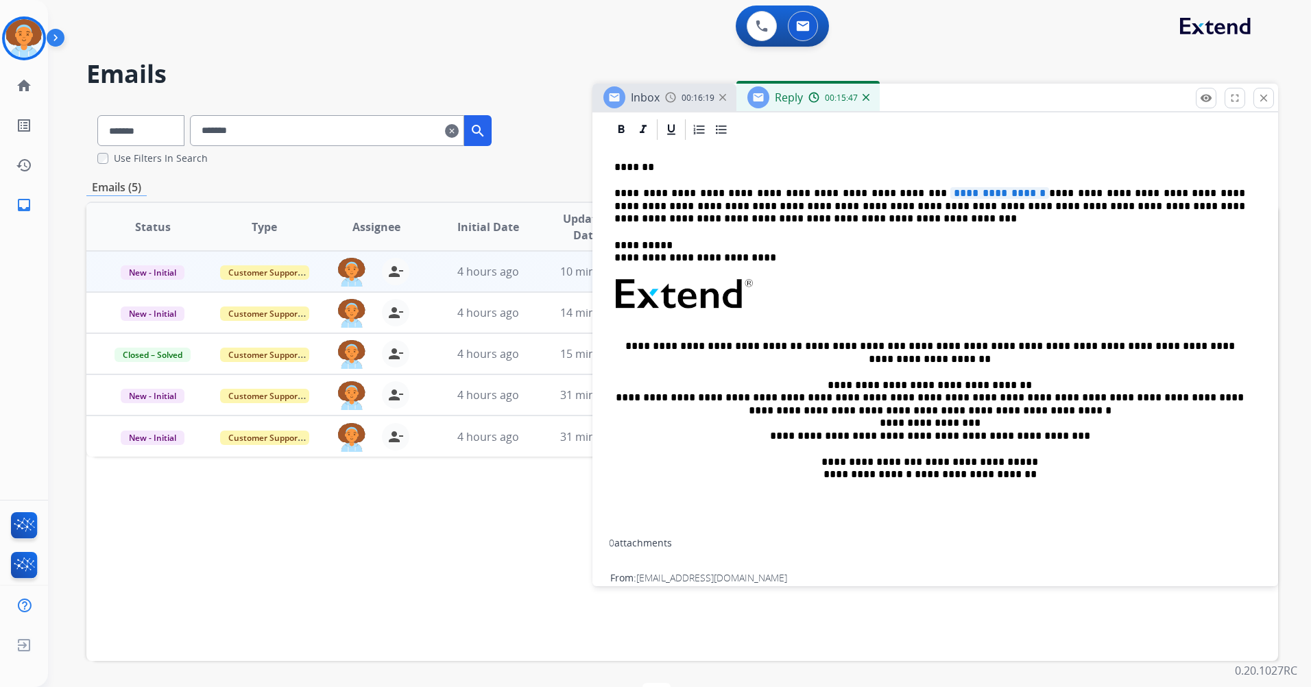
scroll to position [274, 0]
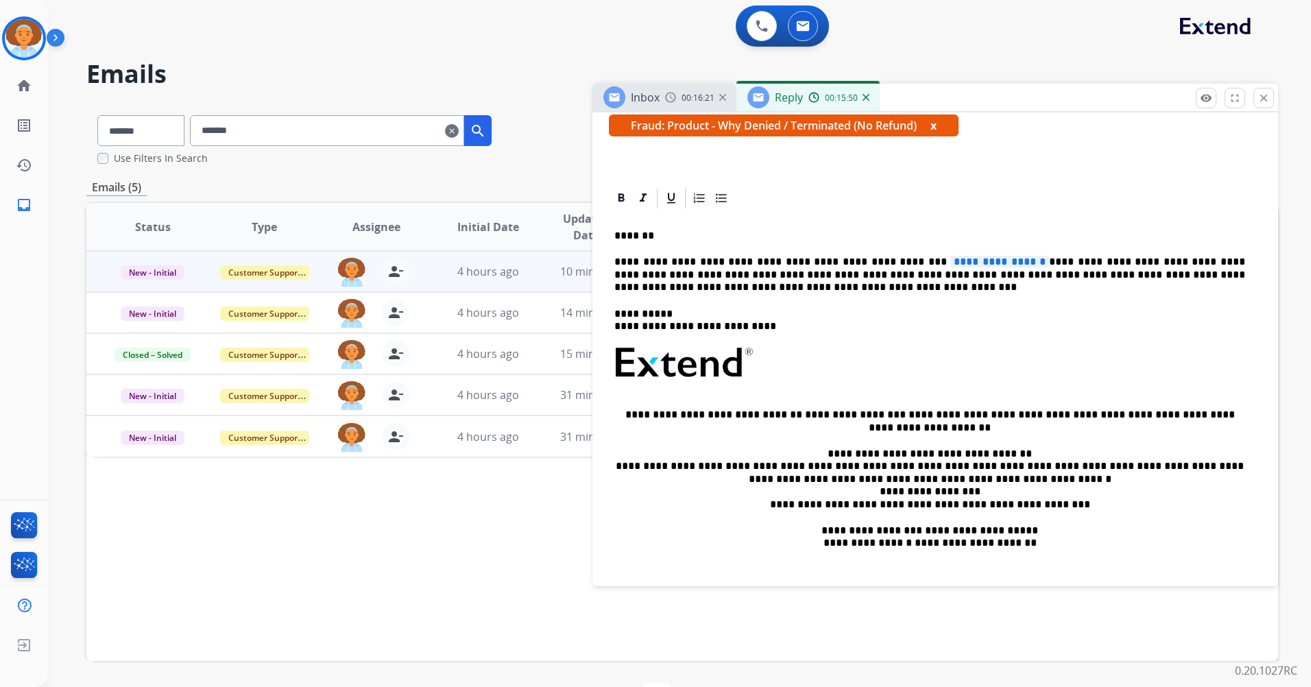
click at [949, 260] on span "**********" at bounding box center [999, 262] width 99 height 12
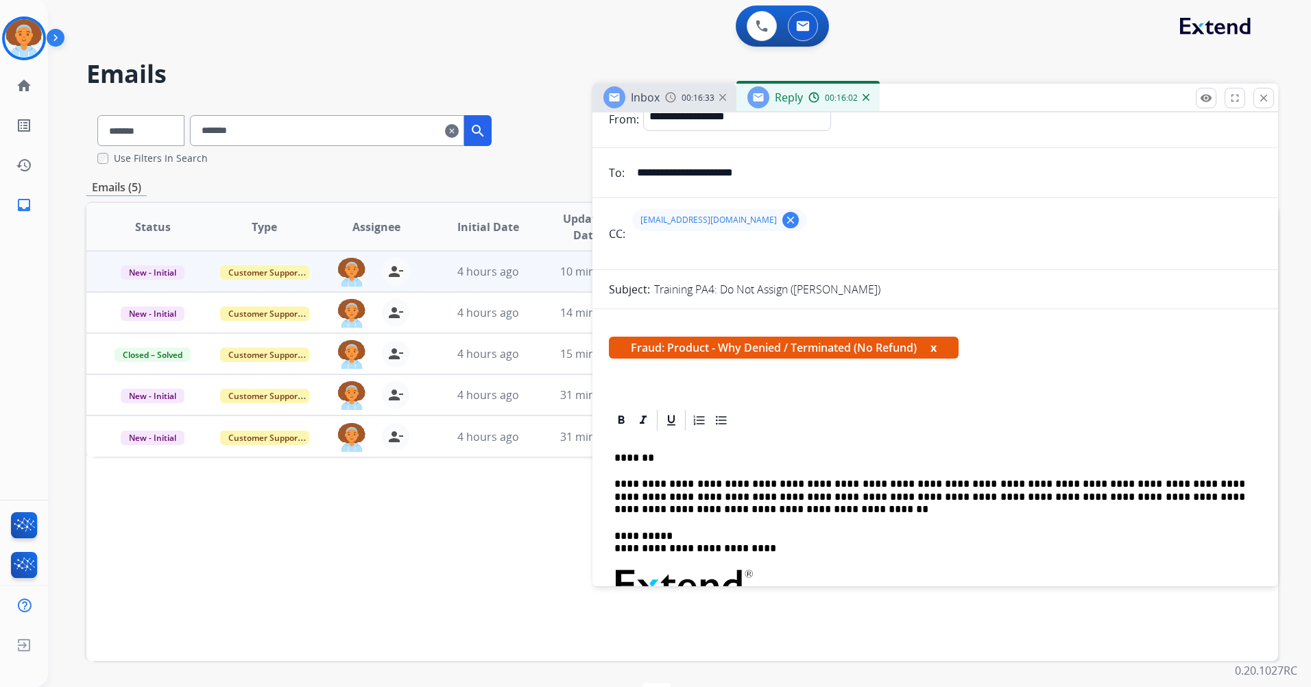
scroll to position [0, 0]
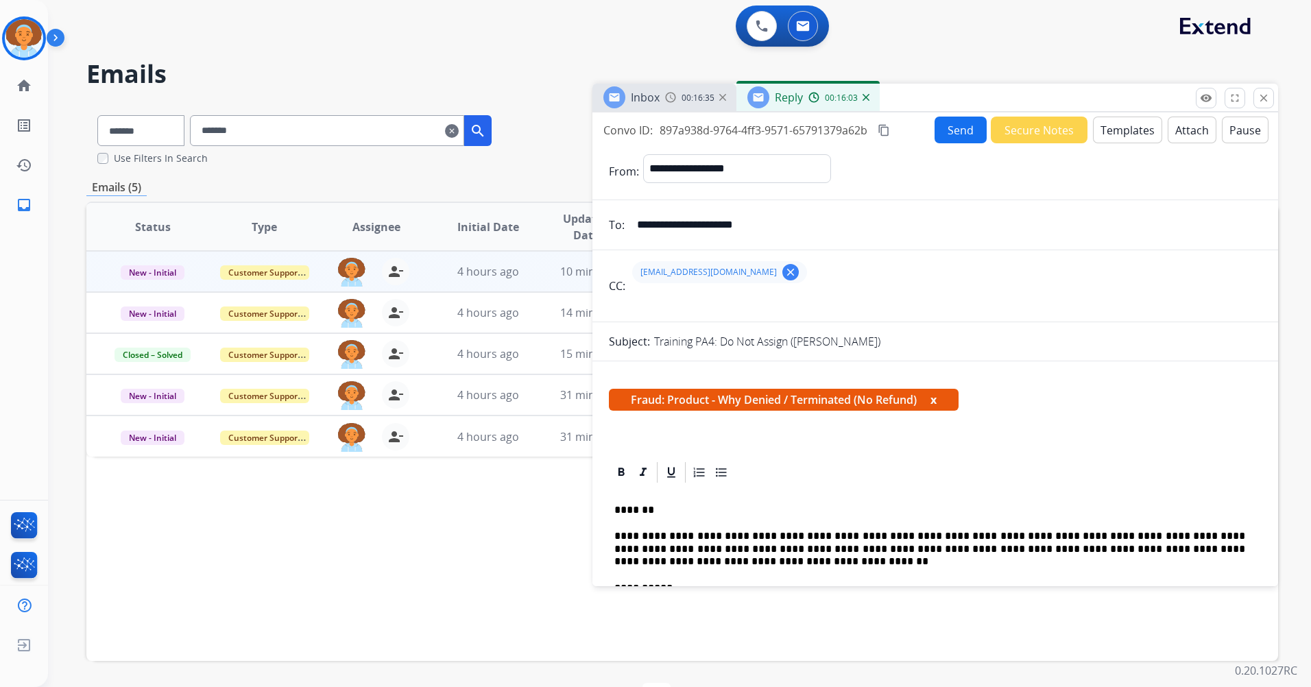
click at [949, 132] on button "Send" at bounding box center [961, 130] width 52 height 27
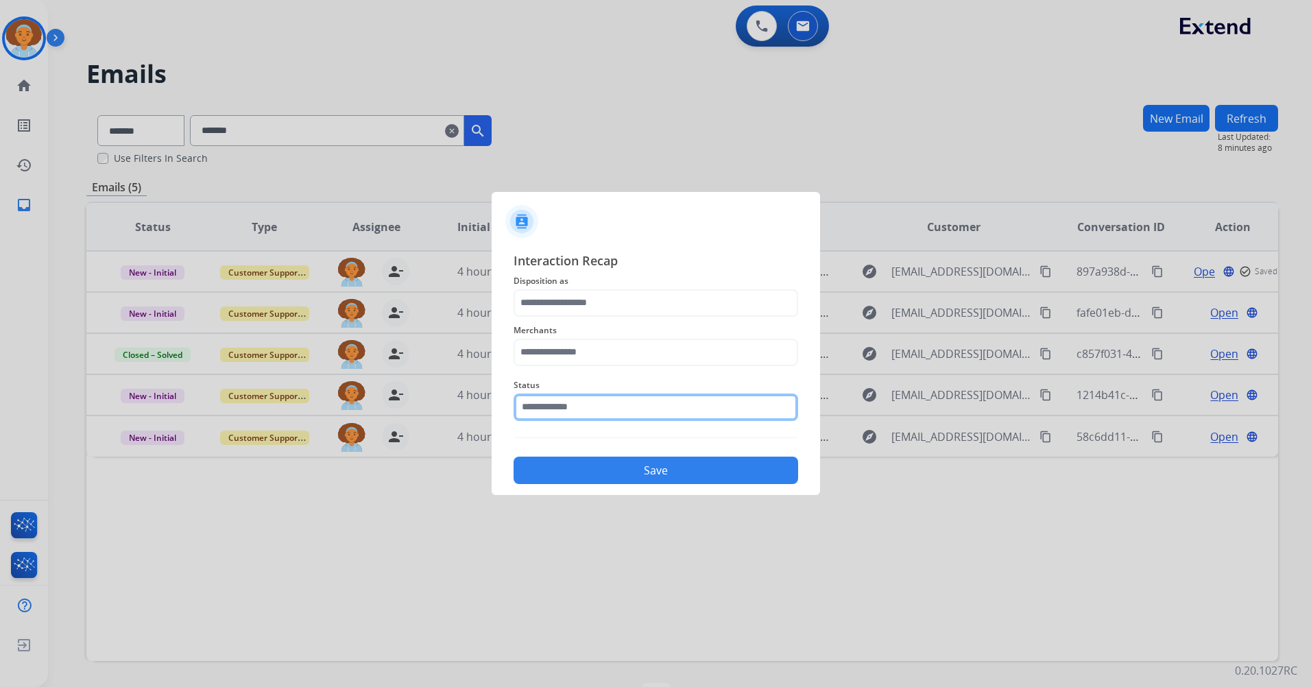
click at [765, 409] on input "text" at bounding box center [656, 407] width 285 height 27
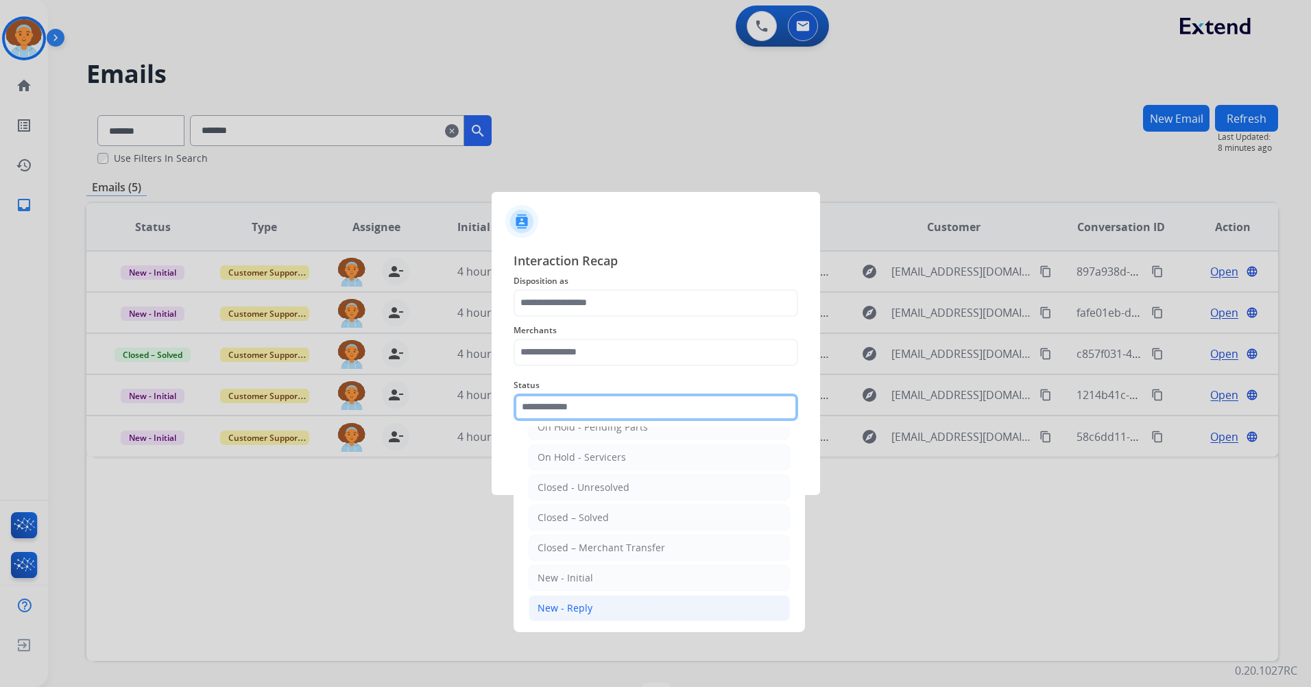
scroll to position [82, 0]
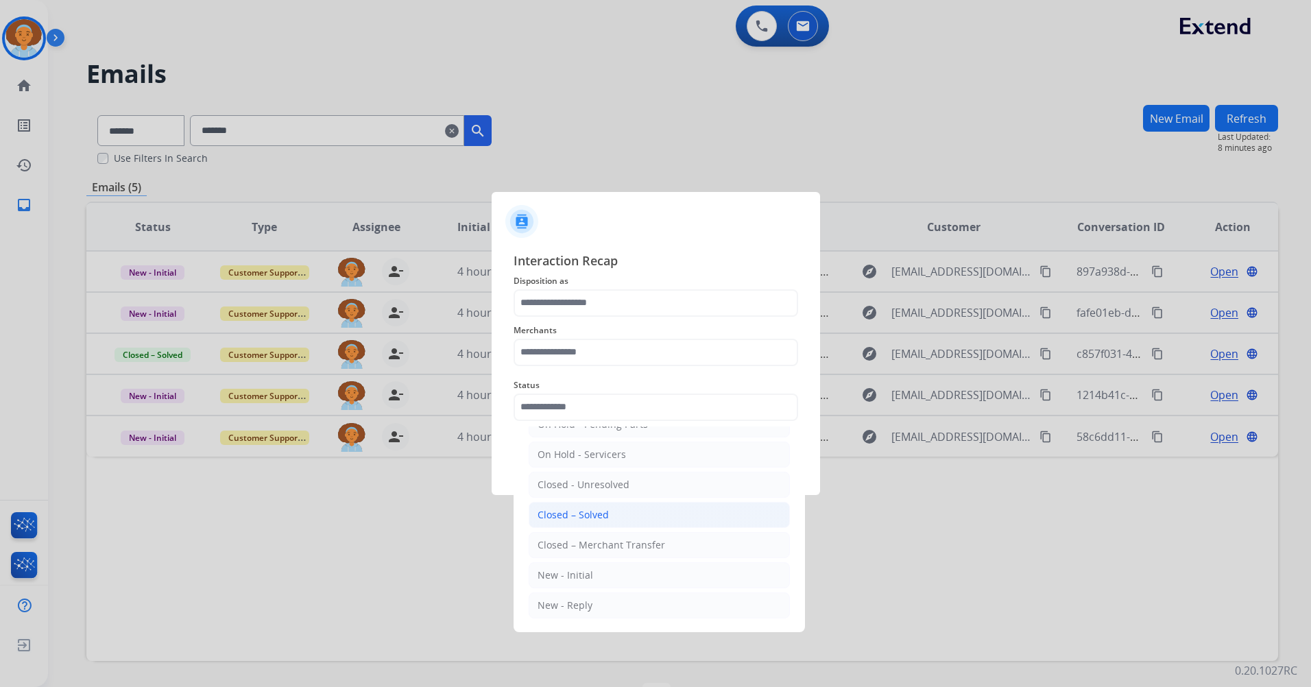
click at [669, 507] on li "Closed – Solved" at bounding box center [659, 515] width 261 height 26
type input "**********"
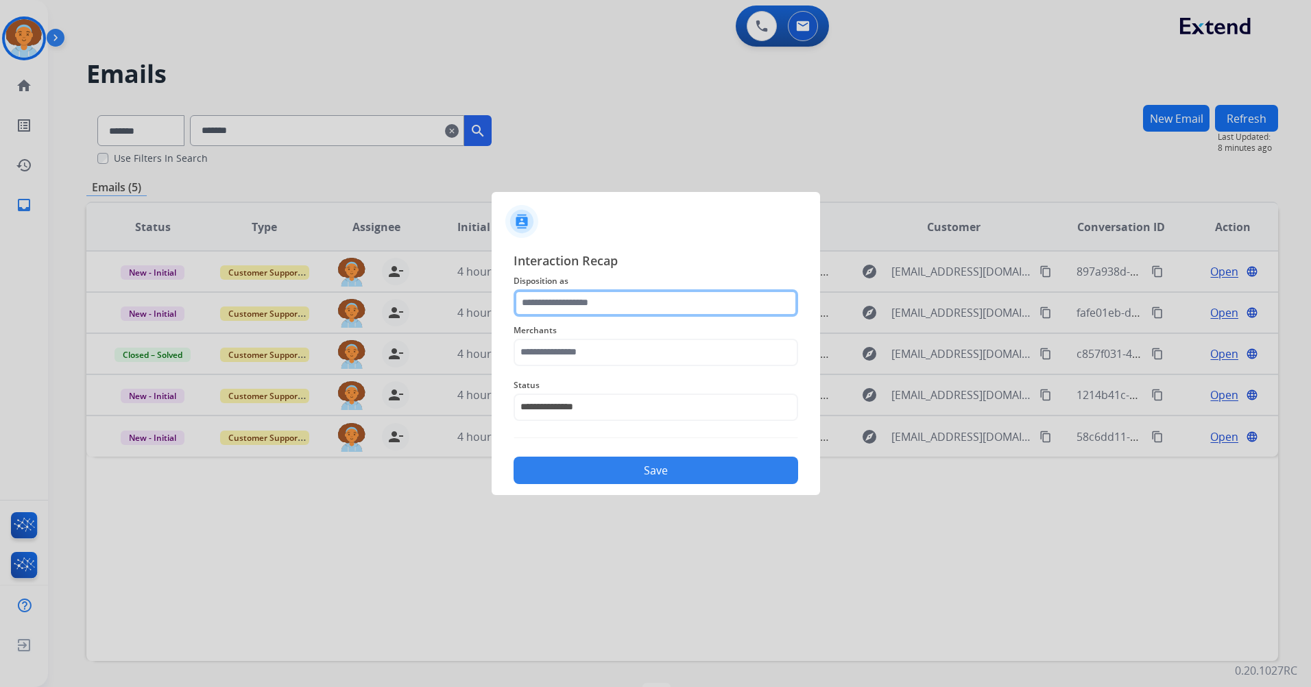
click at [616, 307] on input "text" at bounding box center [656, 302] width 285 height 27
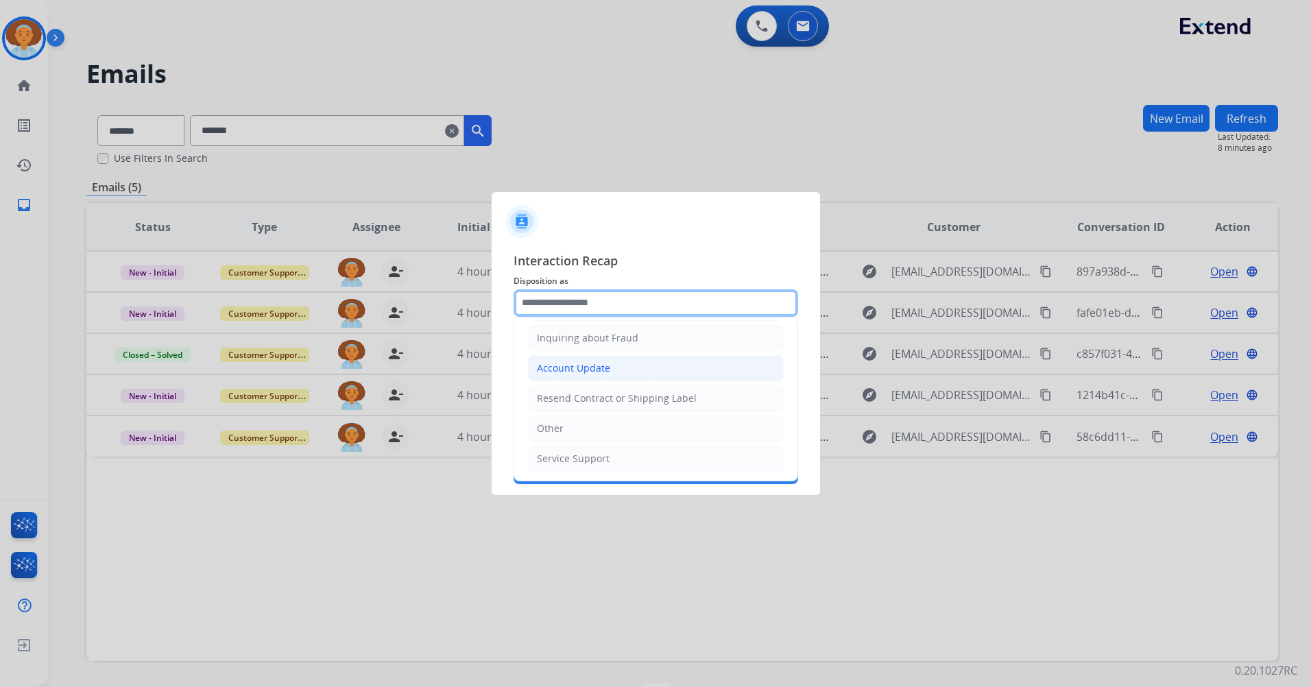
scroll to position [214, 0]
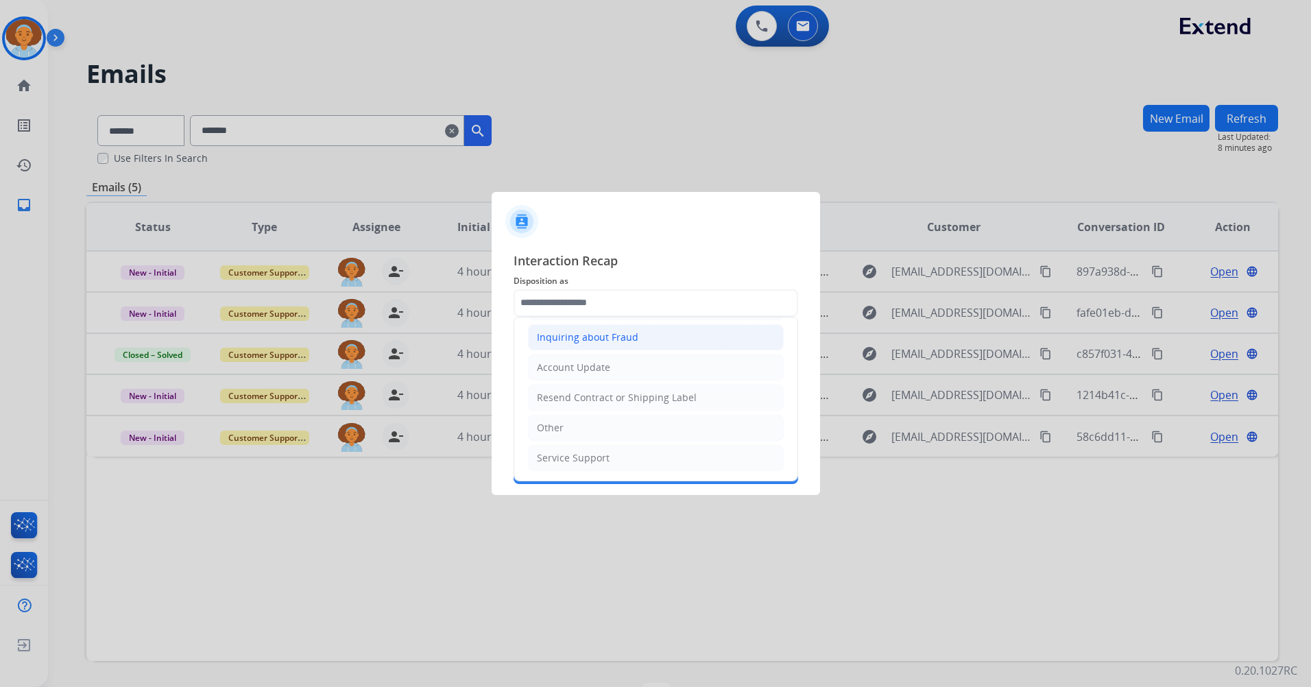
click at [639, 346] on li "Inquiring about Fraud" at bounding box center [656, 337] width 256 height 26
type input "**********"
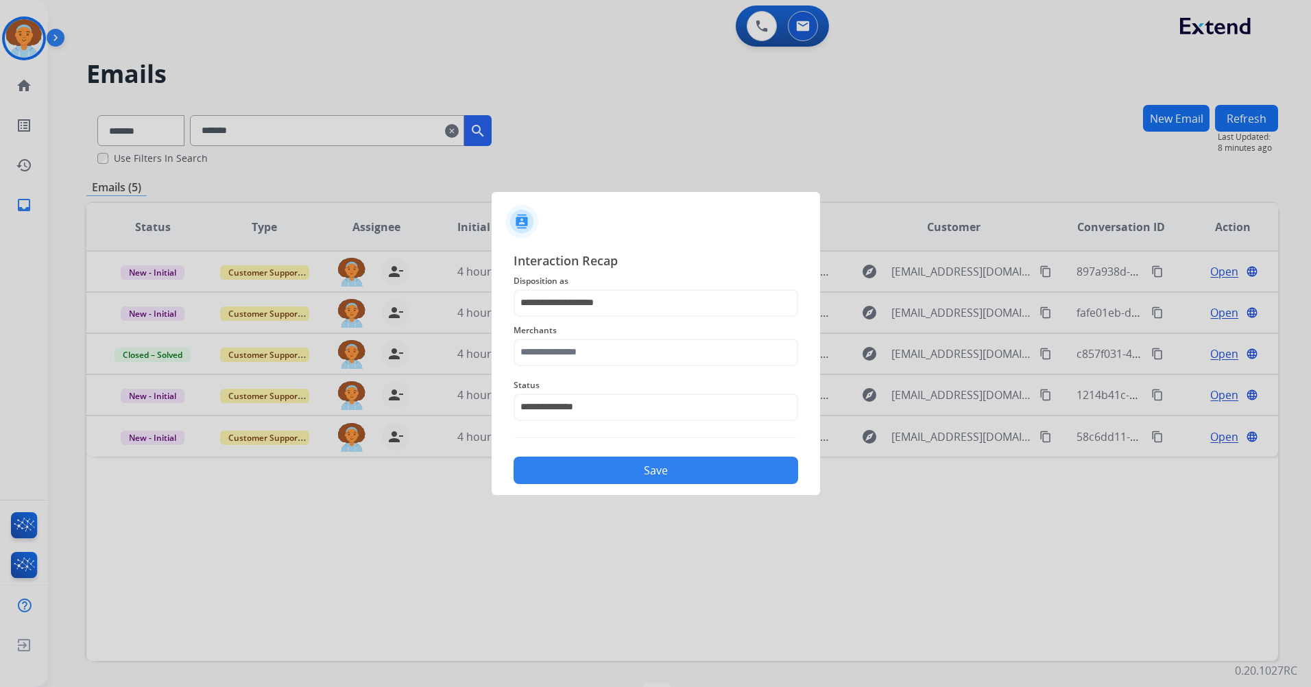
click at [679, 462] on button "Save" at bounding box center [656, 470] width 285 height 27
click at [658, 356] on input "text" at bounding box center [656, 352] width 285 height 27
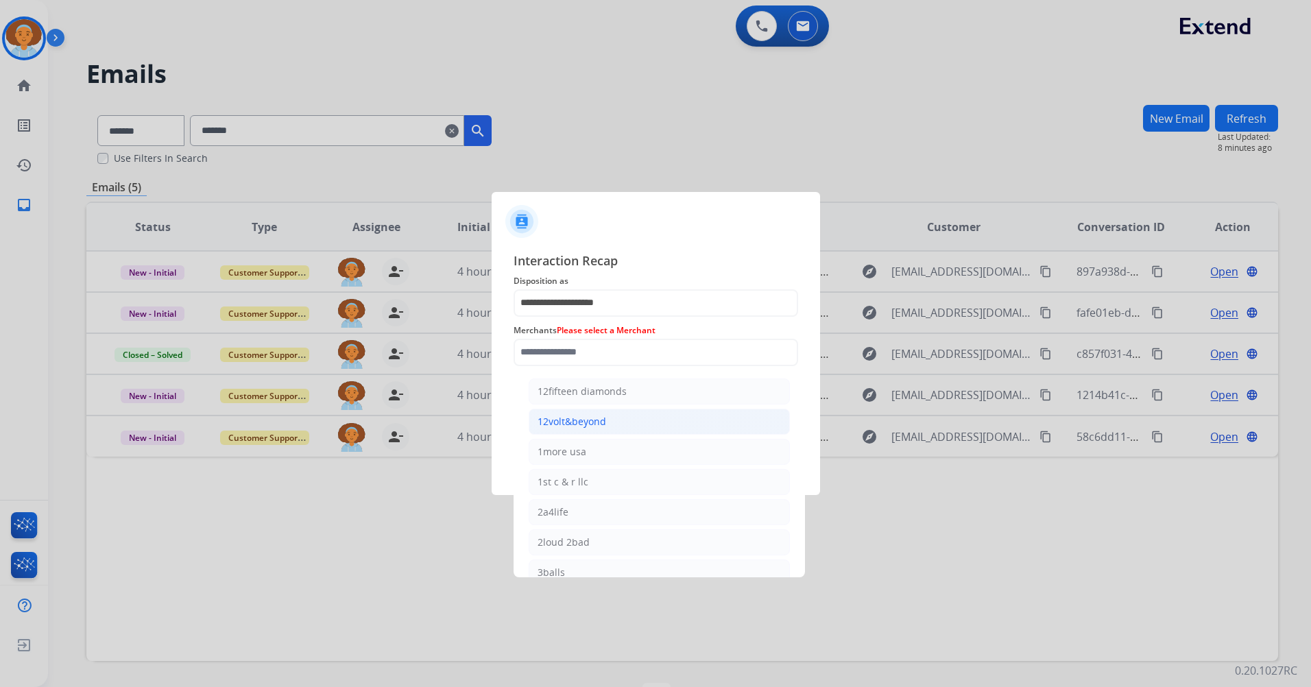
click at [660, 426] on li "12volt&beyond" at bounding box center [659, 422] width 261 height 26
type input "**********"
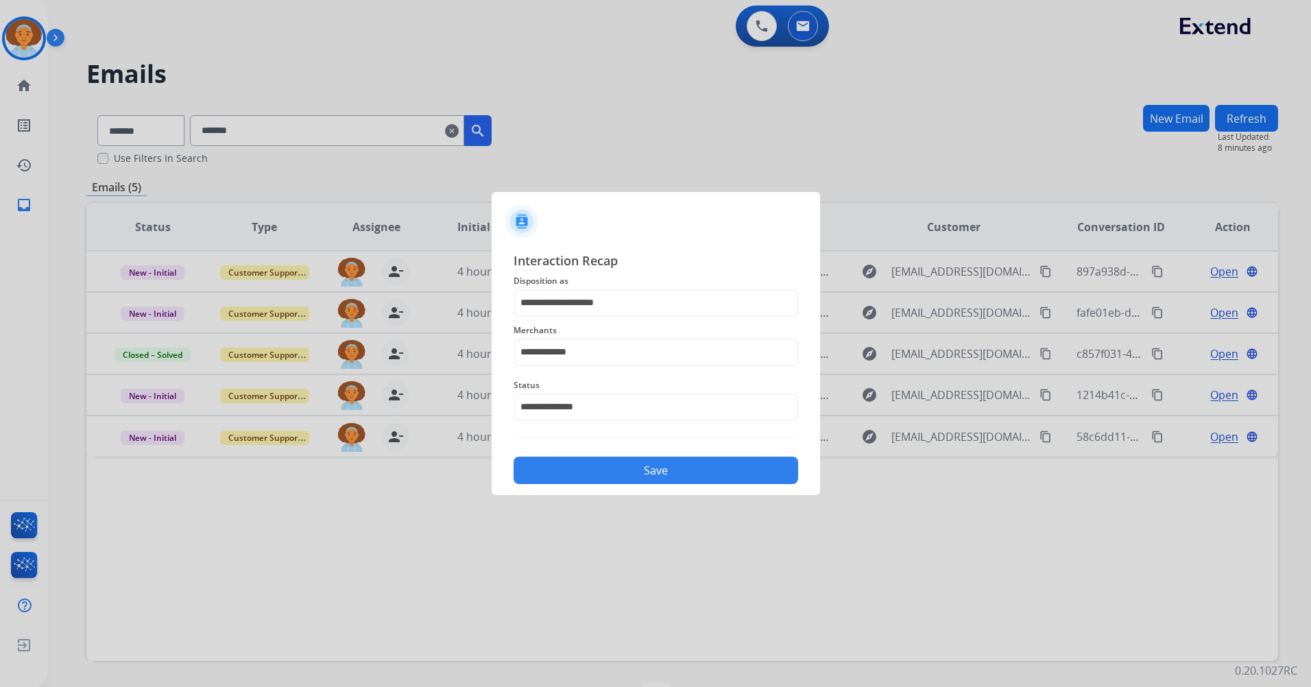
click at [677, 483] on button "Save" at bounding box center [656, 470] width 285 height 27
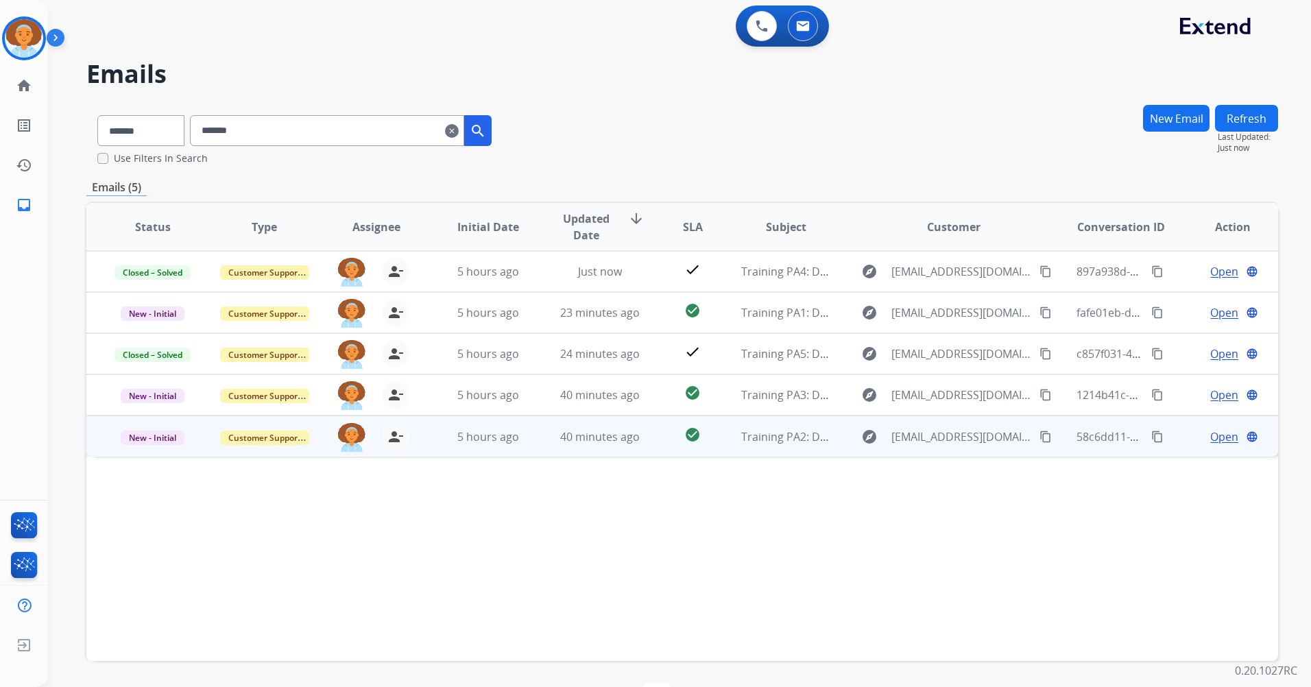
click at [949, 436] on span "Open" at bounding box center [1224, 437] width 28 height 16
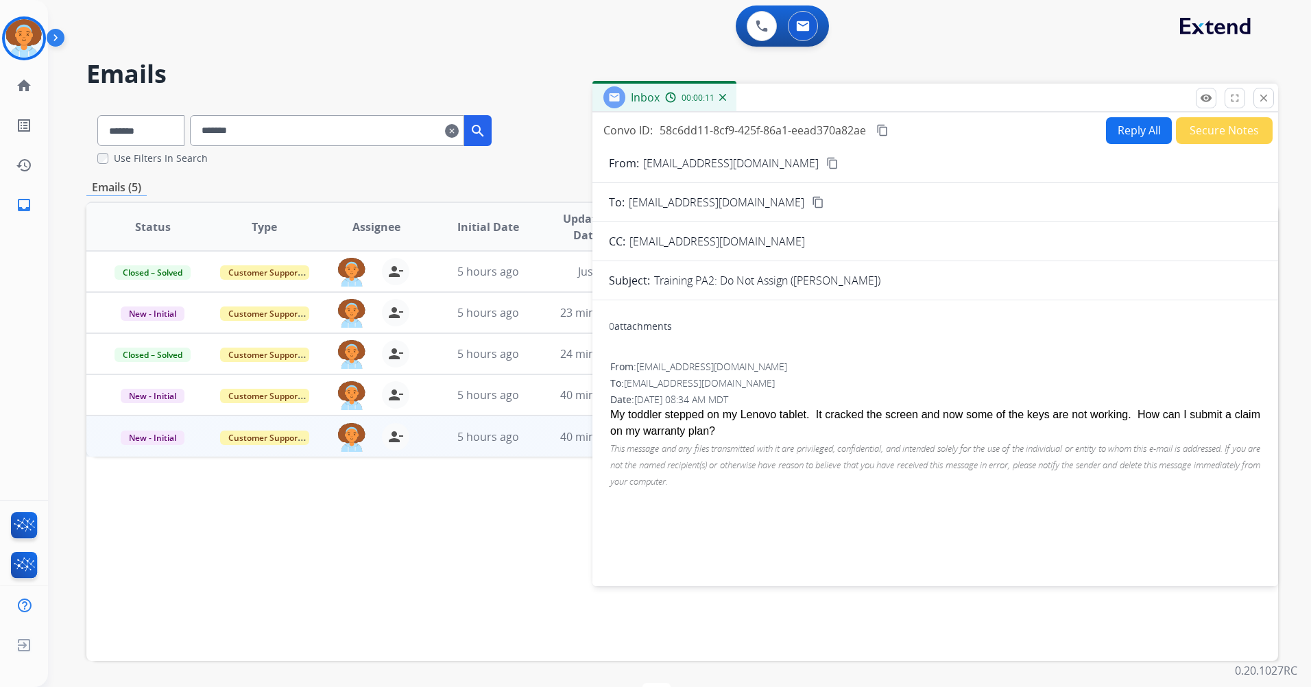
click at [949, 136] on button "Reply All" at bounding box center [1139, 130] width 66 height 27
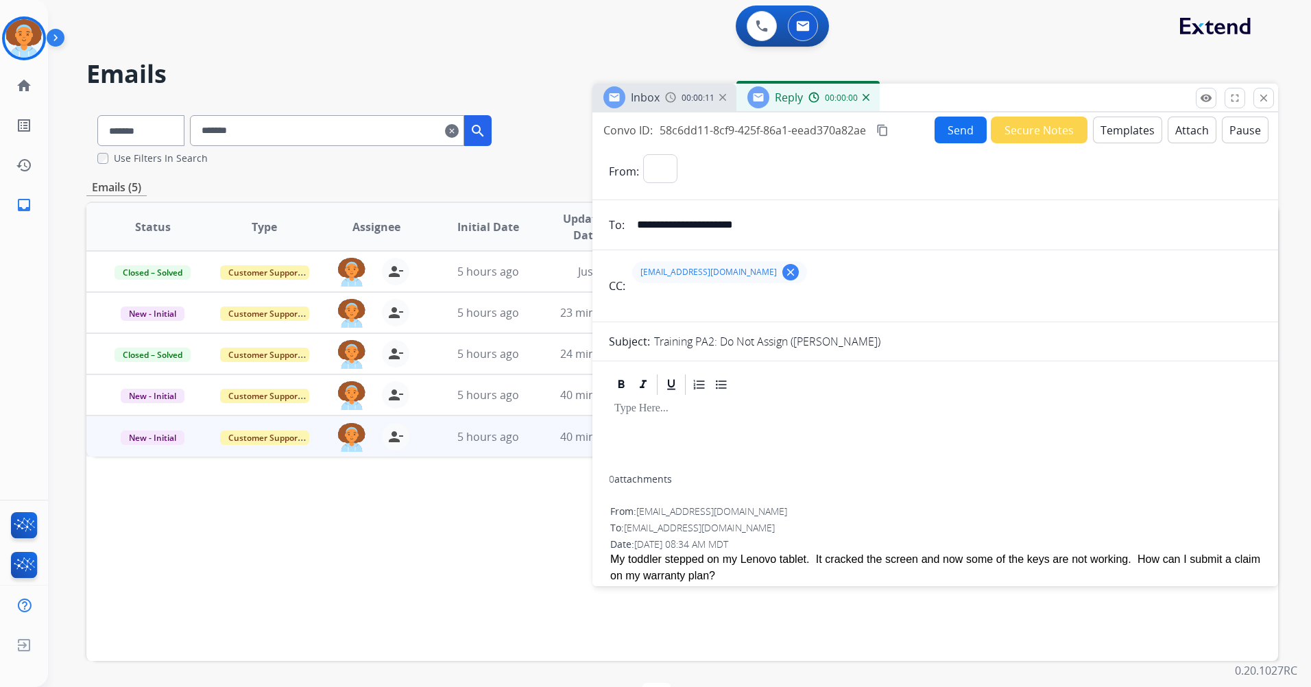
select select "**********"
click at [949, 136] on button "Templates" at bounding box center [1127, 130] width 69 height 27
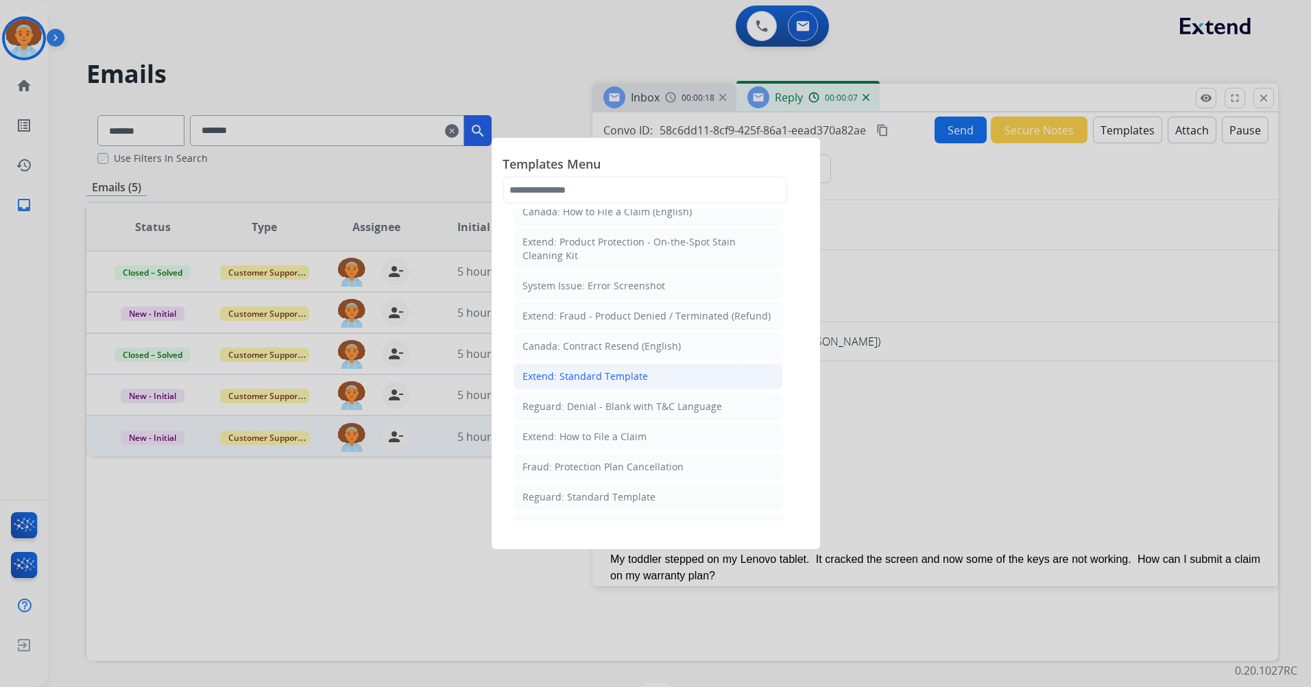
scroll to position [69, 0]
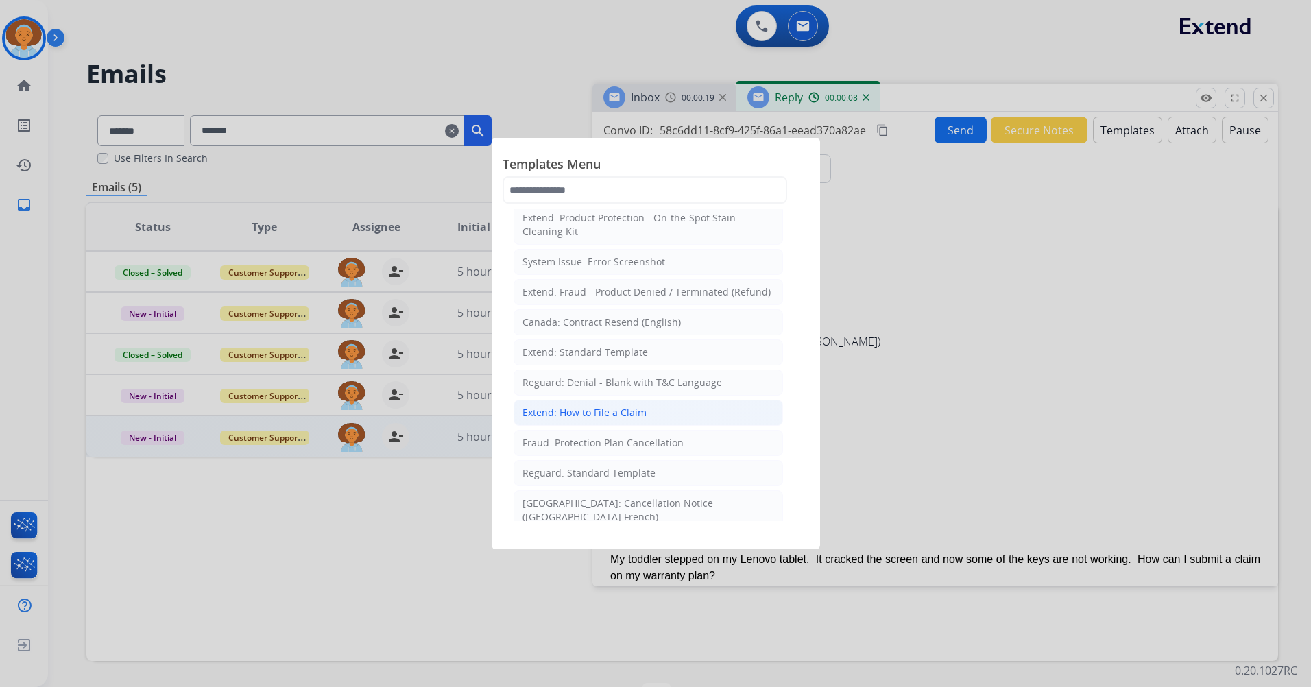
click at [688, 415] on li "Extend: How to File a Claim" at bounding box center [648, 413] width 269 height 26
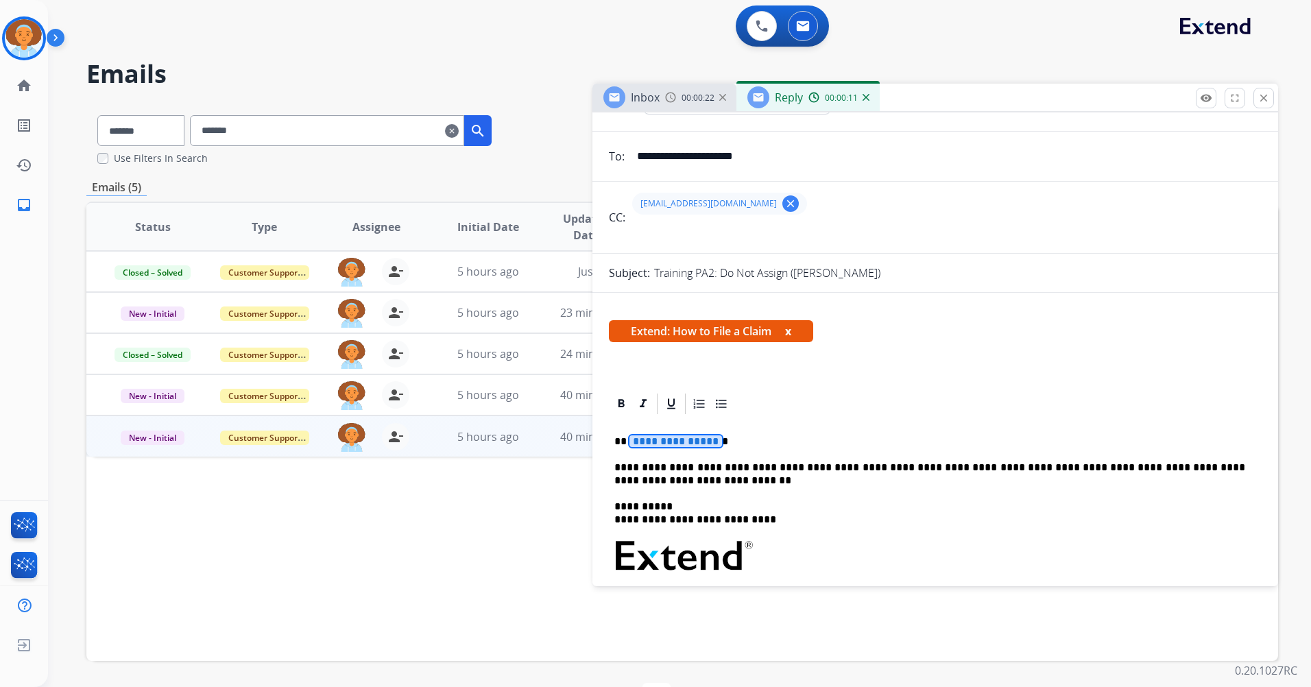
click at [681, 439] on span "**********" at bounding box center [676, 441] width 93 height 12
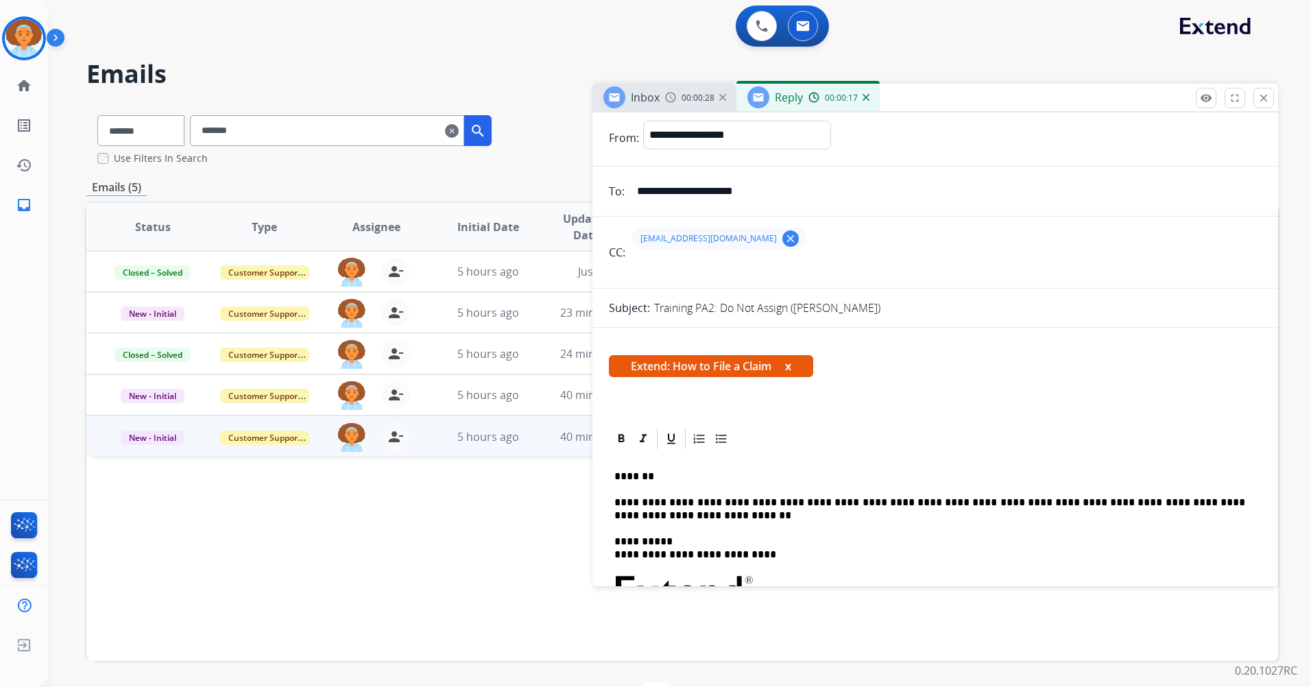
scroll to position [0, 0]
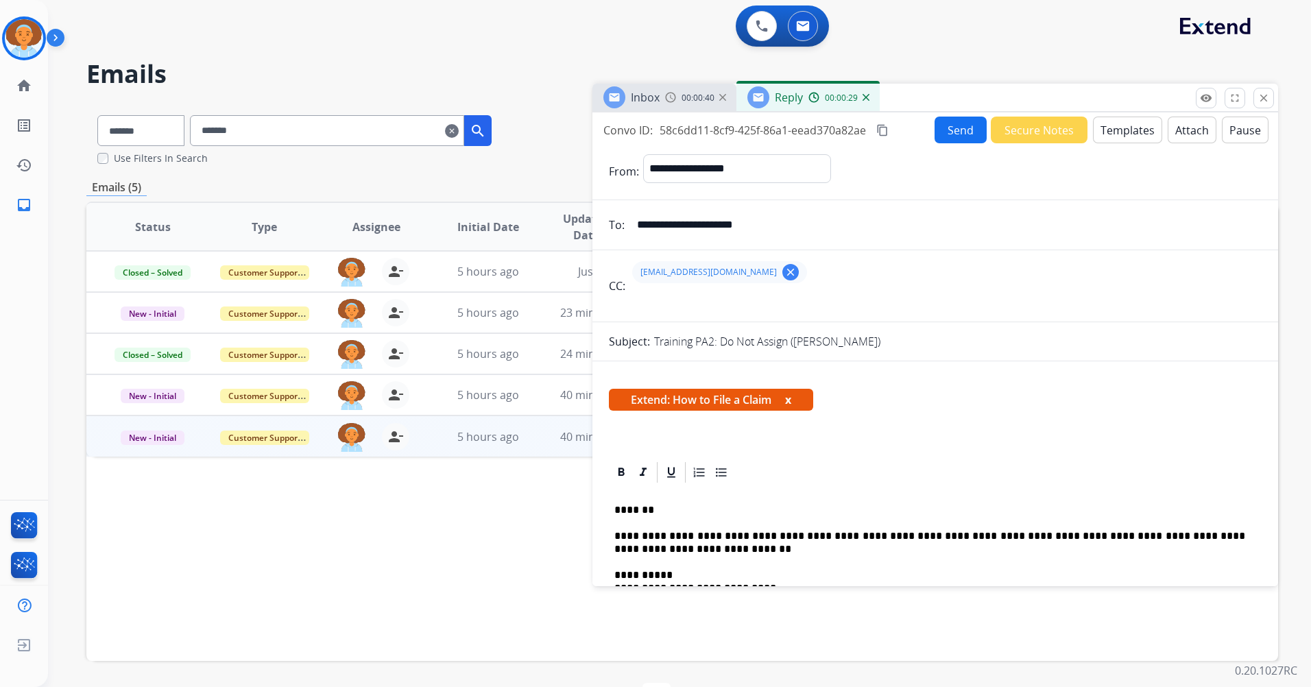
click at [949, 125] on button "Send" at bounding box center [961, 130] width 52 height 27
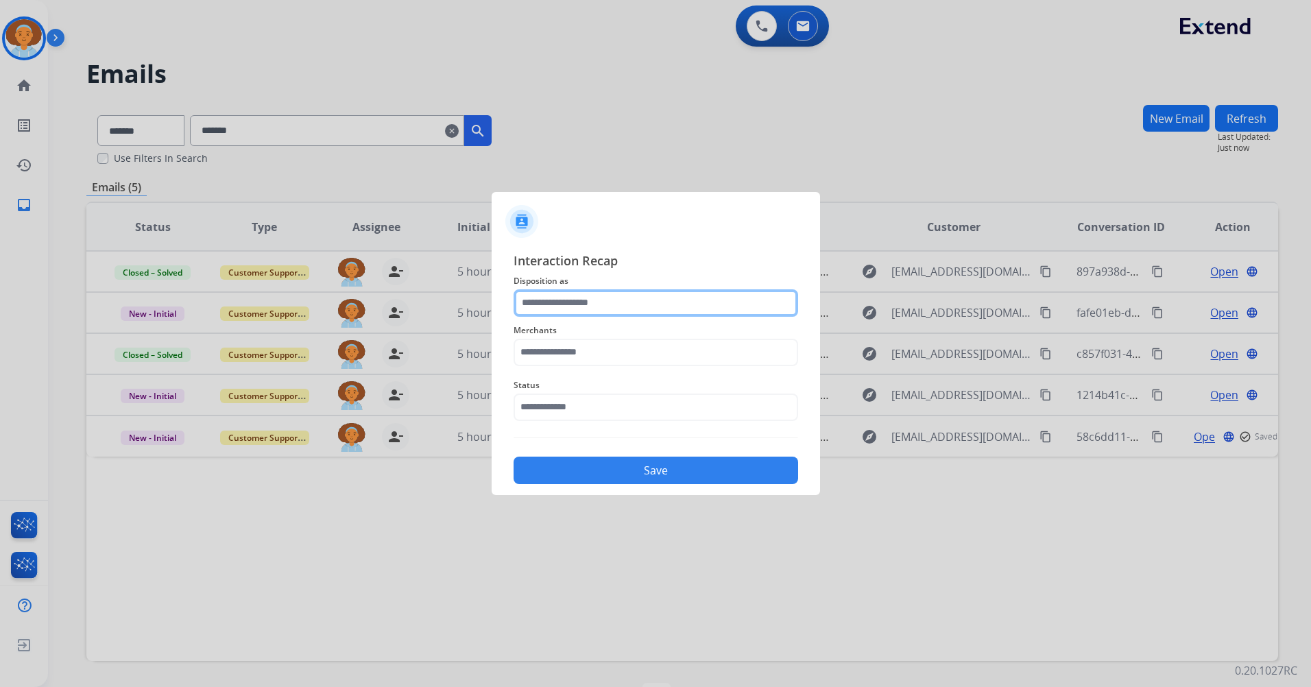
click at [655, 301] on input "text" at bounding box center [656, 302] width 285 height 27
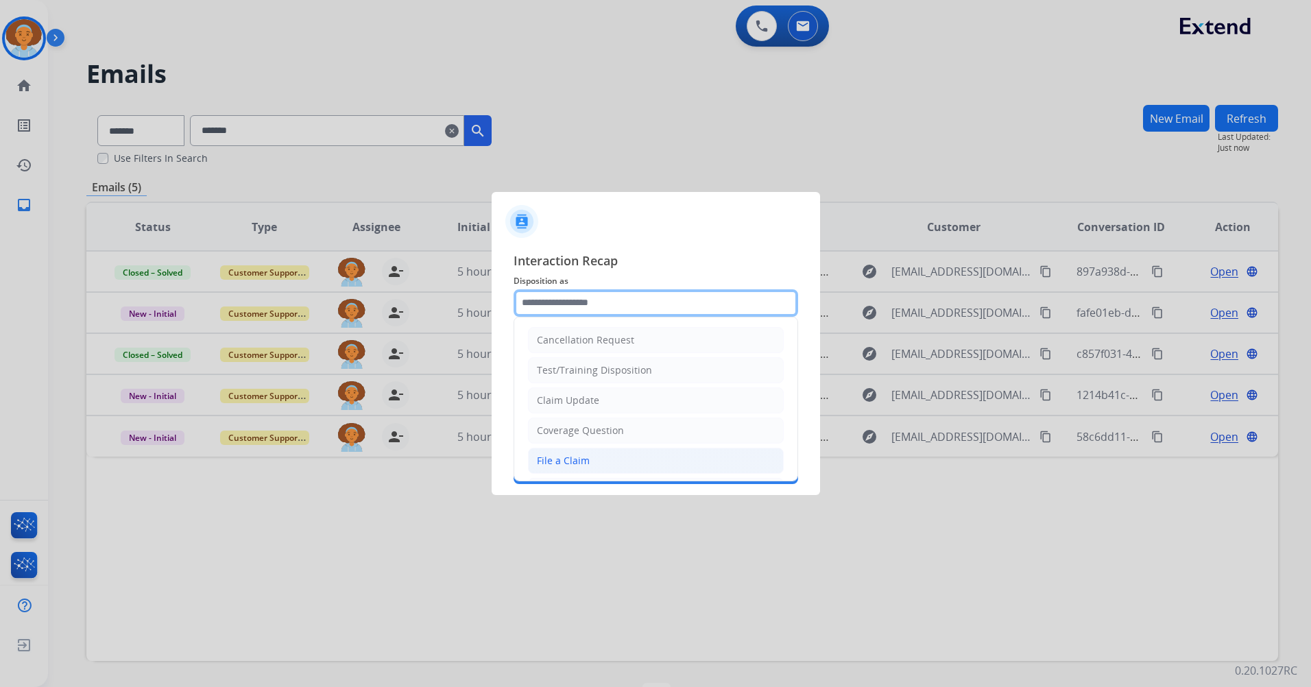
scroll to position [69, 0]
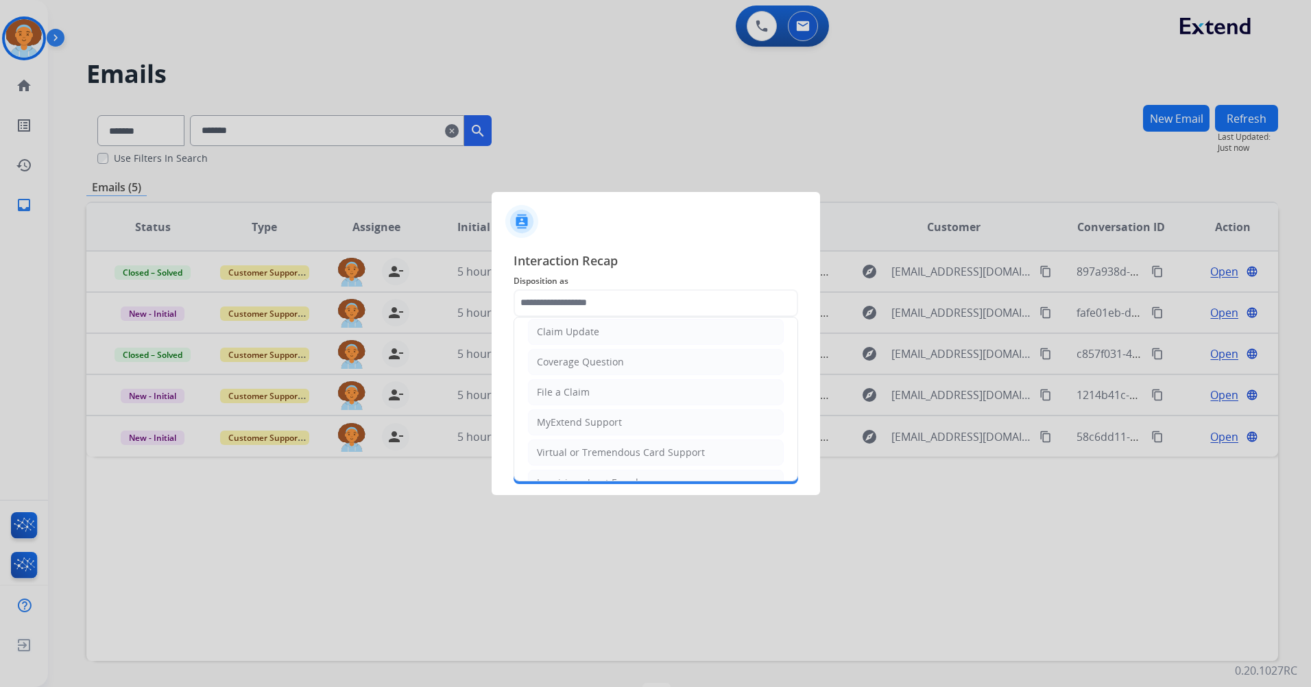
click at [651, 398] on li "File a Claim" at bounding box center [656, 392] width 256 height 26
type input "**********"
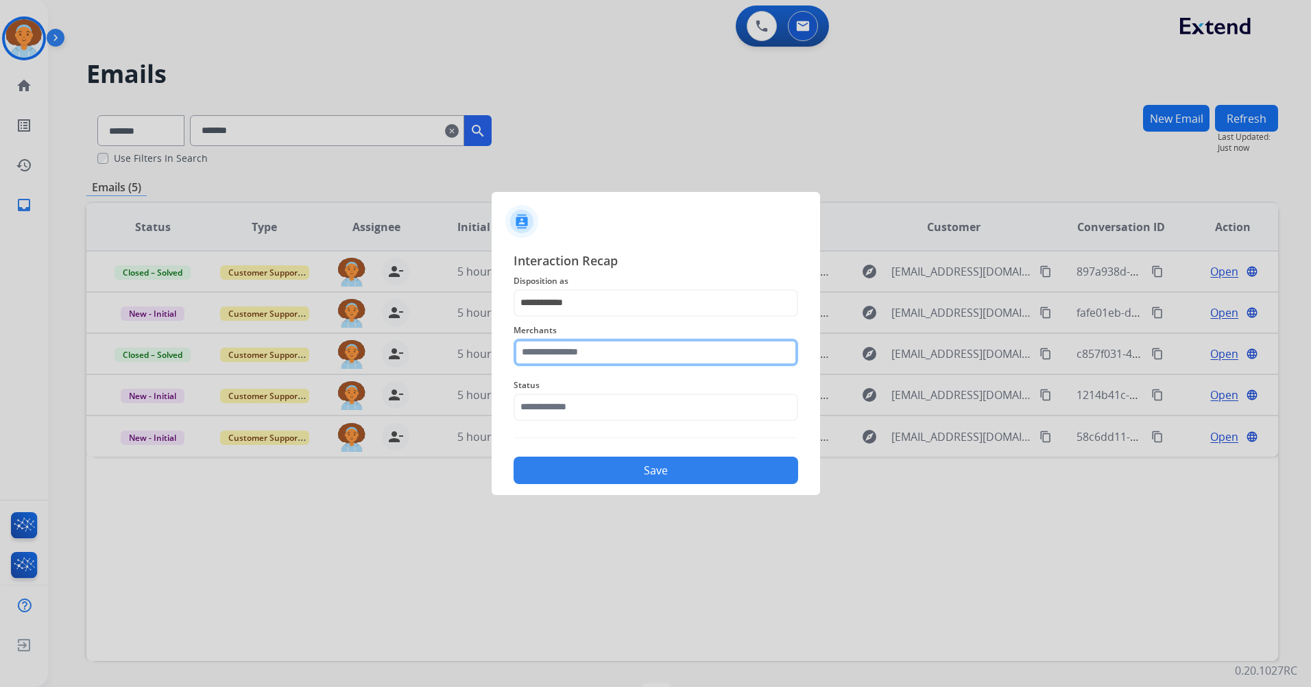
click at [647, 352] on input "text" at bounding box center [656, 352] width 285 height 27
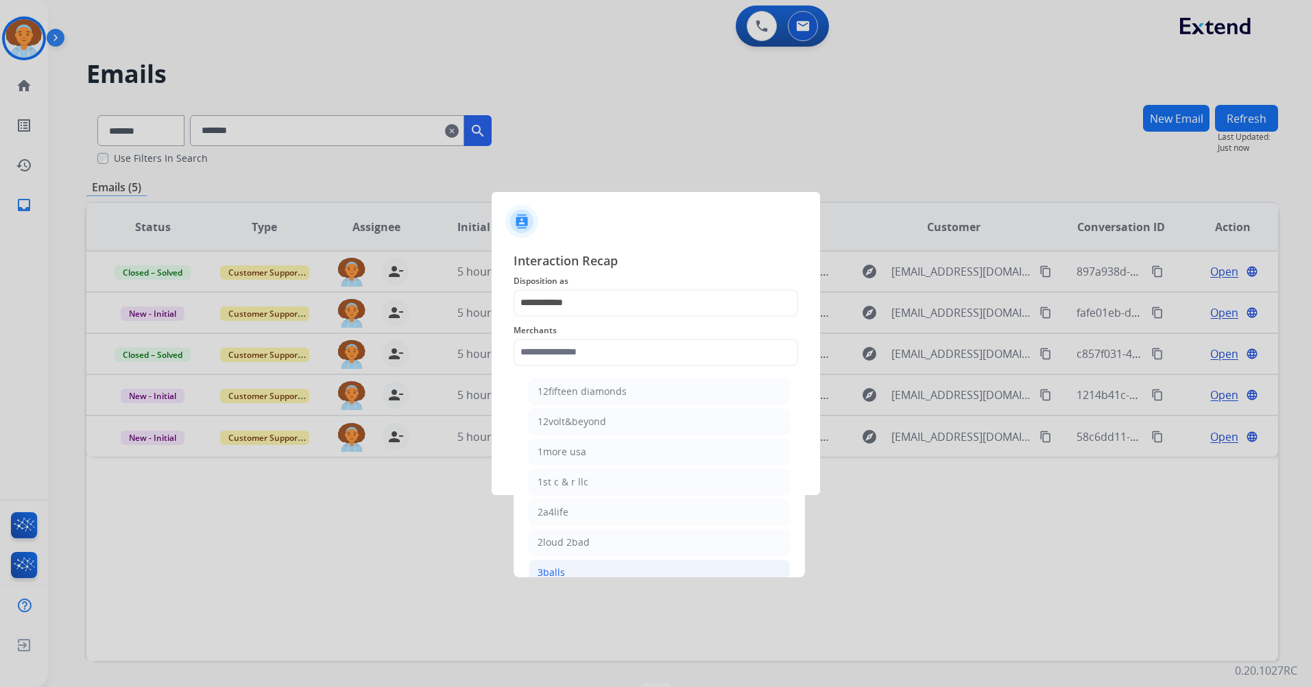
click at [668, 547] on li "3balls" at bounding box center [659, 573] width 261 height 26
type input "******"
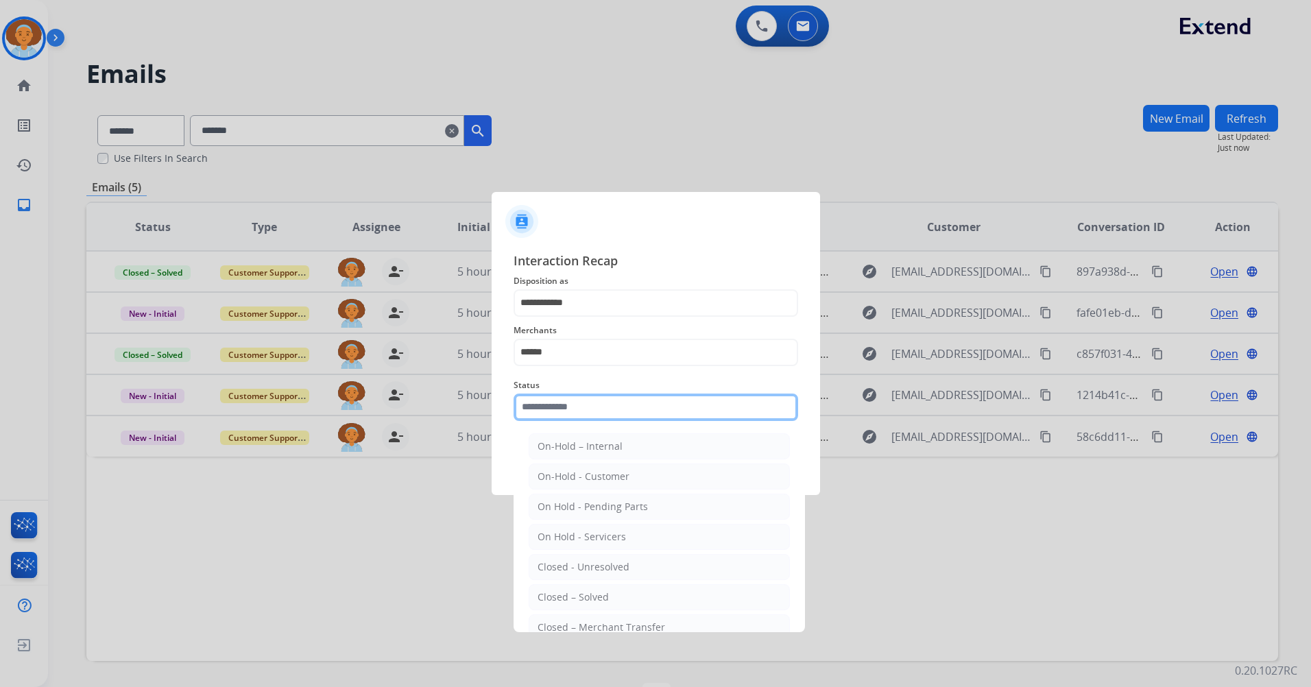
click at [637, 407] on input "text" at bounding box center [656, 407] width 285 height 27
click at [647, 547] on li "Closed – Solved" at bounding box center [659, 597] width 261 height 26
type input "**********"
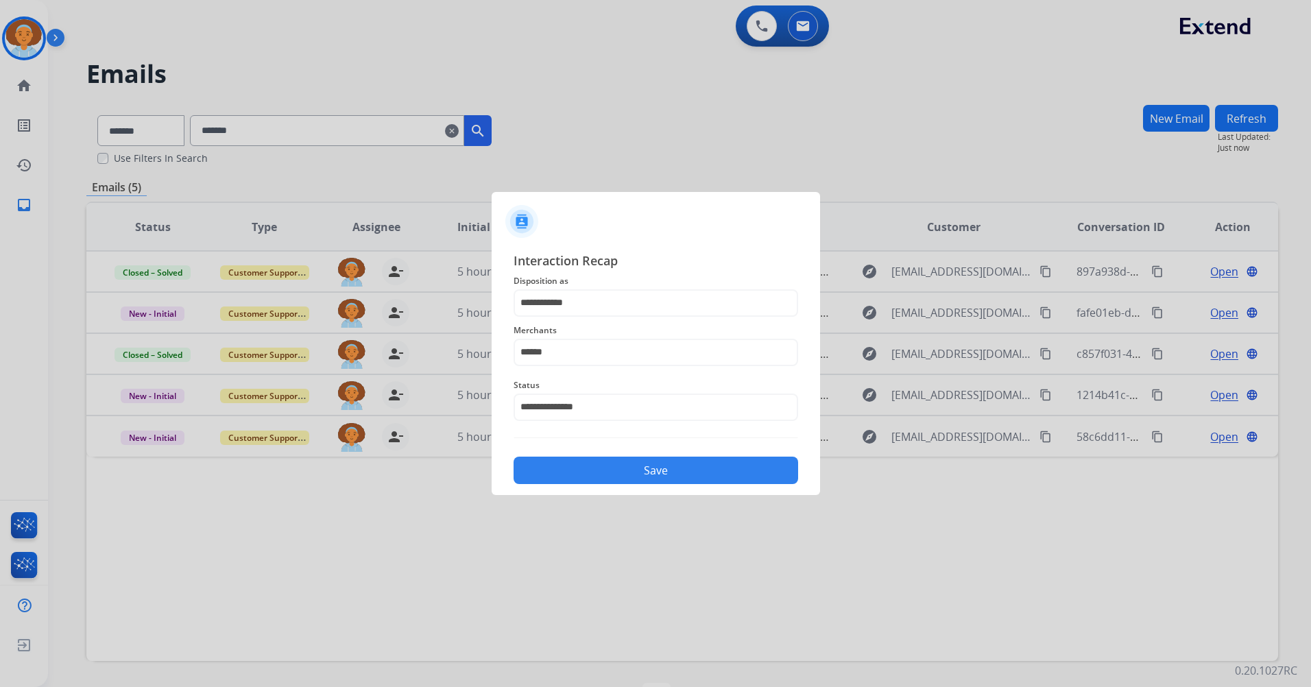
click at [681, 477] on button "Save" at bounding box center [656, 470] width 285 height 27
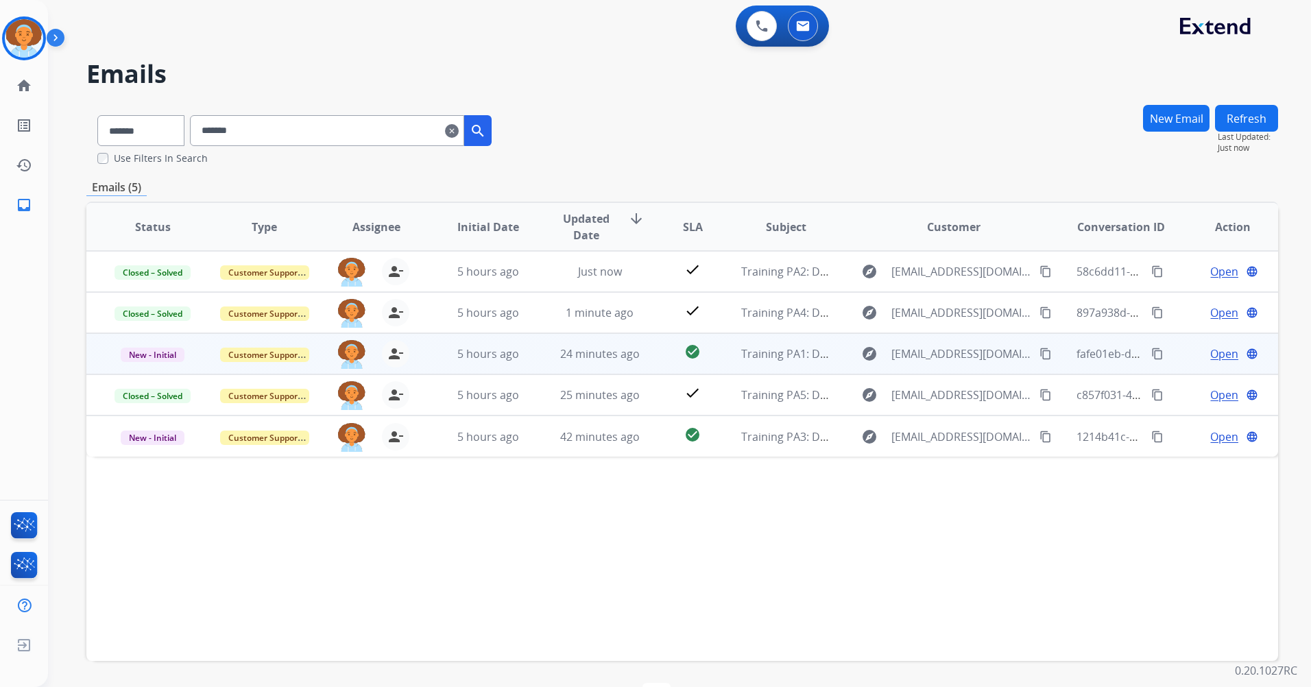
scroll to position [45, 0]
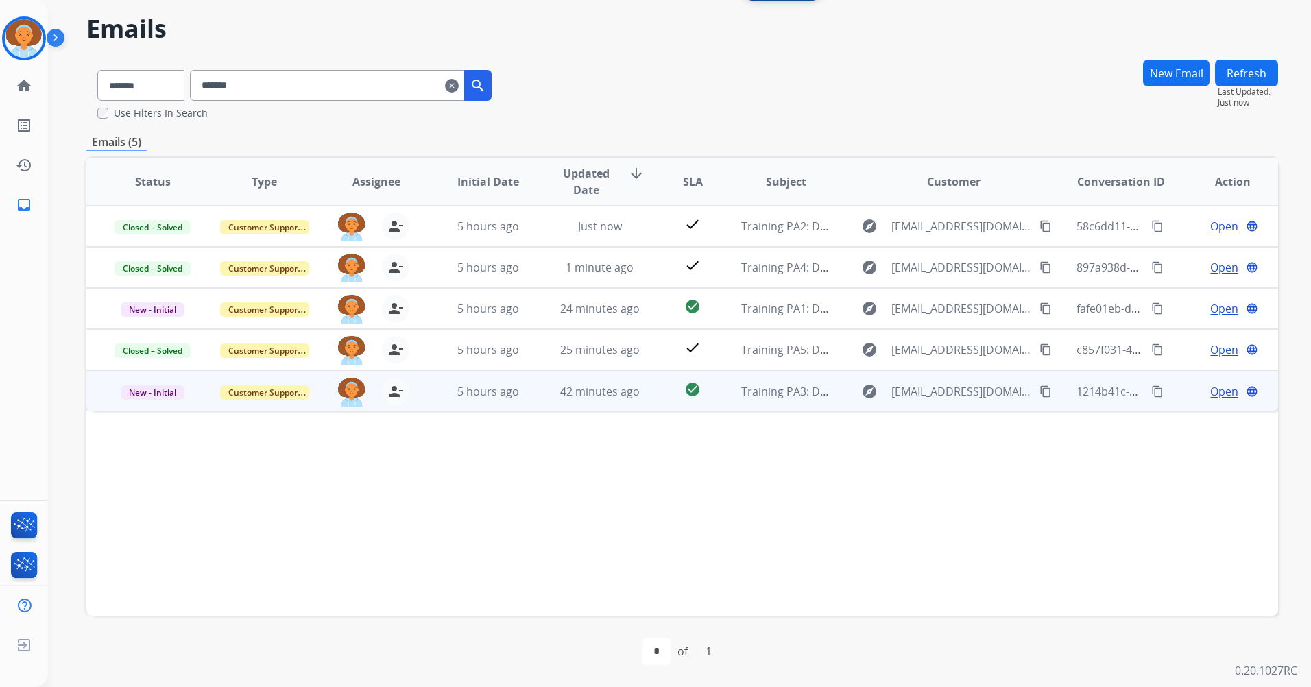
click at [949, 394] on span "Open" at bounding box center [1224, 391] width 28 height 16
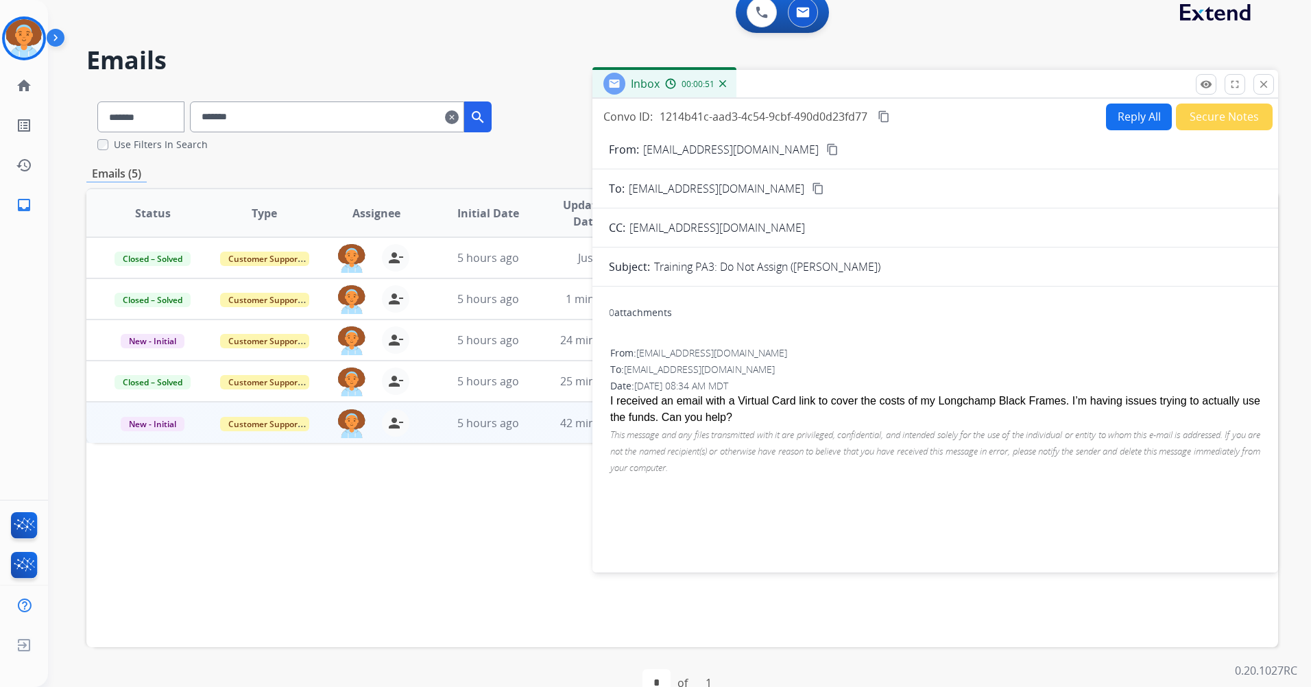
scroll to position [0, 0]
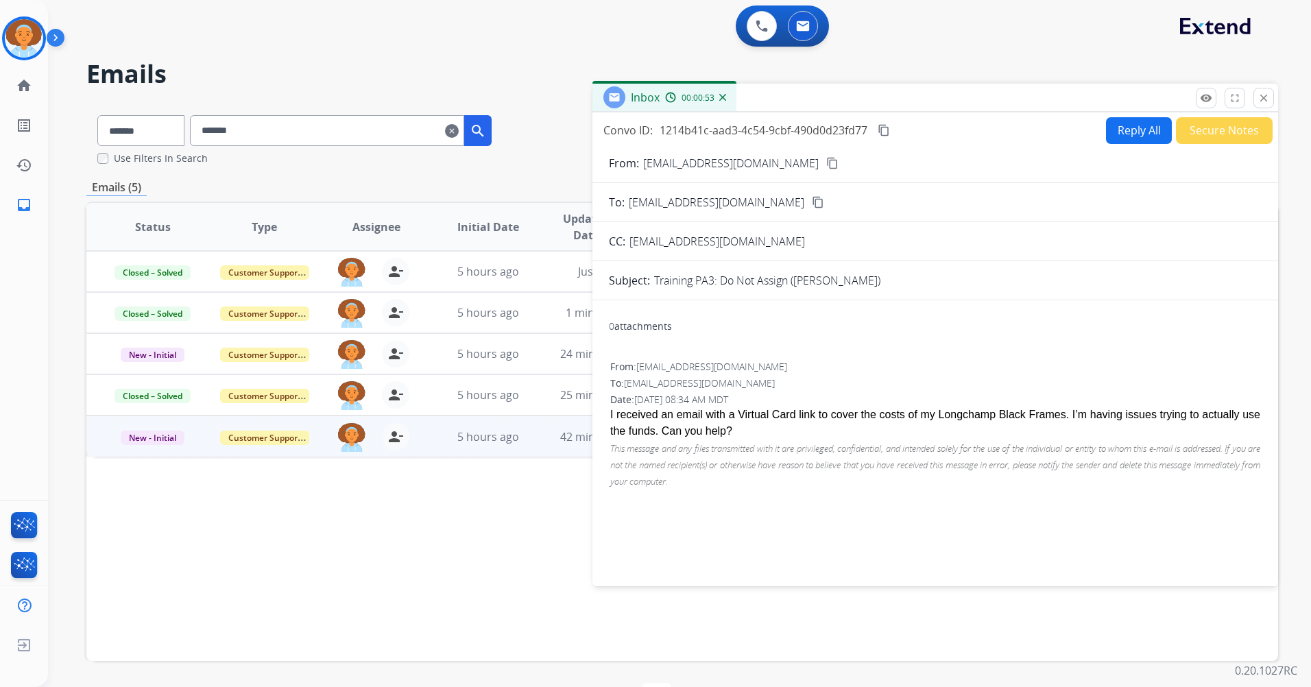
click at [949, 124] on button "Reply All" at bounding box center [1139, 130] width 66 height 27
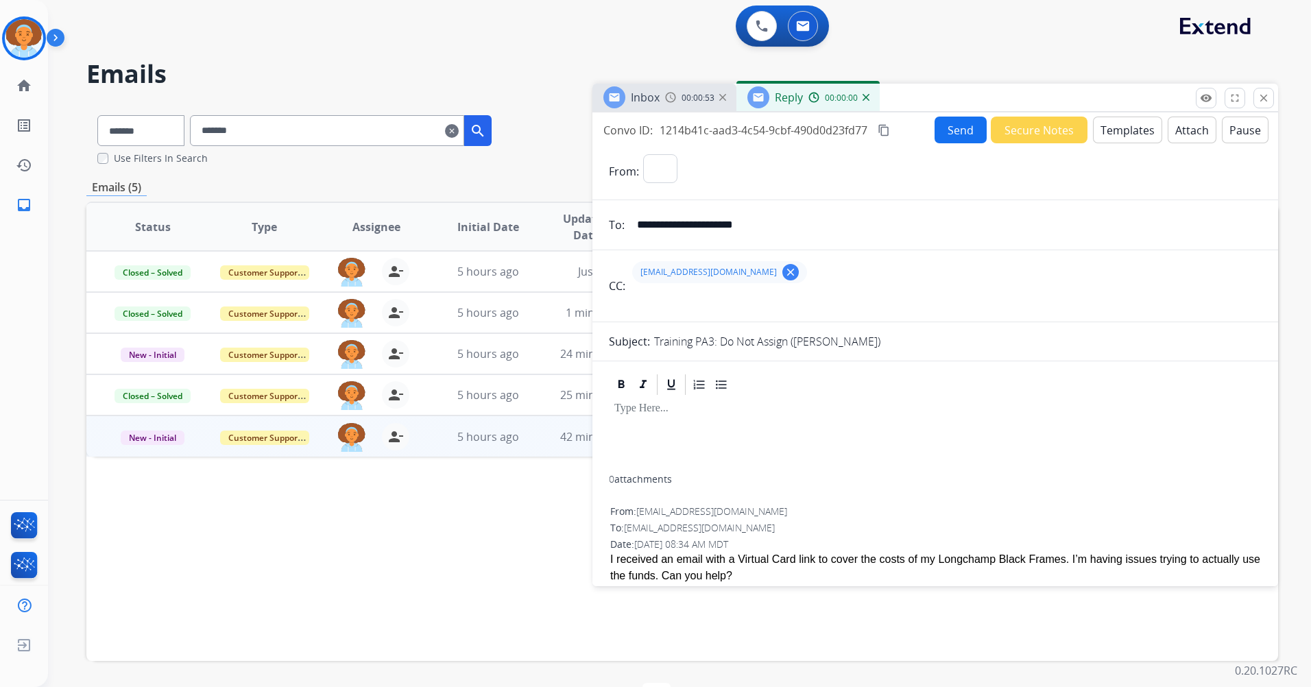
select select "**********"
click at [949, 134] on button "Templates" at bounding box center [1127, 130] width 69 height 27
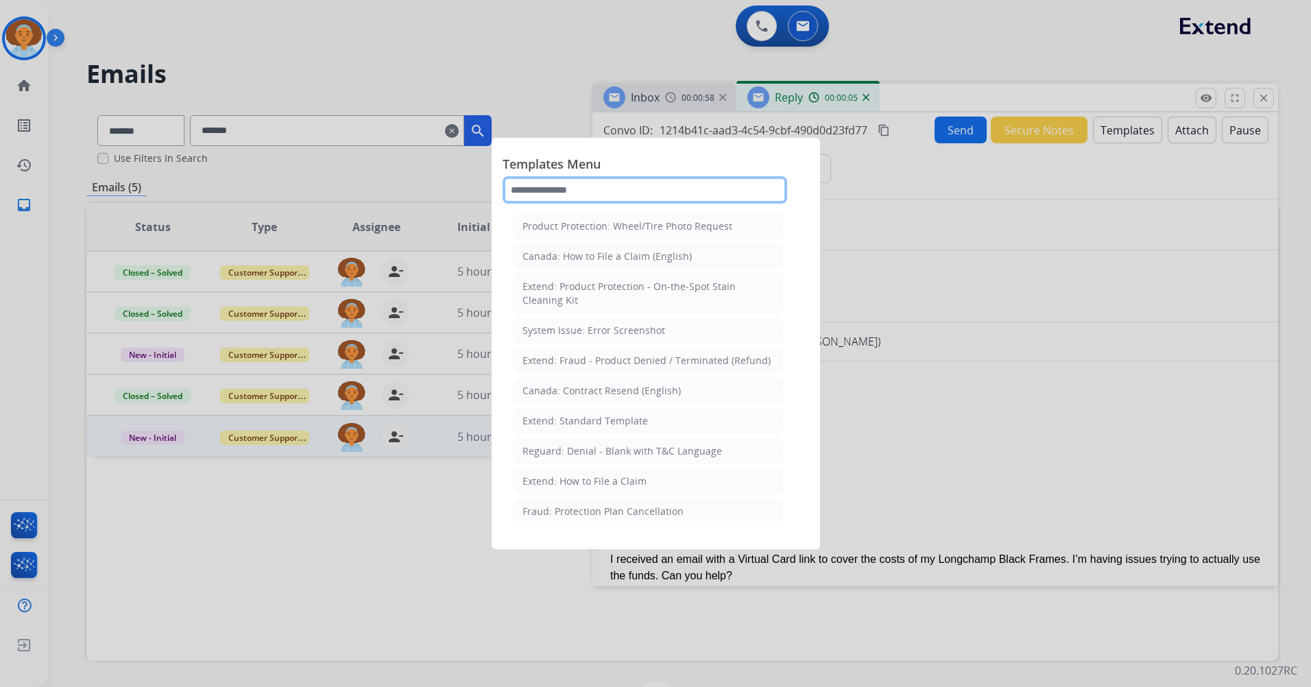
click at [698, 193] on input "text" at bounding box center [645, 189] width 285 height 27
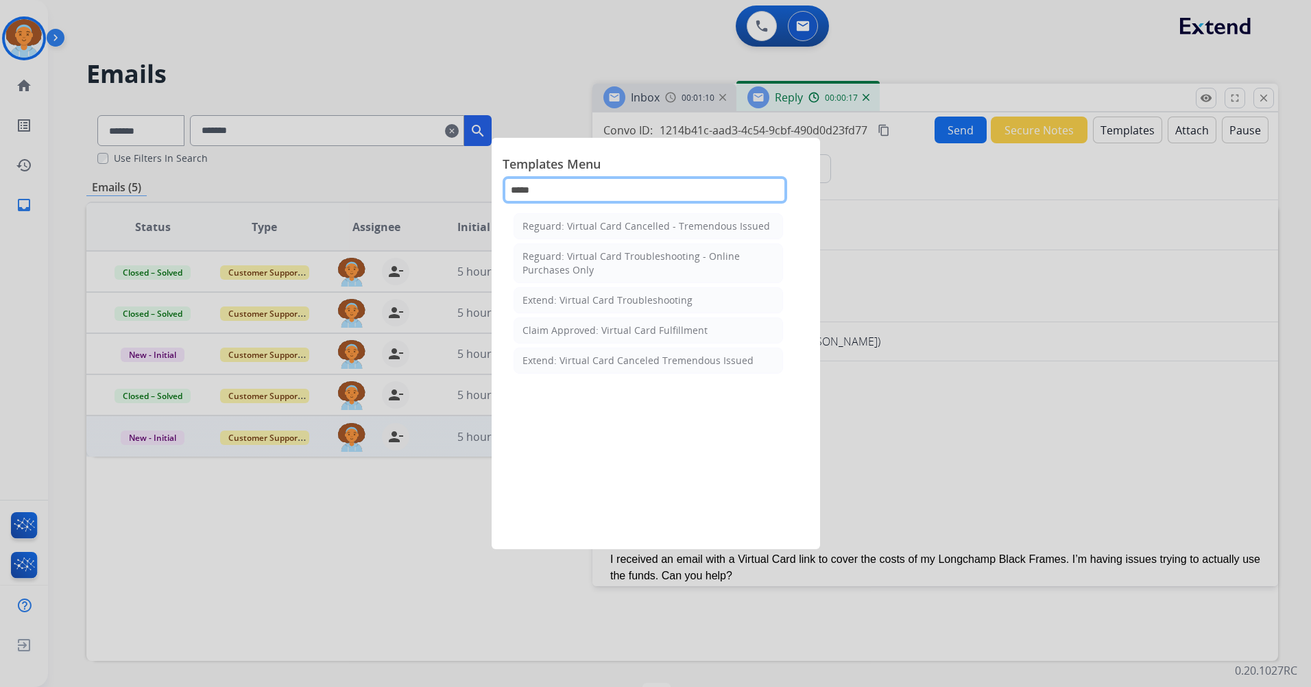
type input "*****"
click at [911, 284] on div at bounding box center [655, 343] width 1311 height 687
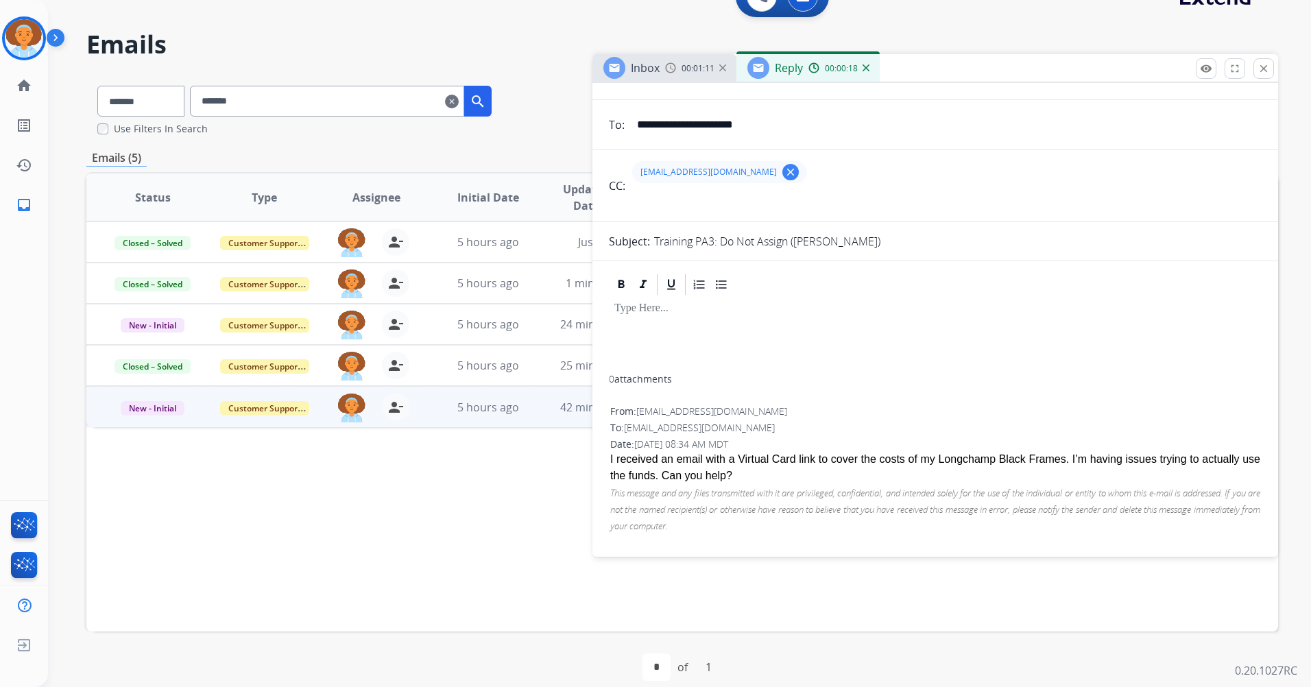
scroll to position [45, 0]
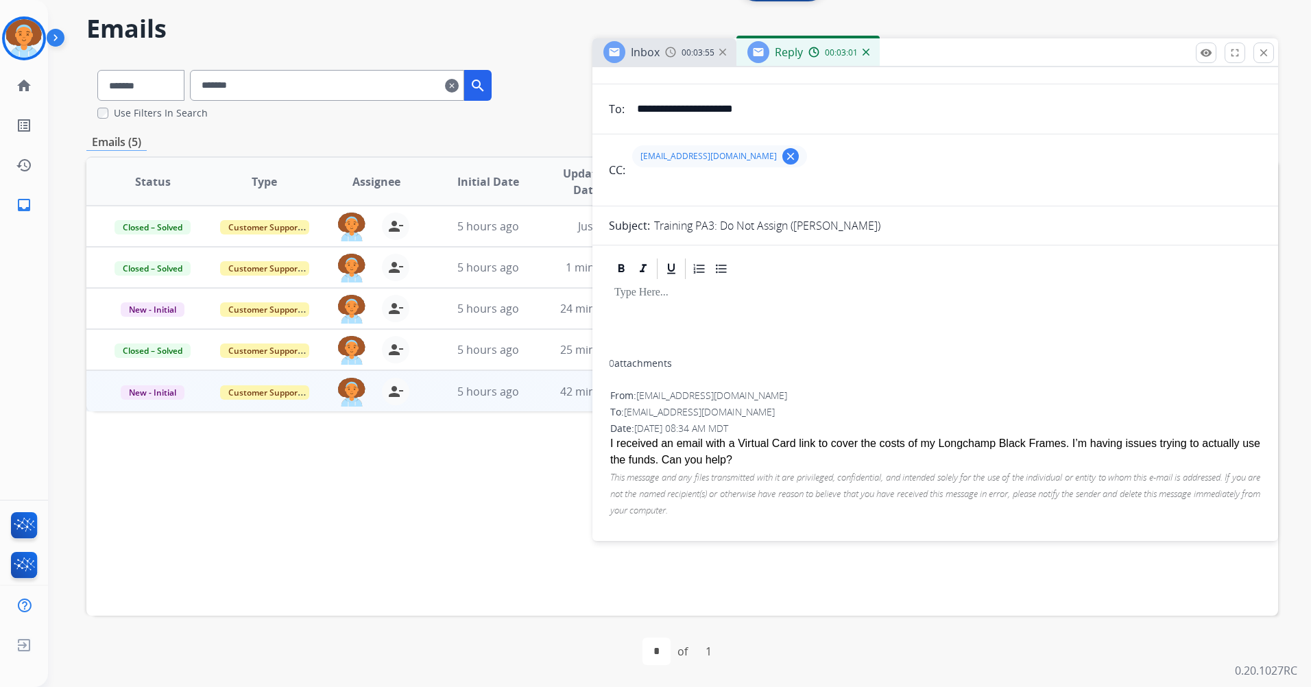
click at [949, 90] on form "**********" at bounding box center [935, 284] width 686 height 514
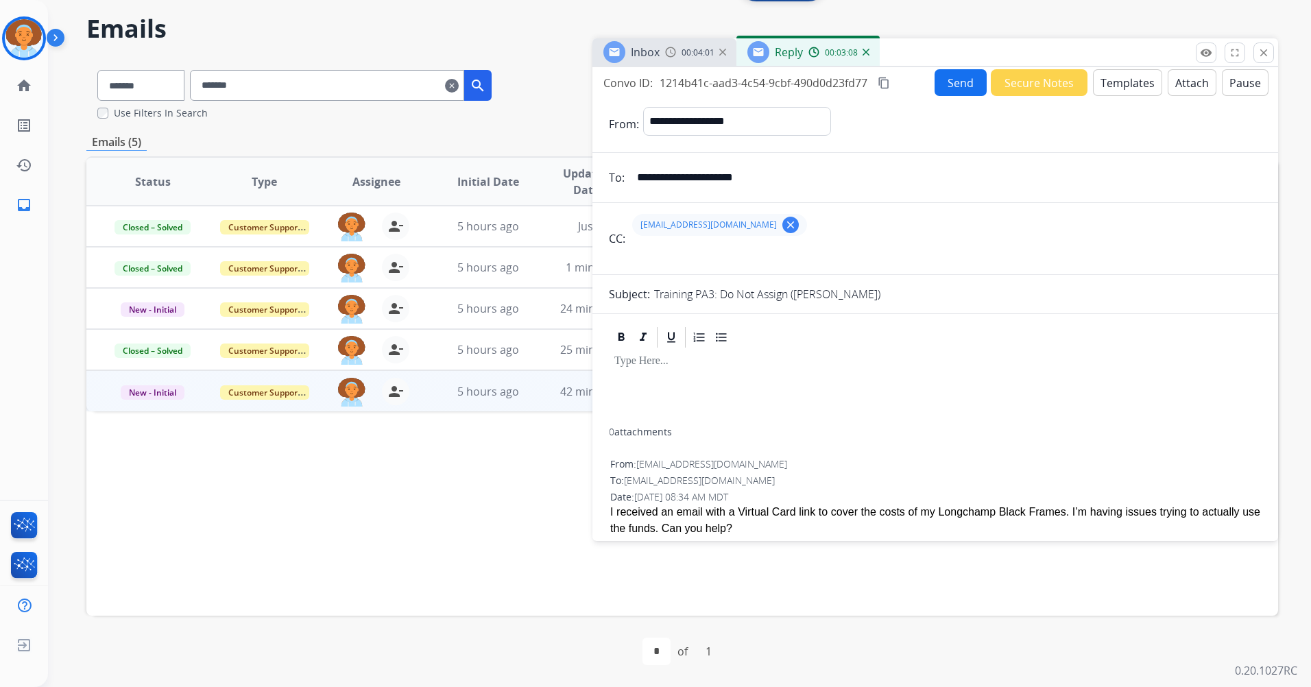
click at [949, 75] on button "Templates" at bounding box center [1127, 82] width 69 height 27
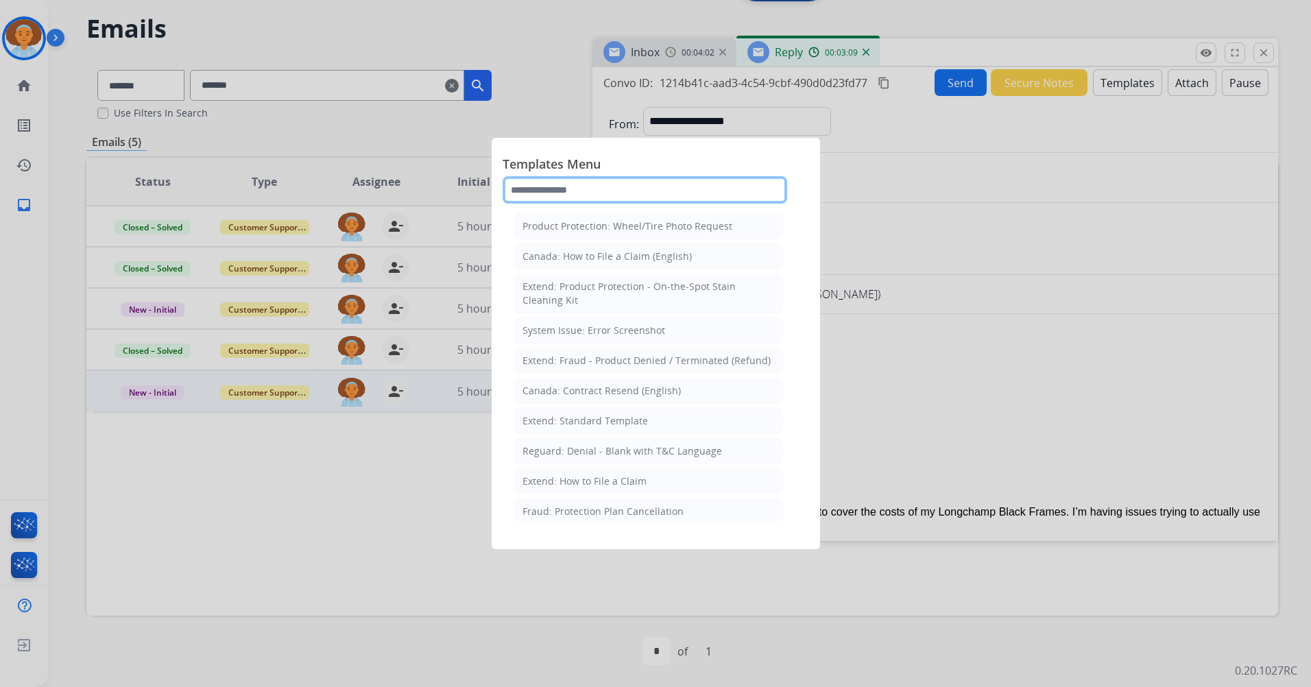
click at [656, 190] on input "text" at bounding box center [645, 189] width 285 height 27
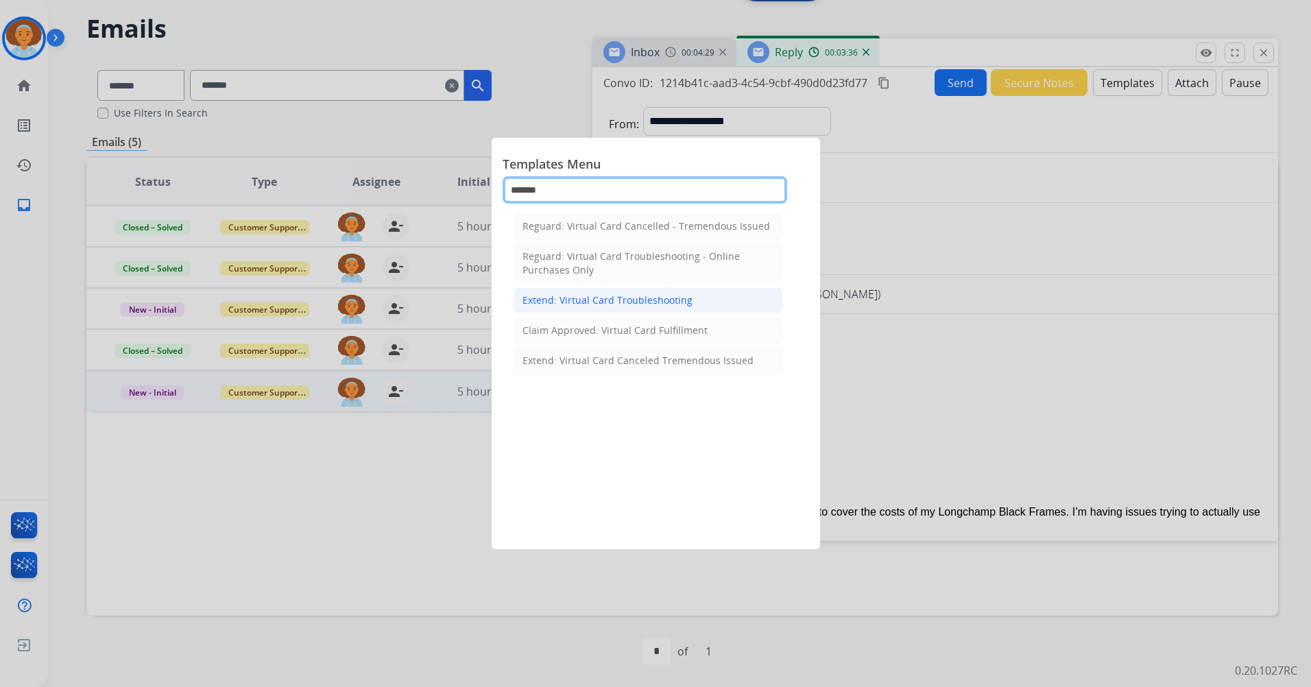
type input "*******"
click at [651, 296] on div "Extend: Virtual Card Troubleshooting" at bounding box center [608, 300] width 170 height 14
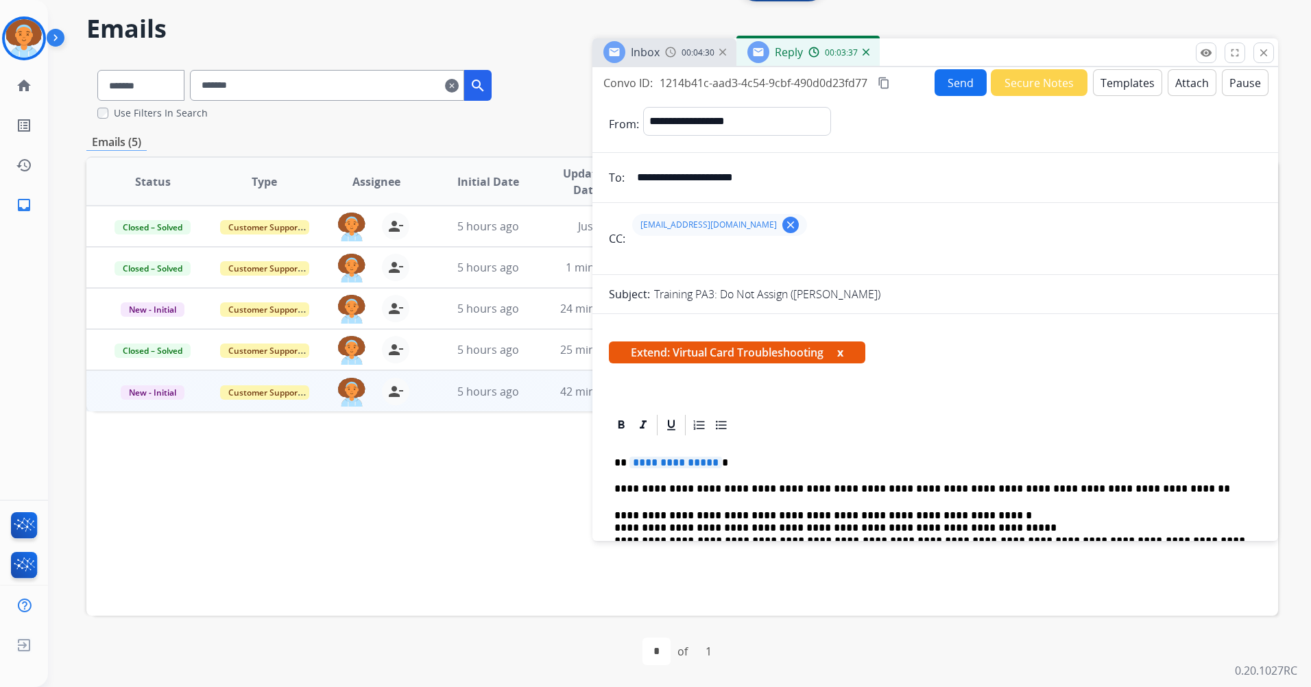
scroll to position [0, 0]
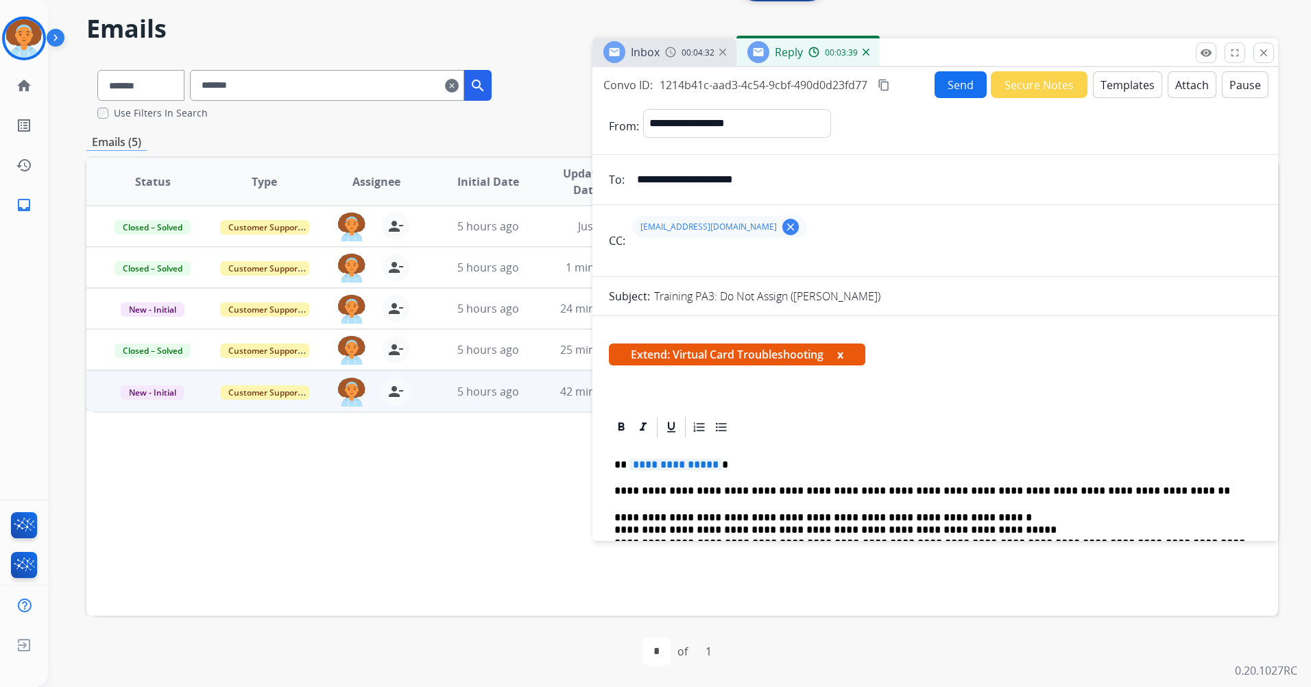
click at [673, 468] on span "**********" at bounding box center [676, 465] width 93 height 12
click at [949, 92] on button "Send" at bounding box center [961, 84] width 52 height 27
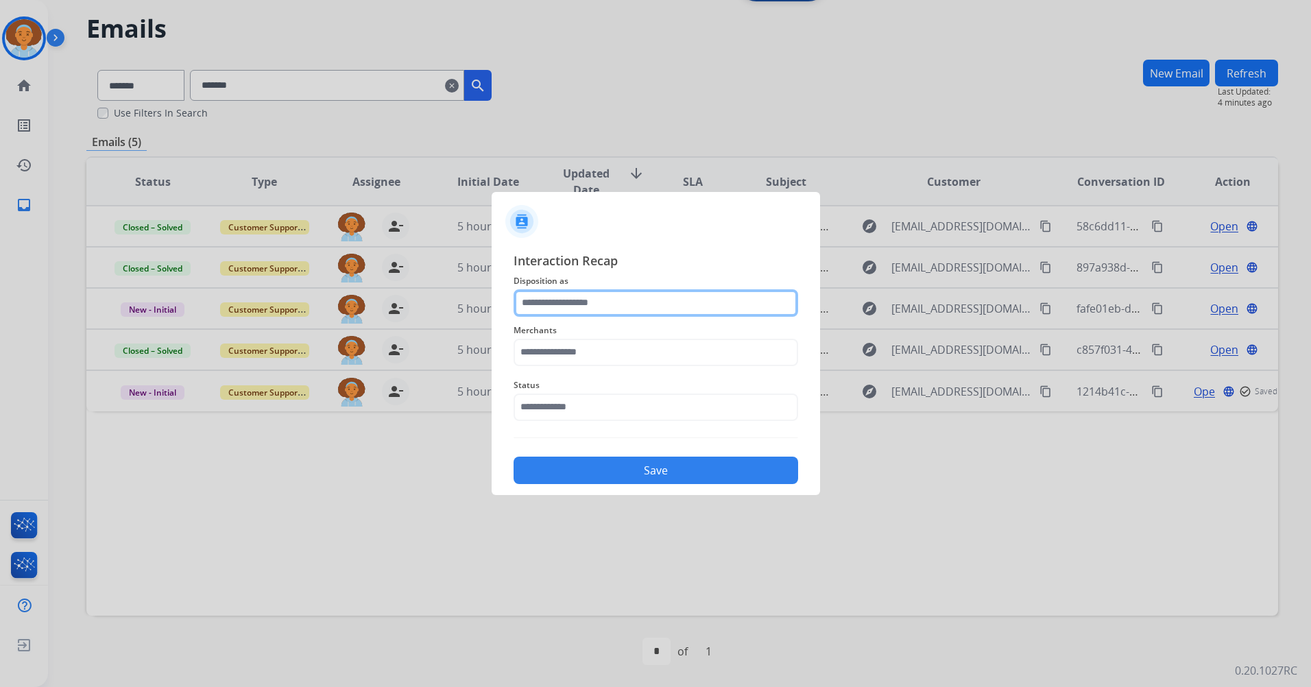
click at [638, 305] on input "text" at bounding box center [656, 302] width 285 height 27
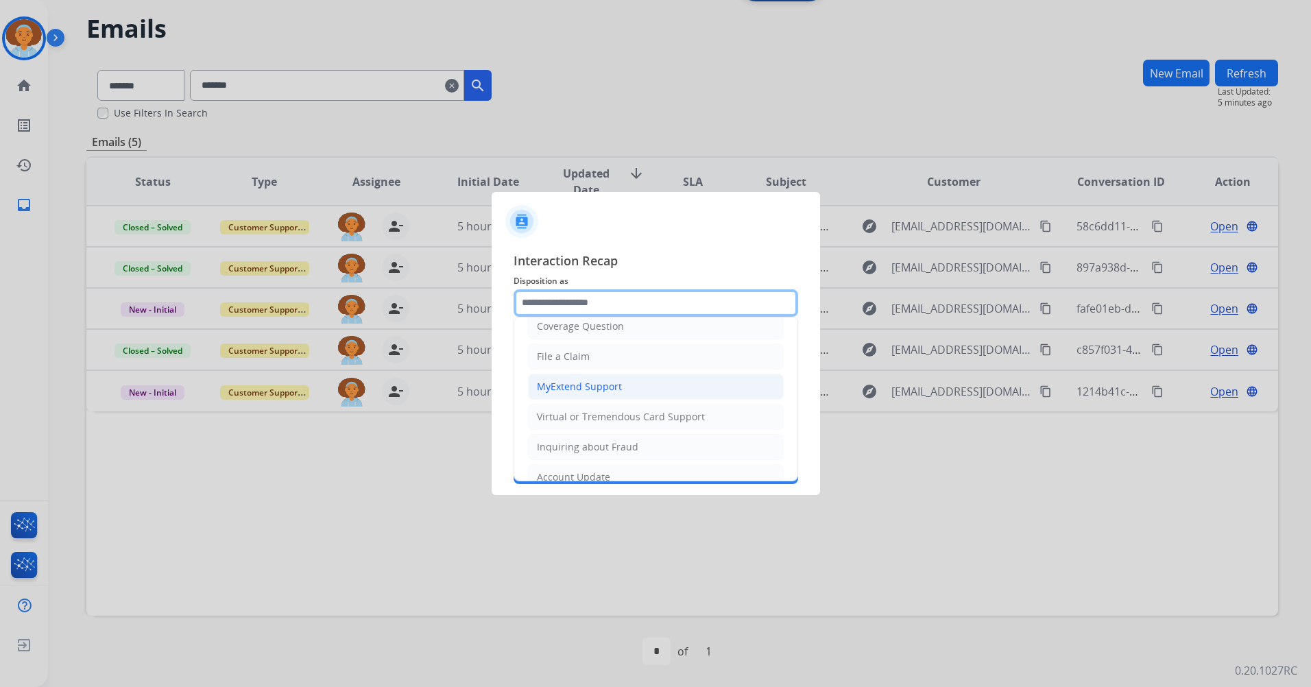
scroll to position [137, 0]
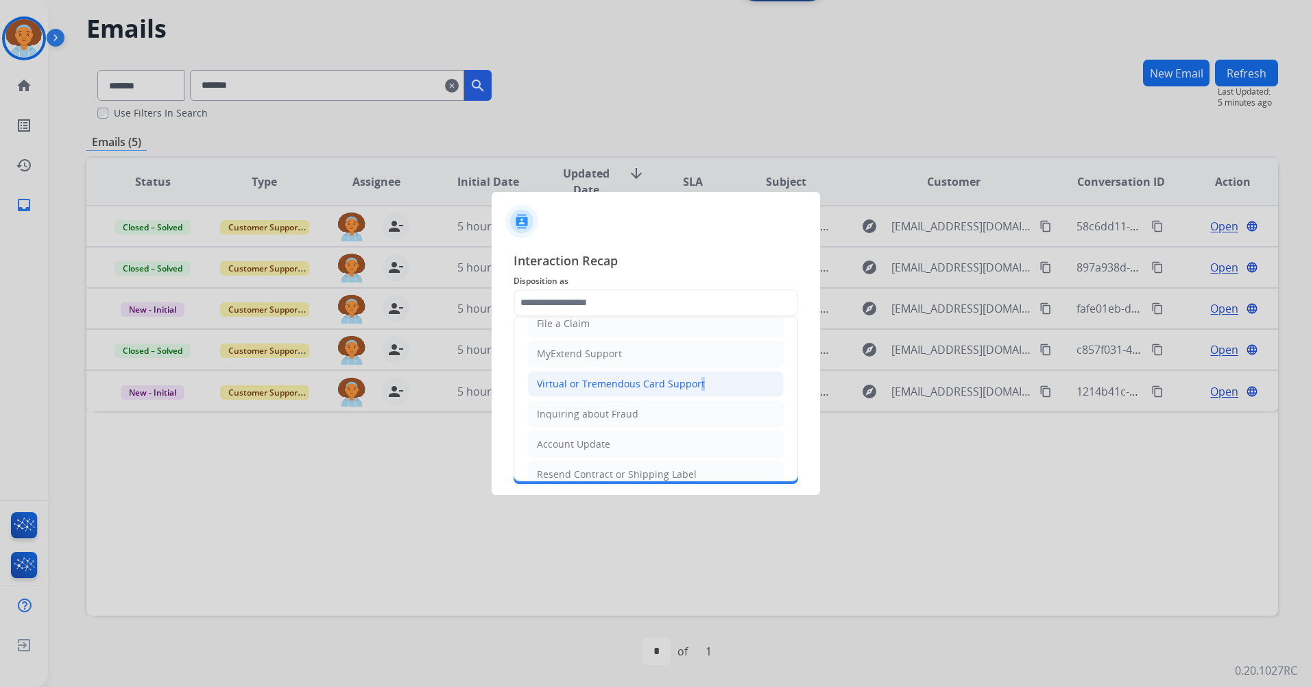
click at [695, 385] on div "Virtual or Tremendous Card Support" at bounding box center [621, 384] width 168 height 14
type input "**********"
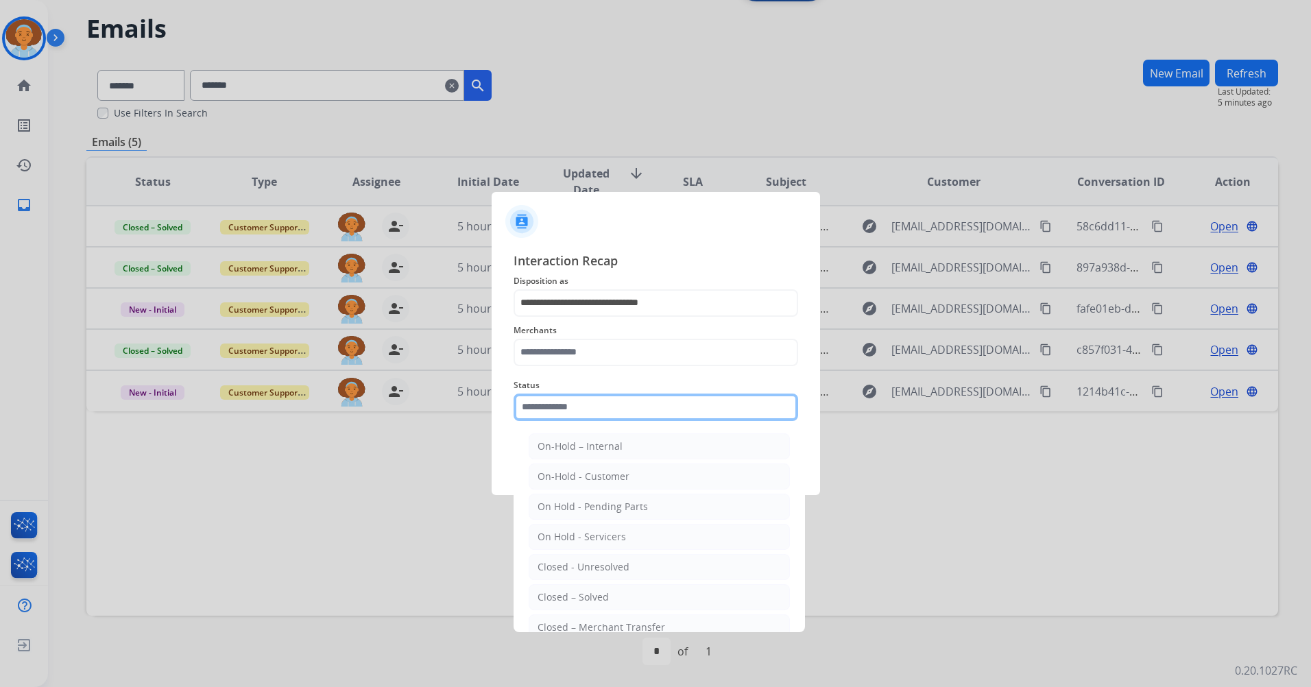
click at [641, 411] on input "text" at bounding box center [656, 407] width 285 height 27
drag, startPoint x: 592, startPoint y: 592, endPoint x: 595, endPoint y: 536, distance: 57.0
click at [592, 547] on div "Closed – Solved" at bounding box center [573, 597] width 71 height 14
type input "**********"
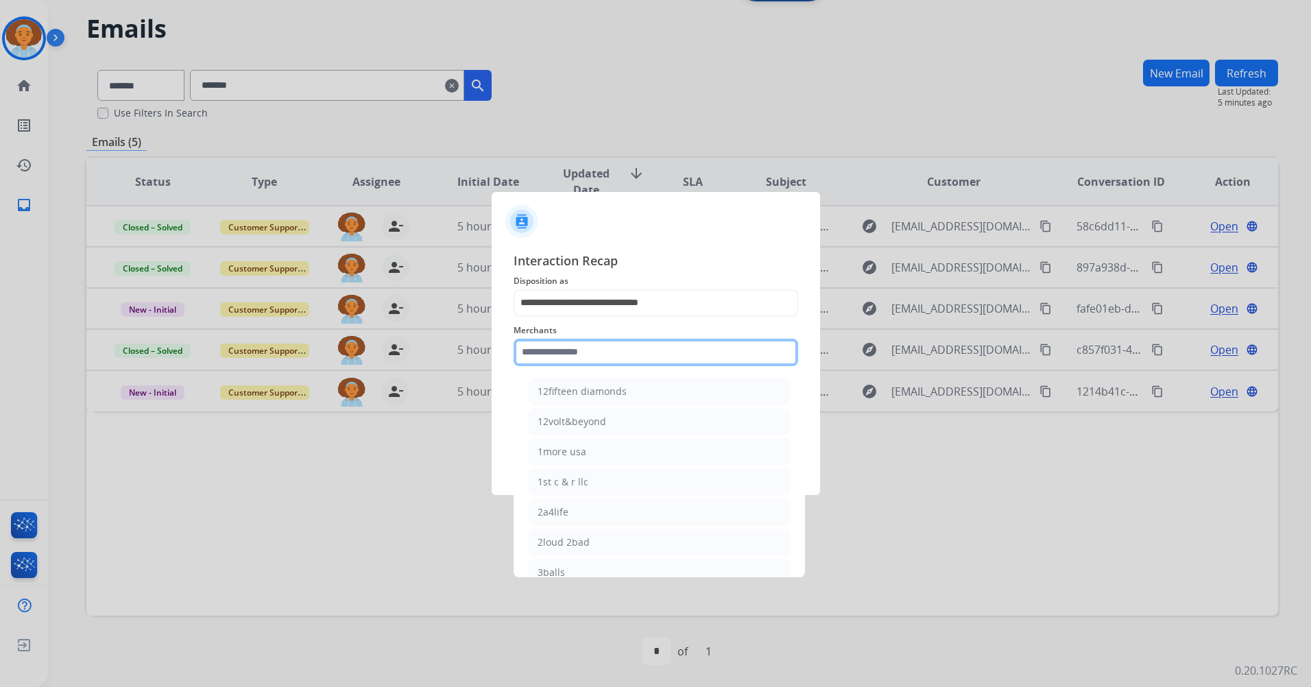
click at [596, 357] on input "text" at bounding box center [656, 352] width 285 height 27
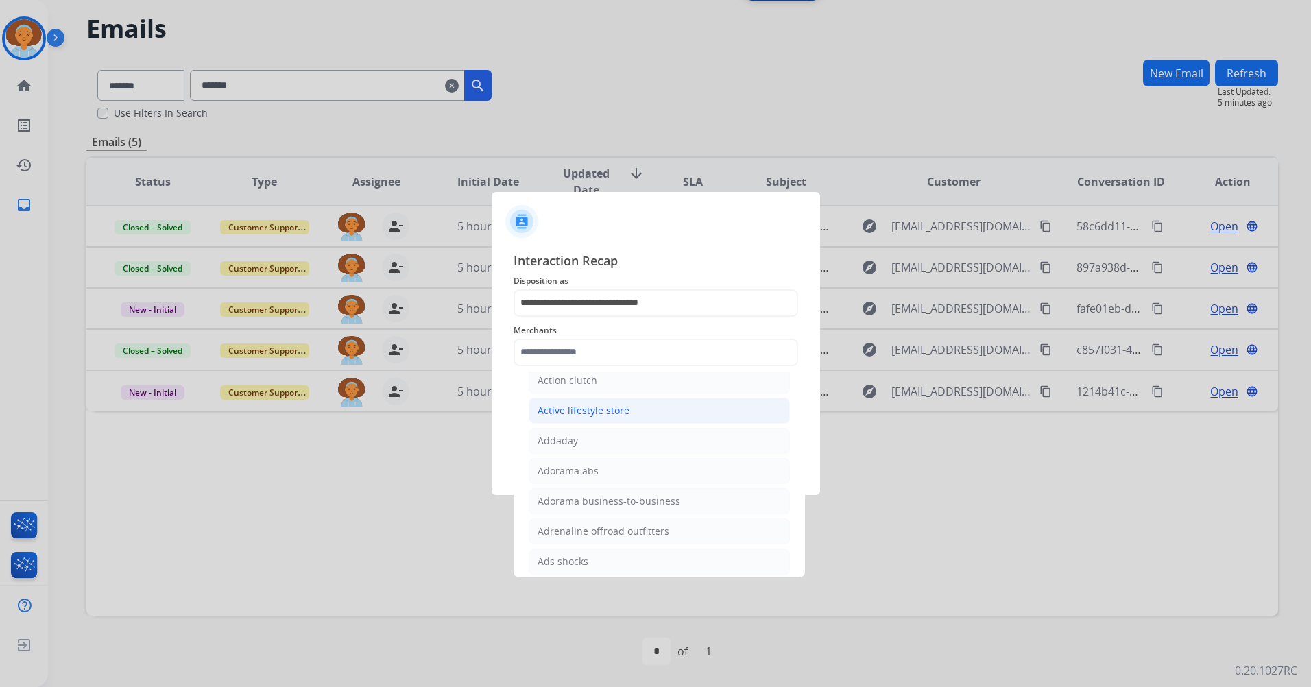
click at [654, 404] on li "Active lifestyle store" at bounding box center [659, 411] width 261 height 26
type input "**********"
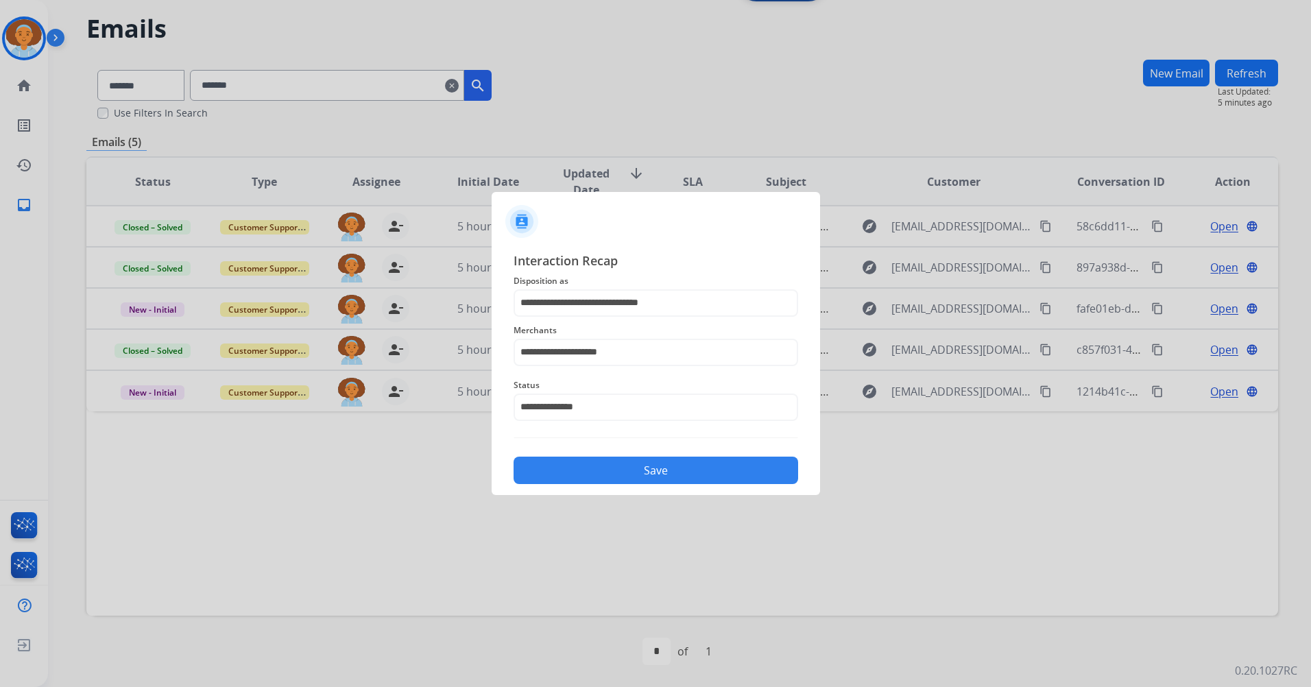
click at [662, 476] on button "Save" at bounding box center [656, 470] width 285 height 27
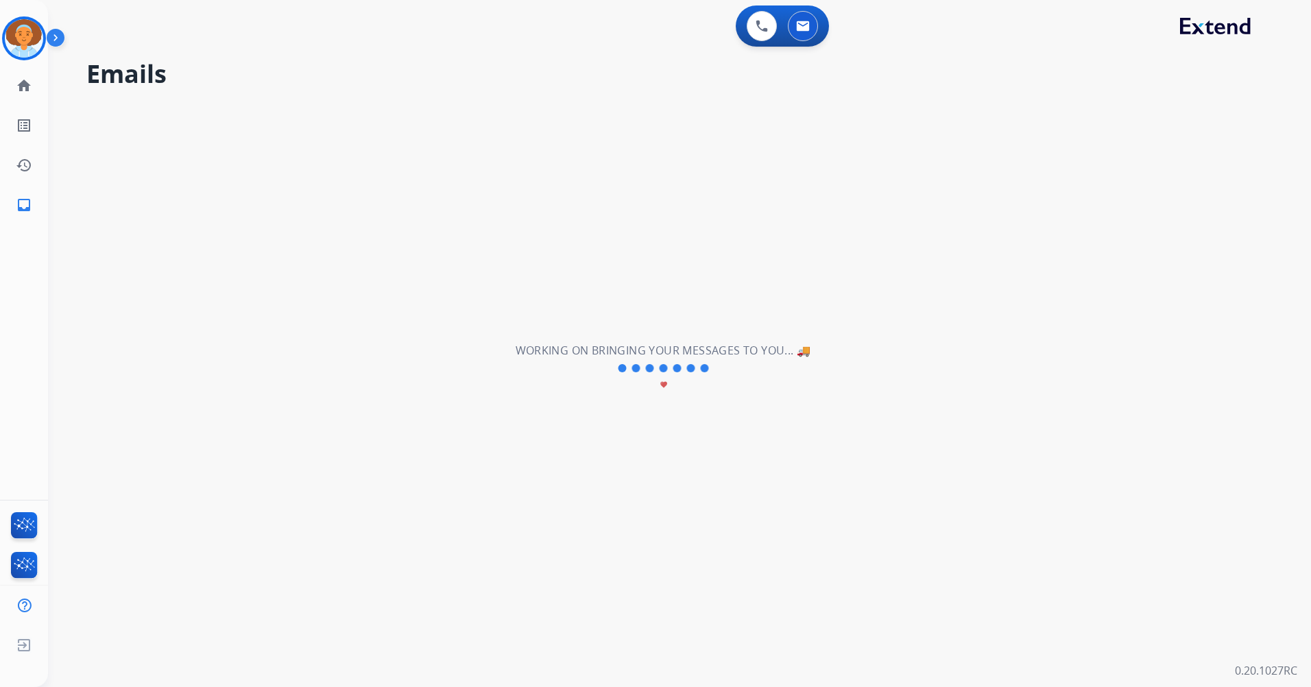
scroll to position [0, 0]
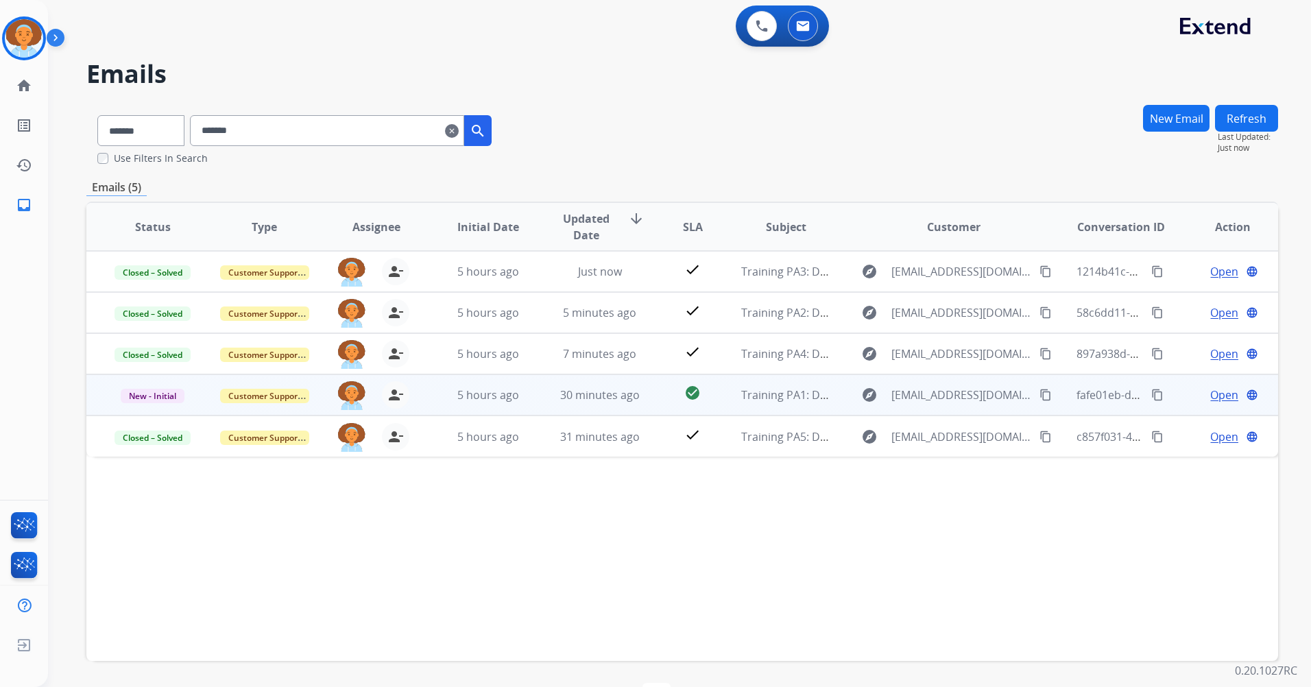
click at [949, 392] on span "Open" at bounding box center [1224, 395] width 28 height 16
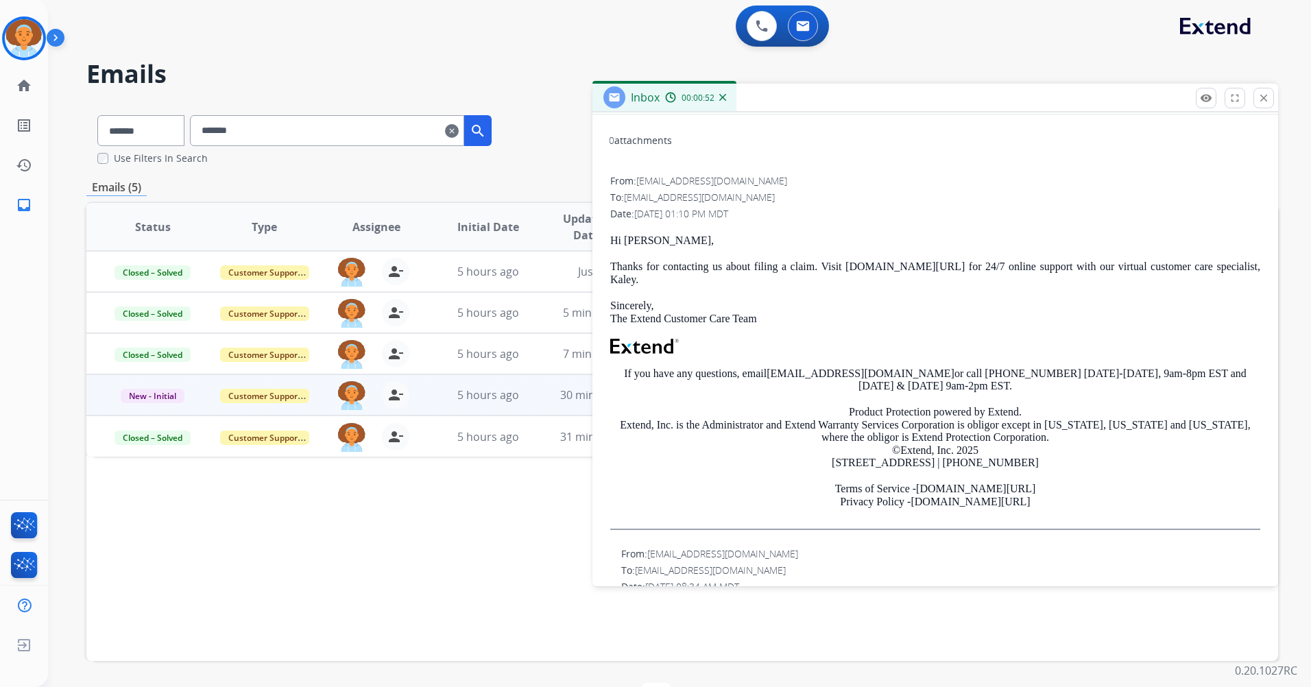
scroll to position [206, 0]
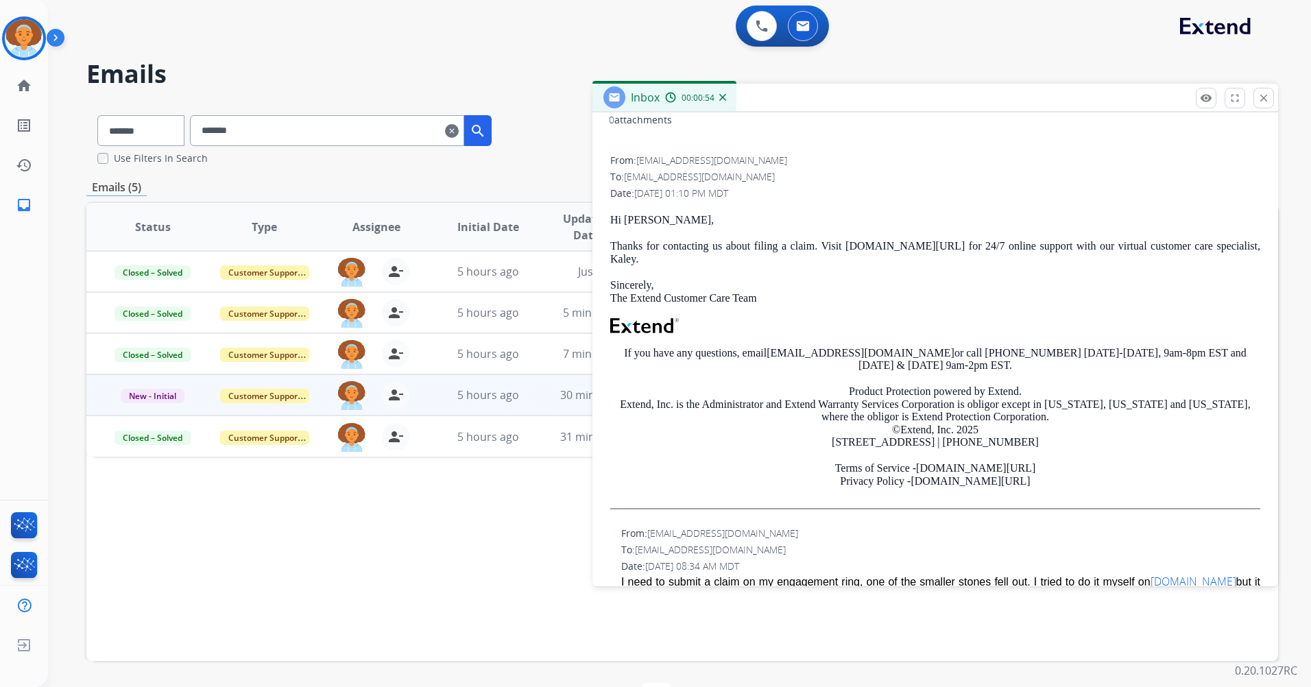
click at [949, 42] on div "0 Voice Interactions 1 Email Interactions" at bounding box center [671, 27] width 1214 height 44
click at [949, 102] on mat-icon "close" at bounding box center [1264, 98] width 12 height 12
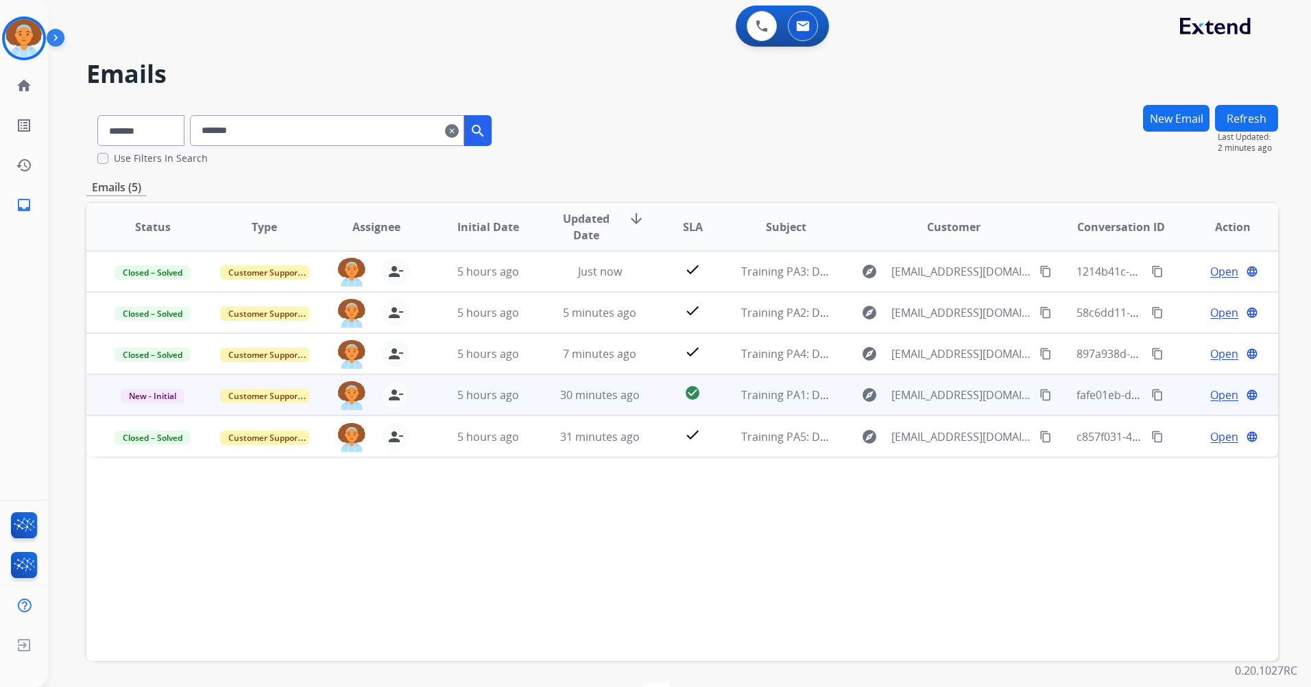
click at [949, 396] on span "Open" at bounding box center [1224, 395] width 28 height 16
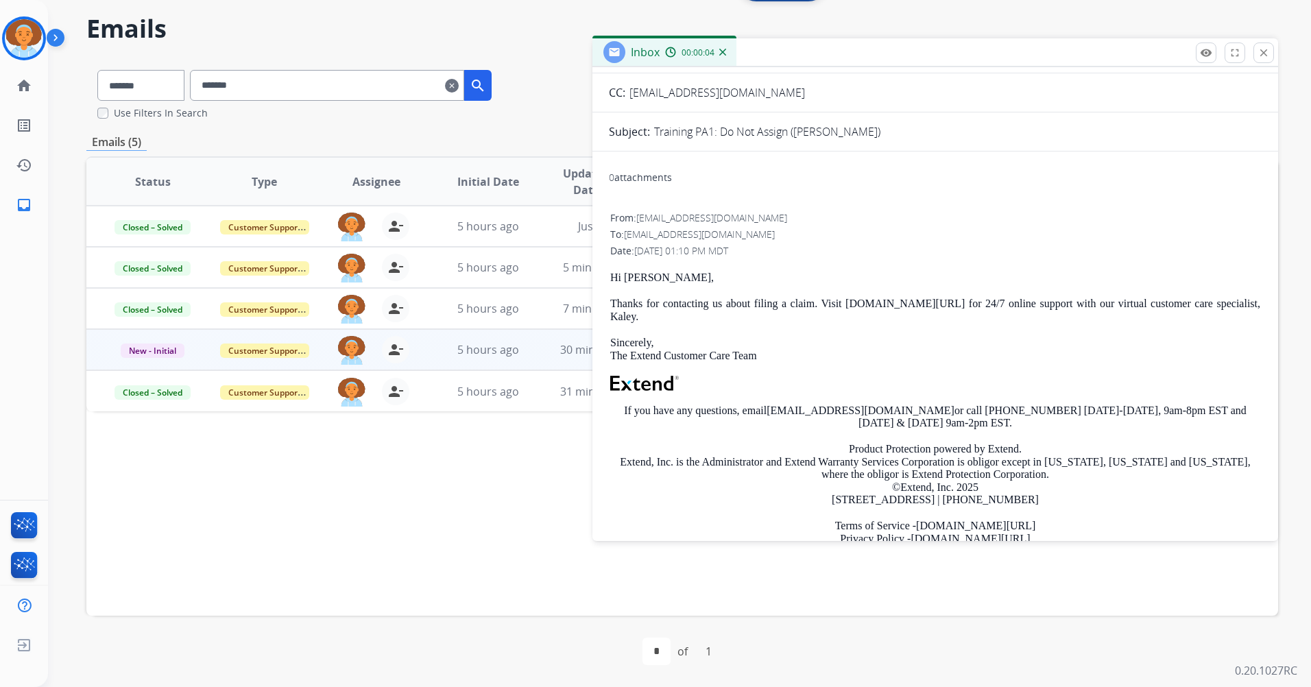
scroll to position [0, 0]
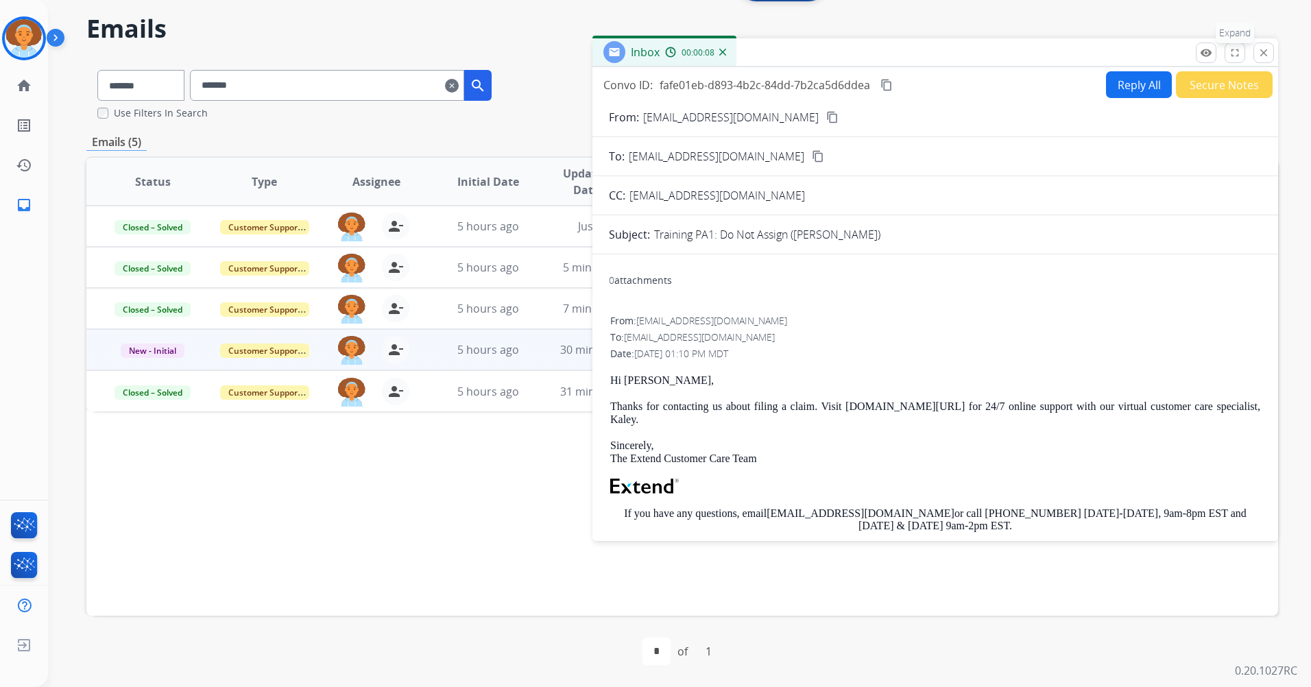
click at [949, 49] on mat-icon "fullscreen" at bounding box center [1235, 53] width 12 height 12
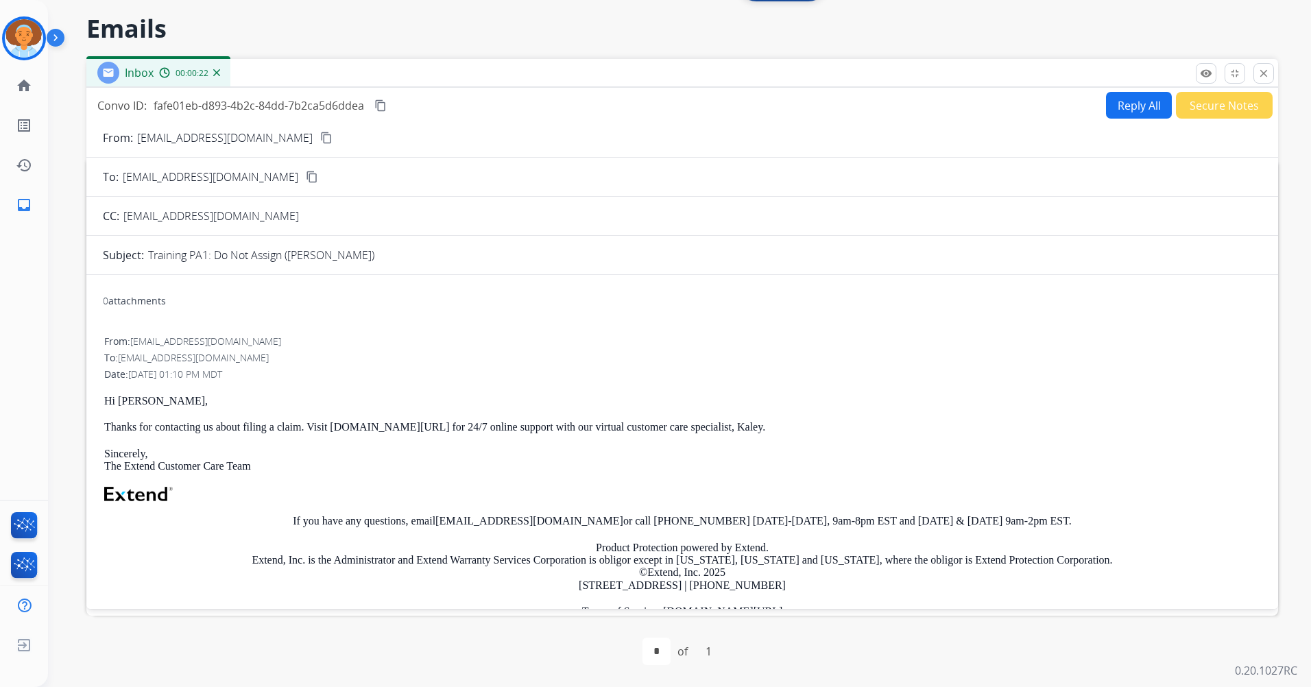
click at [949, 100] on button "Reply All" at bounding box center [1139, 105] width 66 height 27
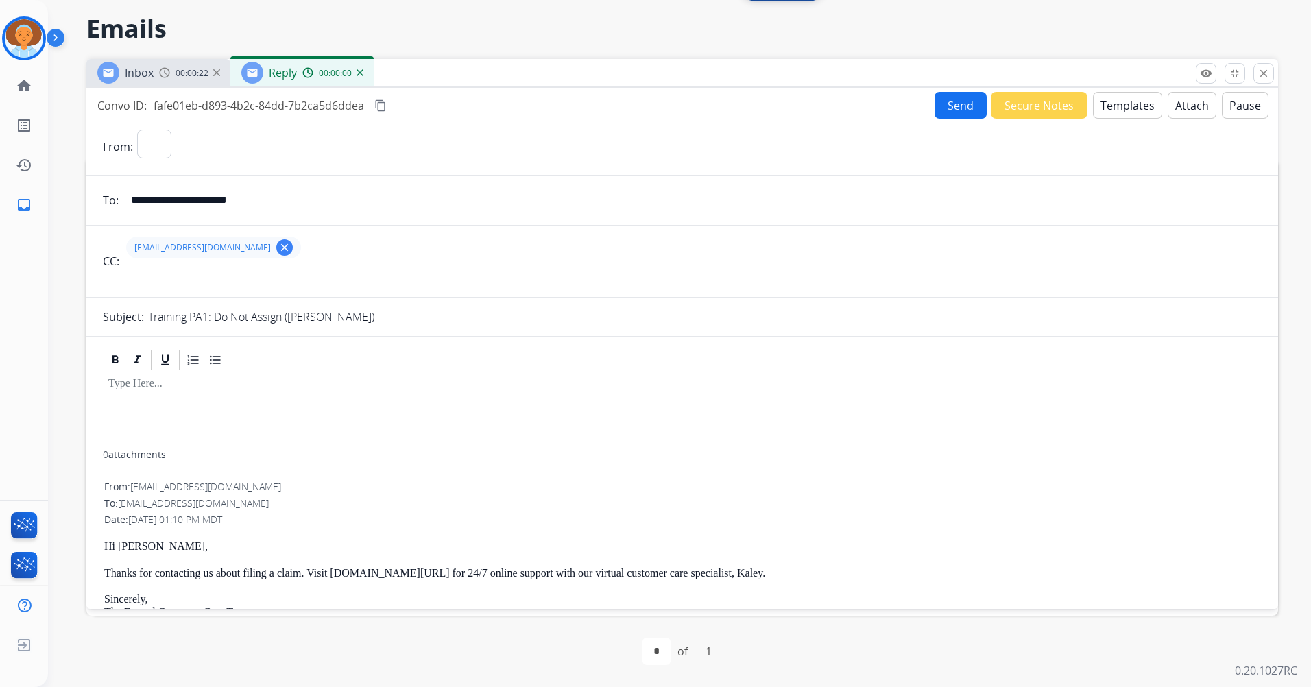
select select "**********"
click at [949, 107] on button "Templates" at bounding box center [1127, 105] width 69 height 27
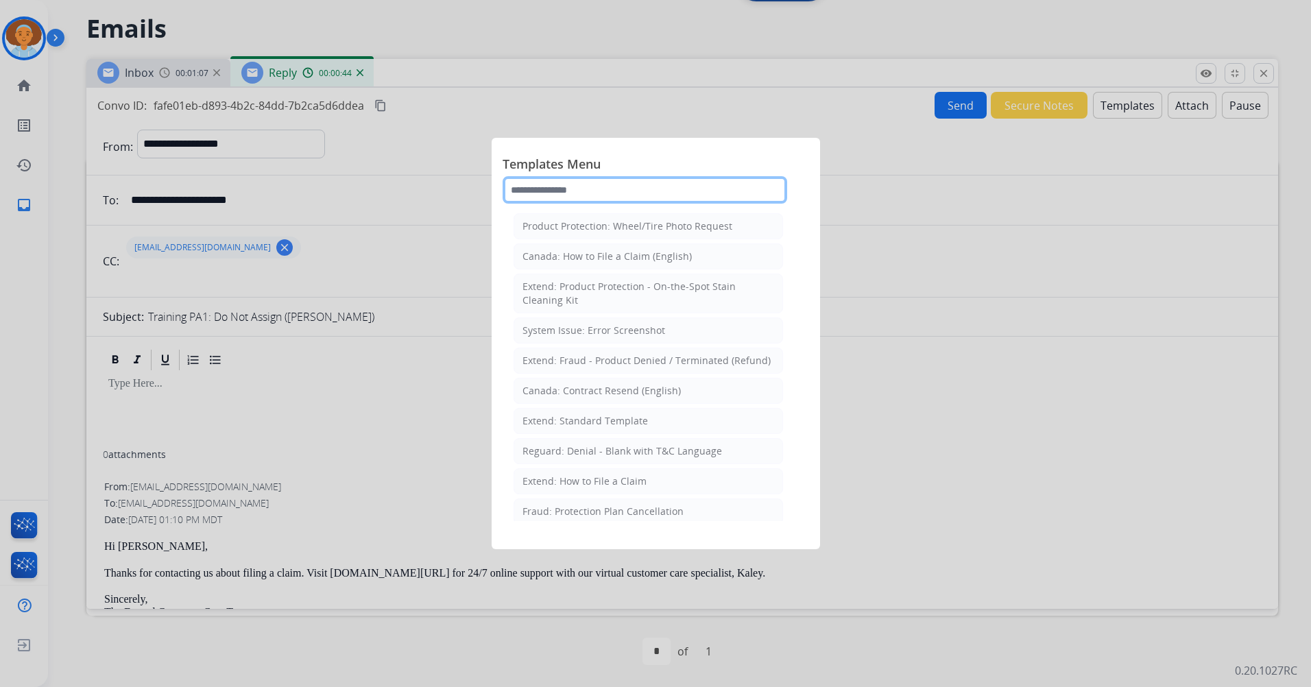
click at [601, 188] on input "text" at bounding box center [645, 189] width 285 height 27
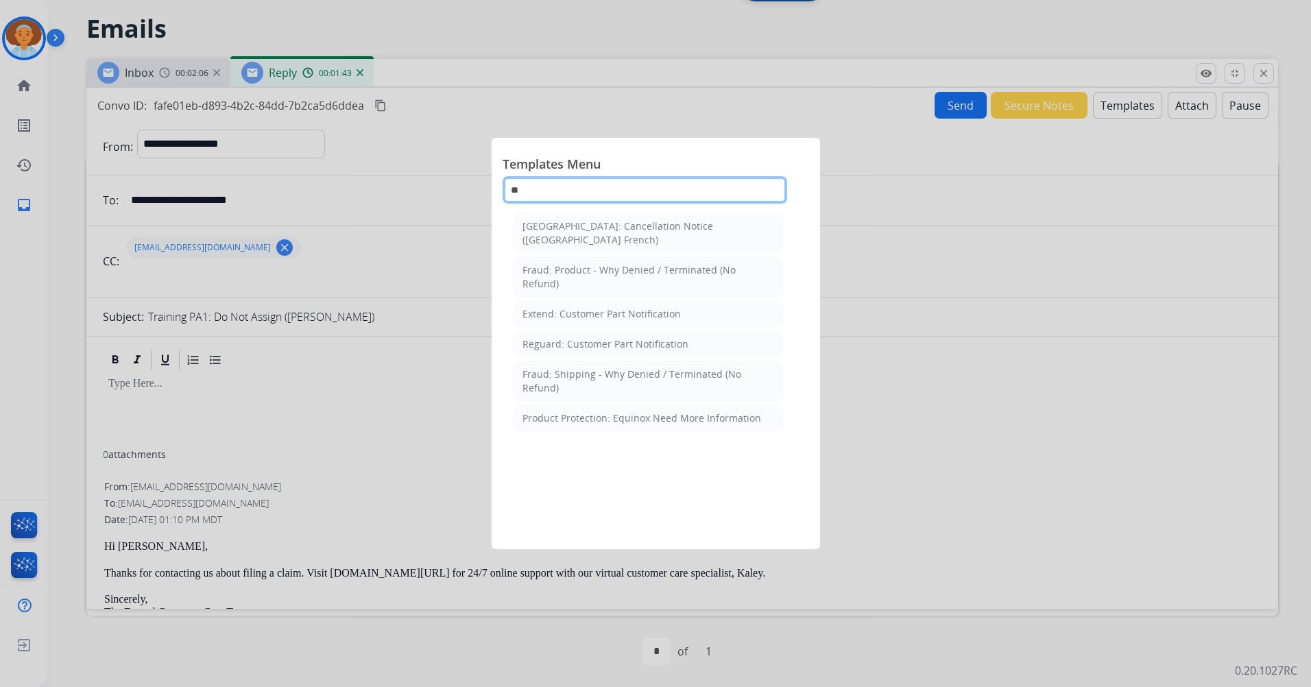
type input "*"
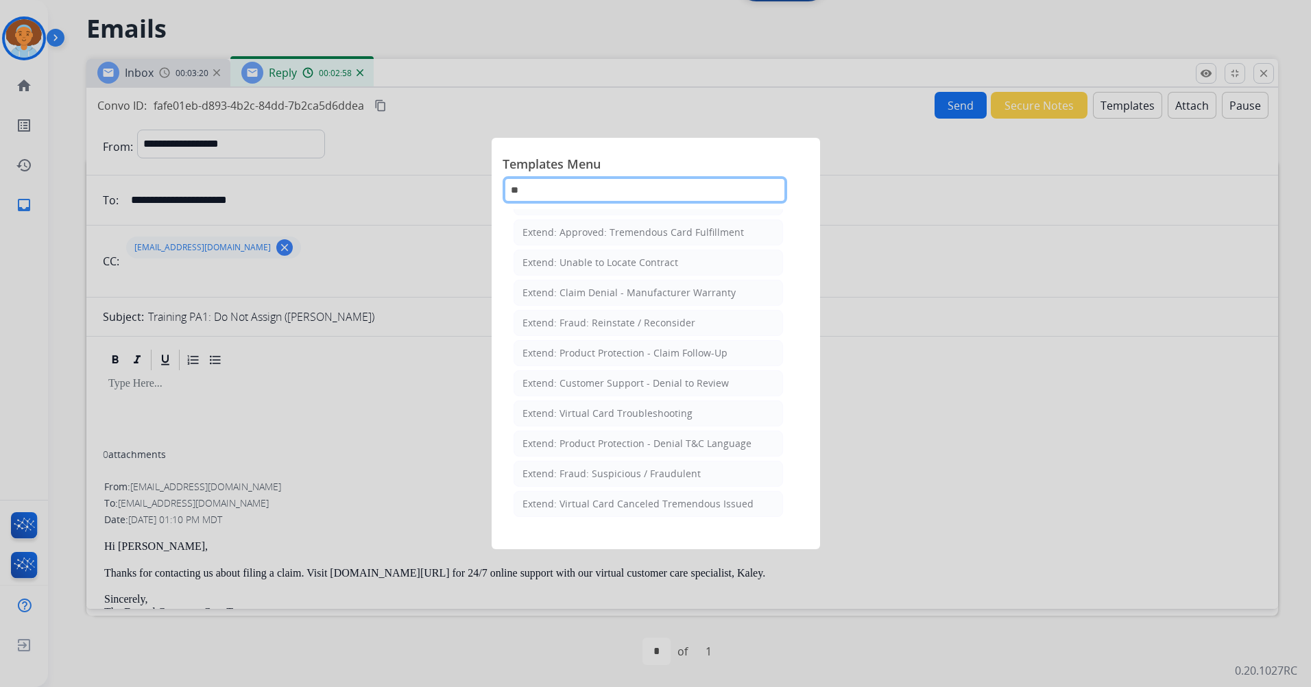
scroll to position [158, 0]
type input "***"
click at [671, 259] on div "Extend: Unable to Locate Contract" at bounding box center [601, 263] width 156 height 14
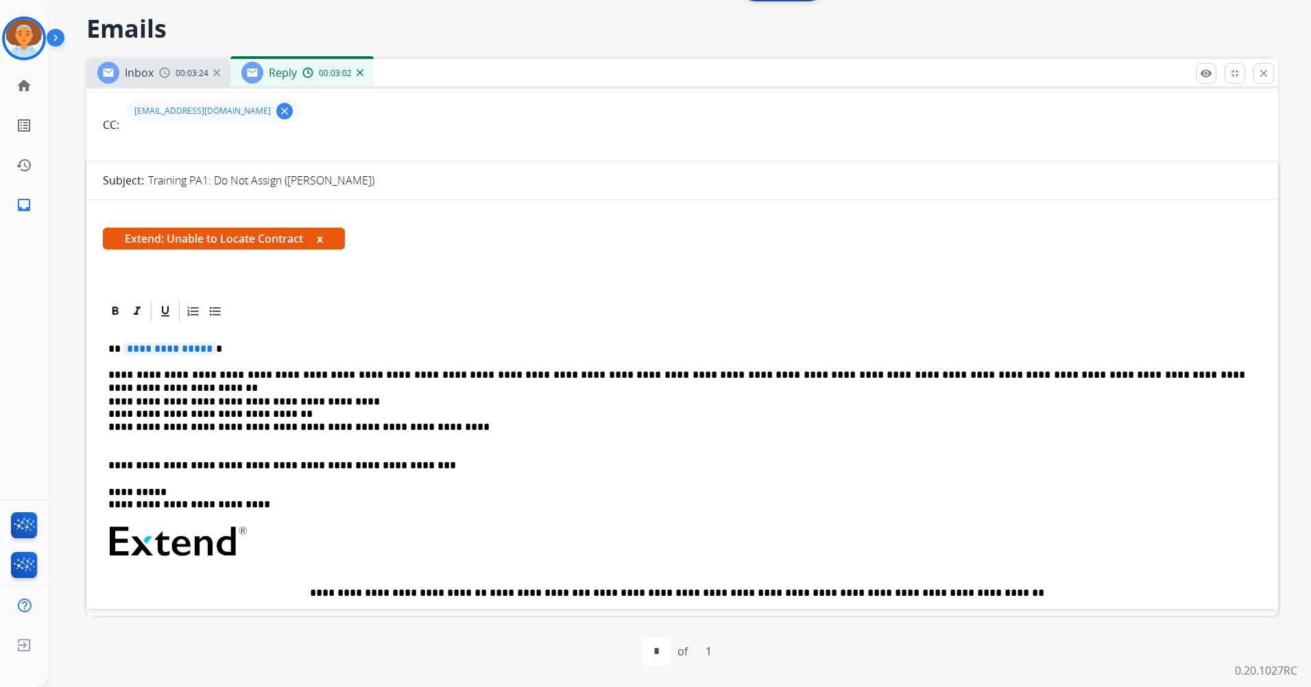
scroll to position [137, 0]
click at [178, 348] on span "**********" at bounding box center [169, 348] width 93 height 12
click at [949, 109] on div "**********" at bounding box center [679, 343] width 1263 height 687
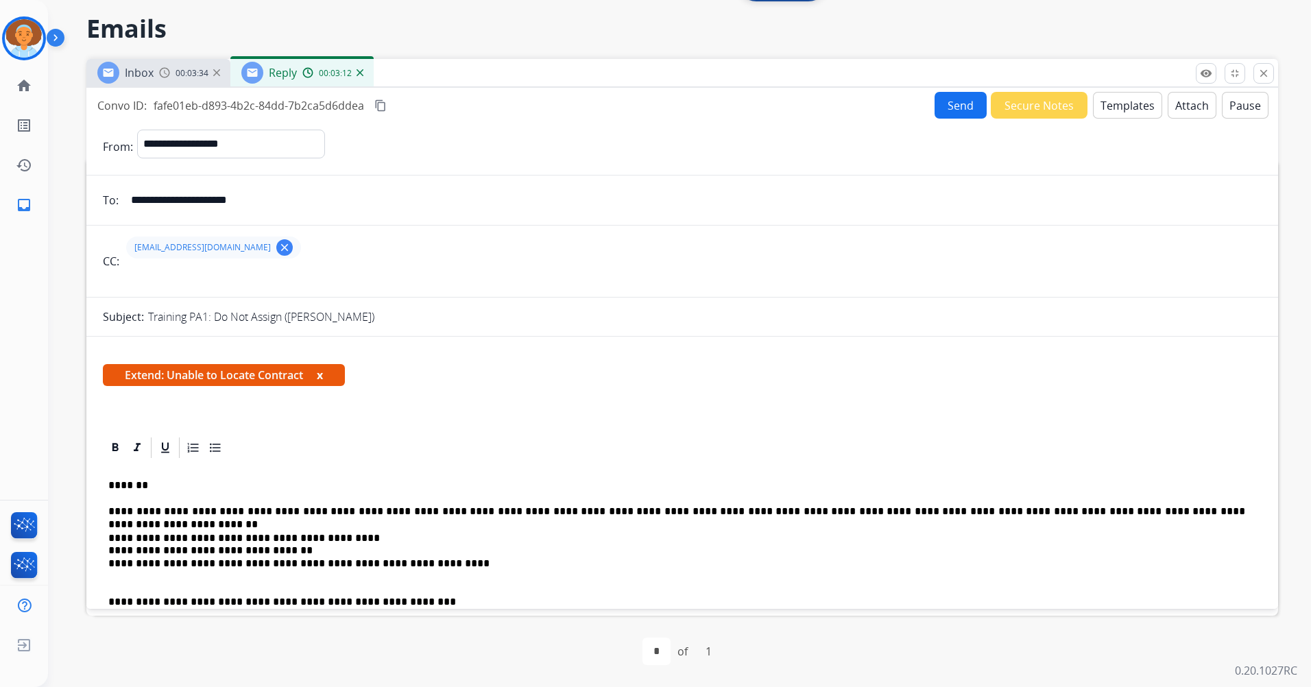
click at [949, 101] on button "Send" at bounding box center [961, 105] width 52 height 27
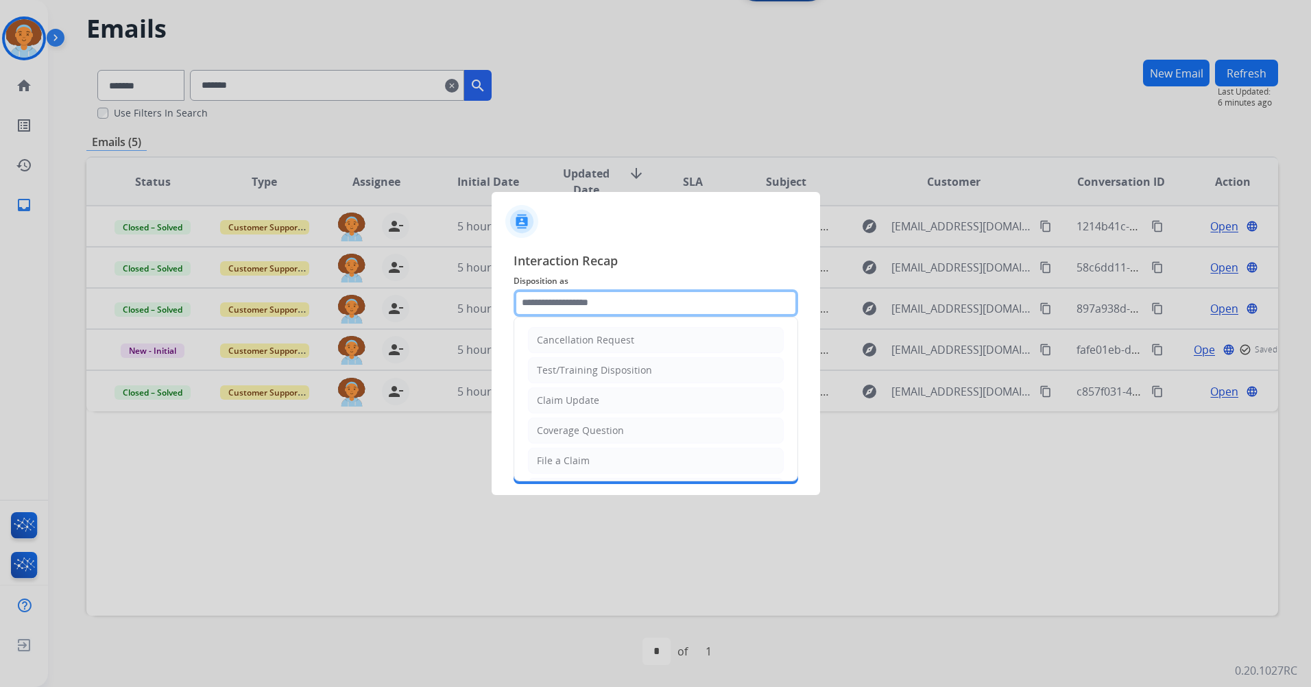
click at [597, 300] on input "text" at bounding box center [656, 302] width 285 height 27
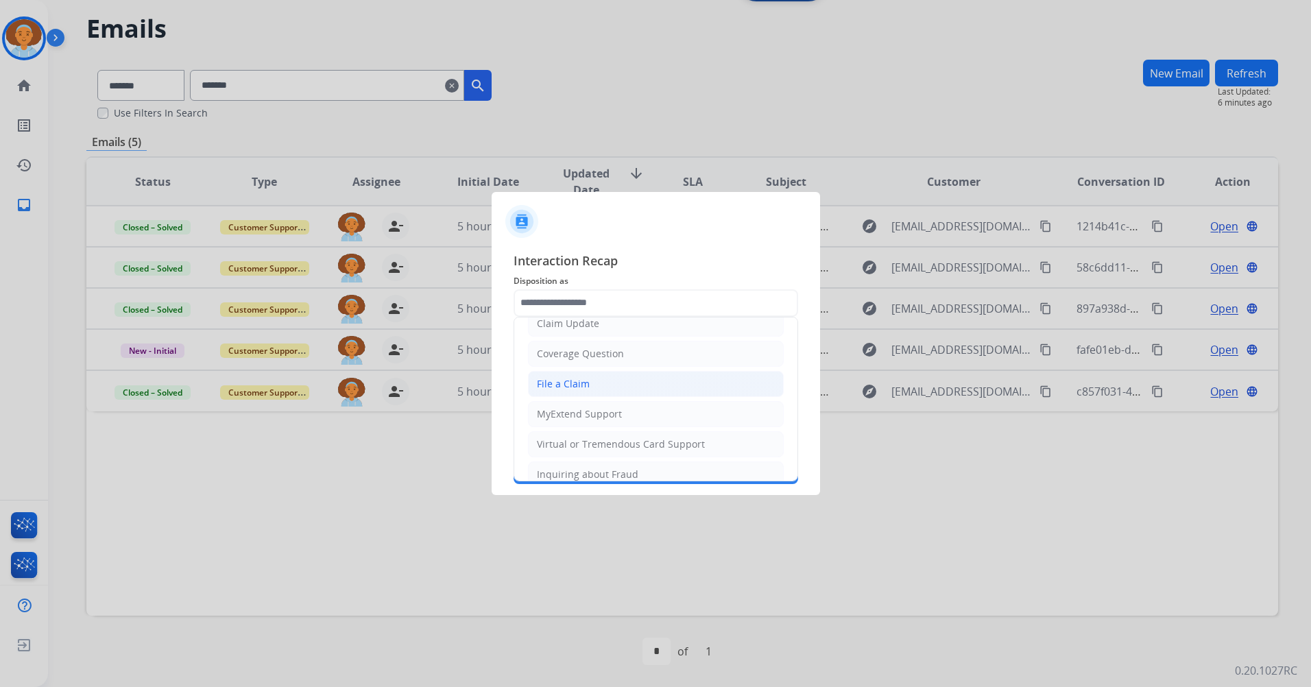
click at [636, 383] on li "File a Claim" at bounding box center [656, 384] width 256 height 26
type input "**********"
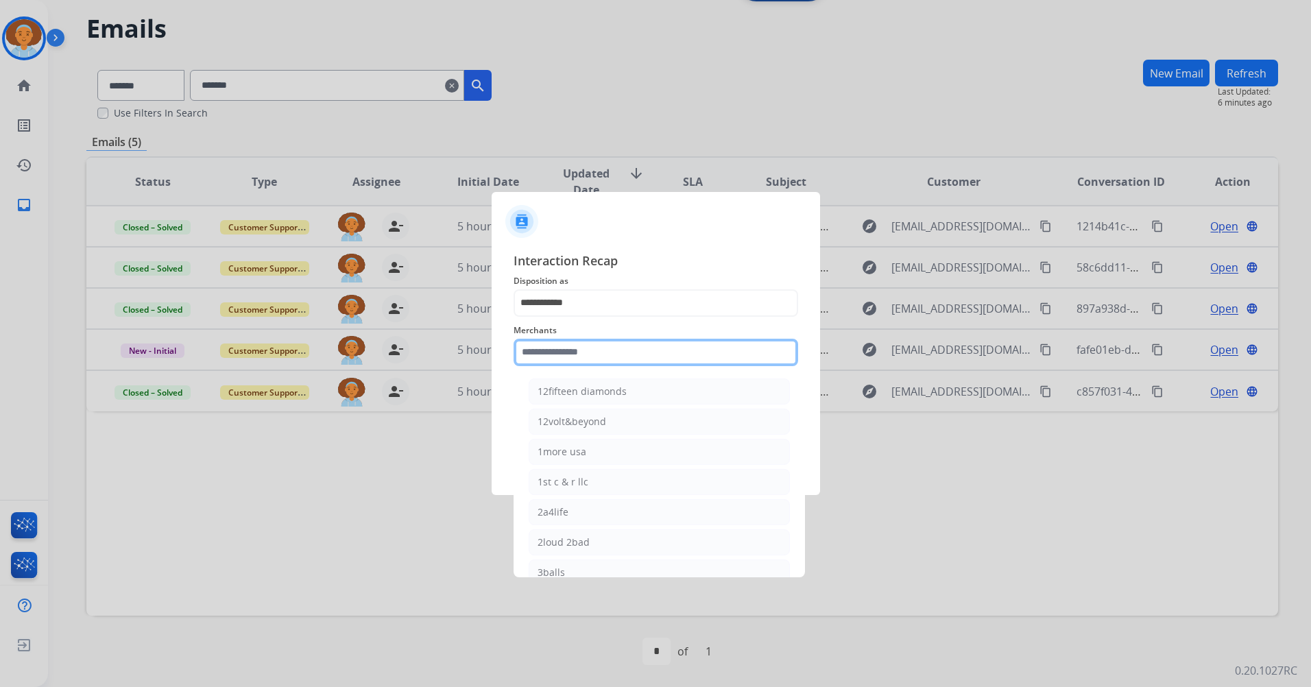
click at [623, 358] on input "text" at bounding box center [656, 352] width 285 height 27
click at [624, 391] on div "12fifteen diamonds" at bounding box center [582, 392] width 89 height 14
type input "**********"
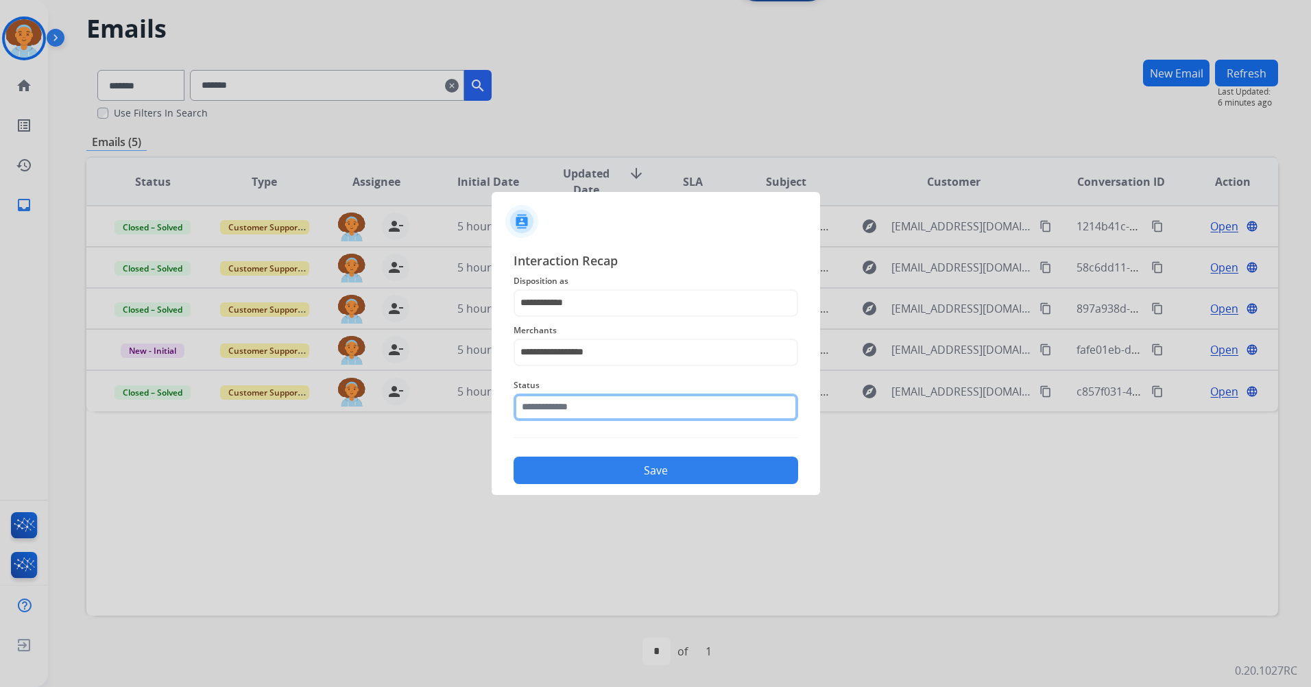
click at [623, 403] on input "text" at bounding box center [656, 407] width 285 height 27
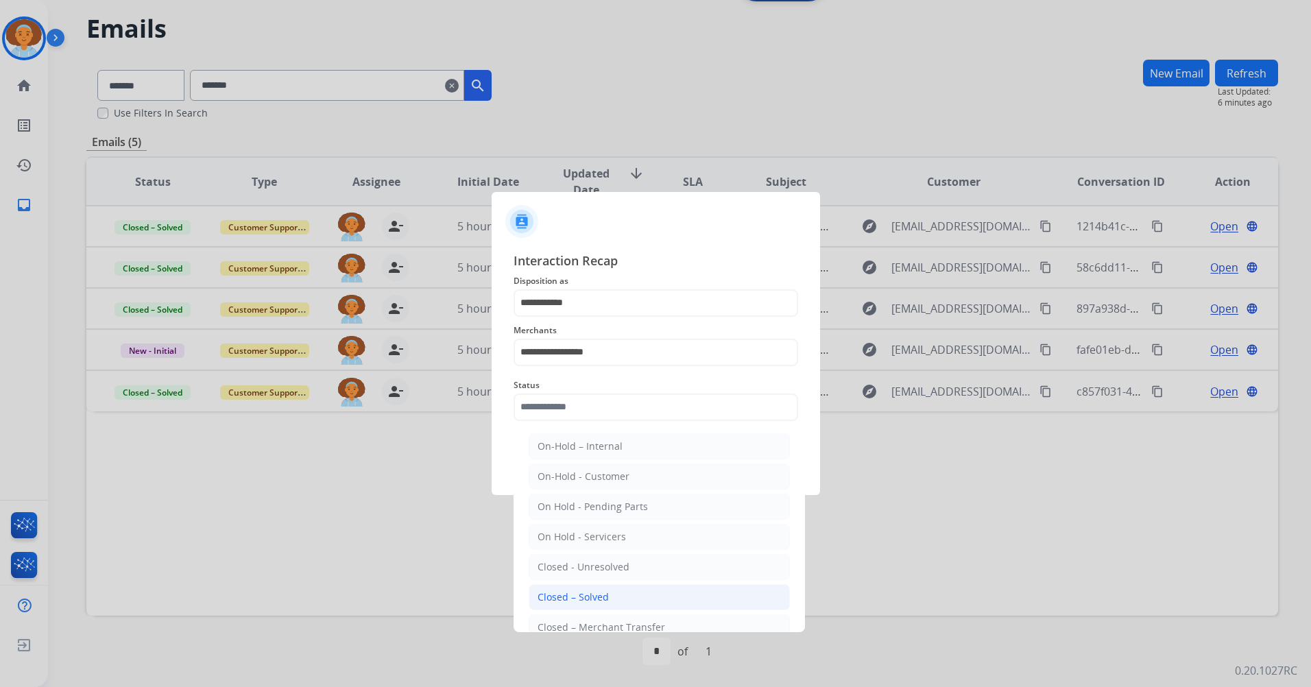
click at [654, 547] on li "Closed – Solved" at bounding box center [659, 597] width 261 height 26
type input "**********"
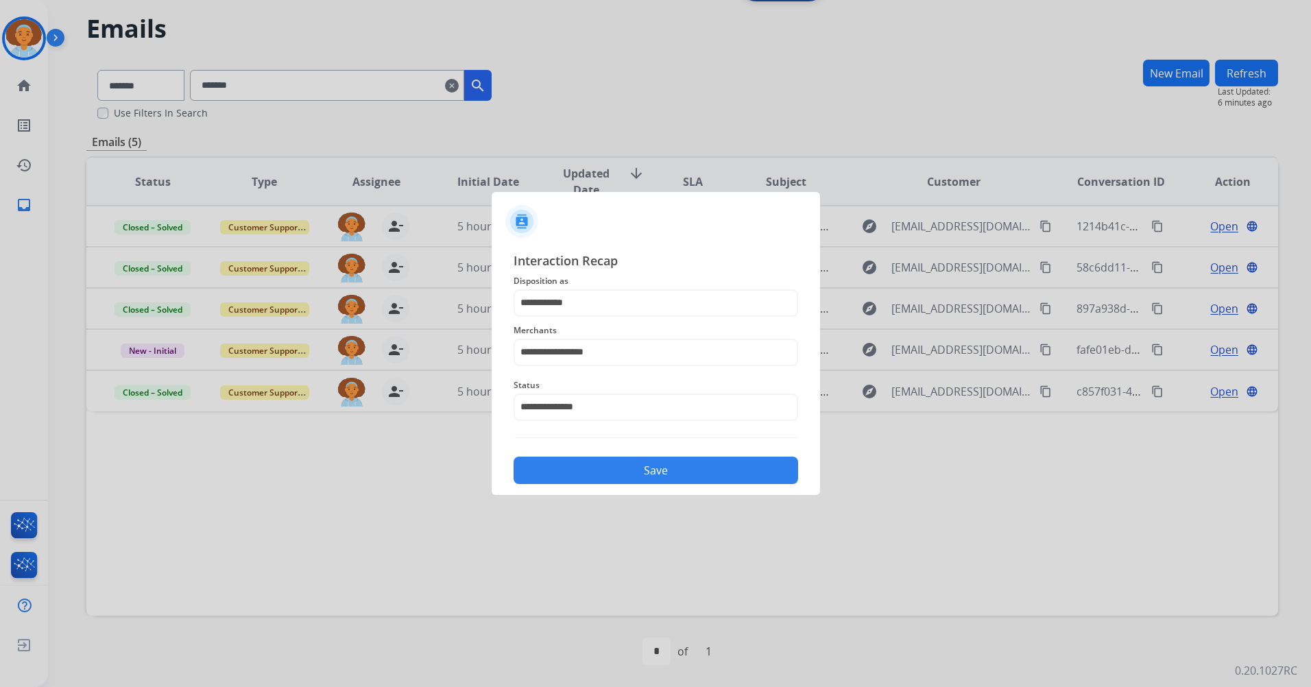
click at [639, 477] on button "Save" at bounding box center [656, 470] width 285 height 27
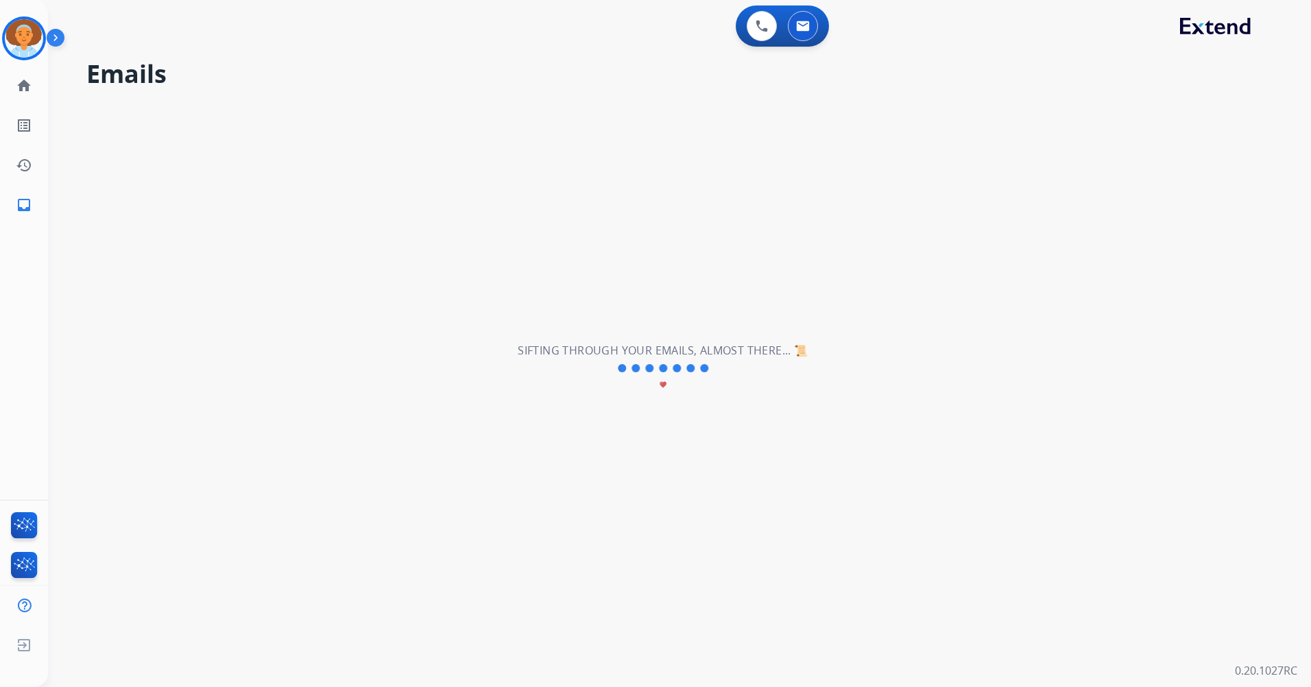
scroll to position [0, 0]
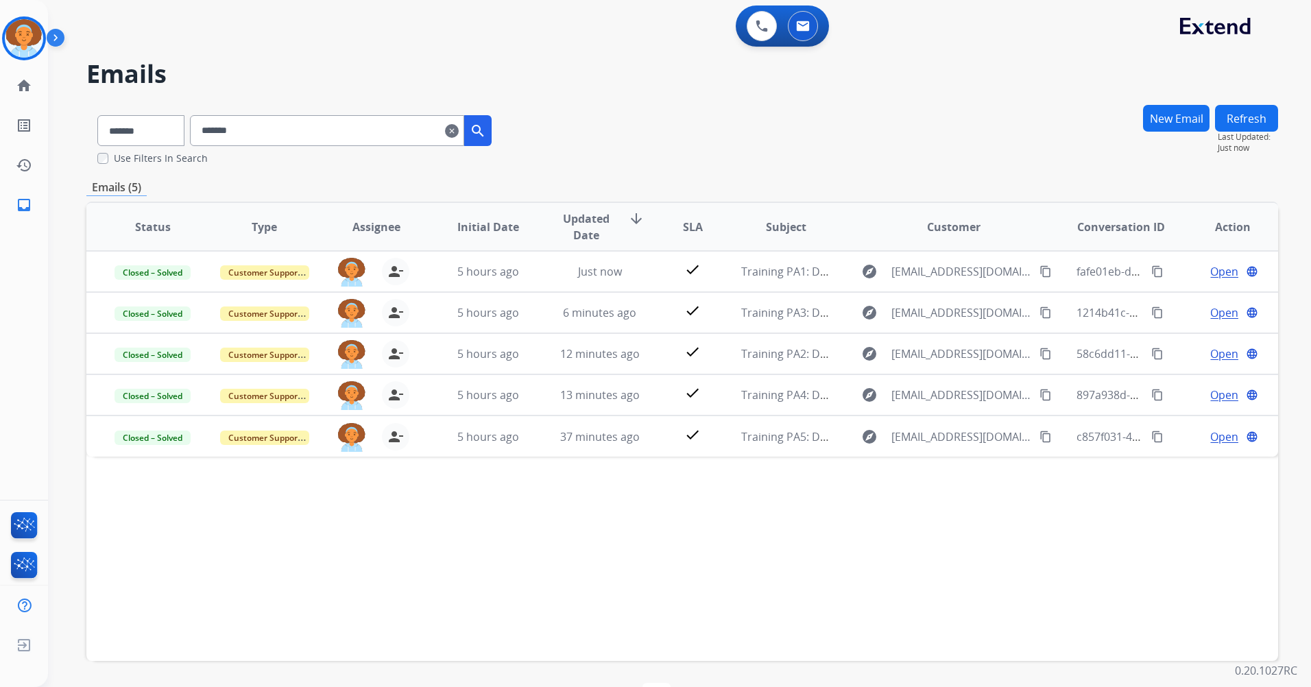
click at [949, 124] on button "New Email" at bounding box center [1176, 118] width 67 height 27
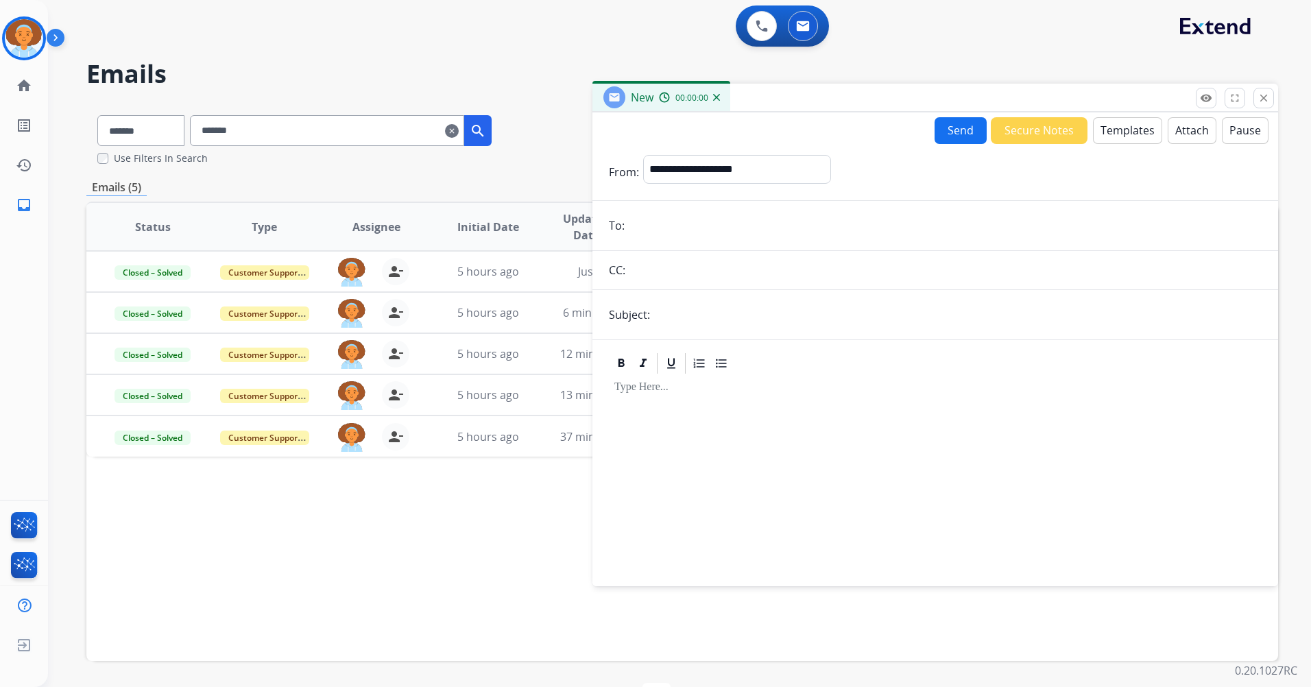
click at [949, 138] on button "Templates" at bounding box center [1127, 130] width 69 height 27
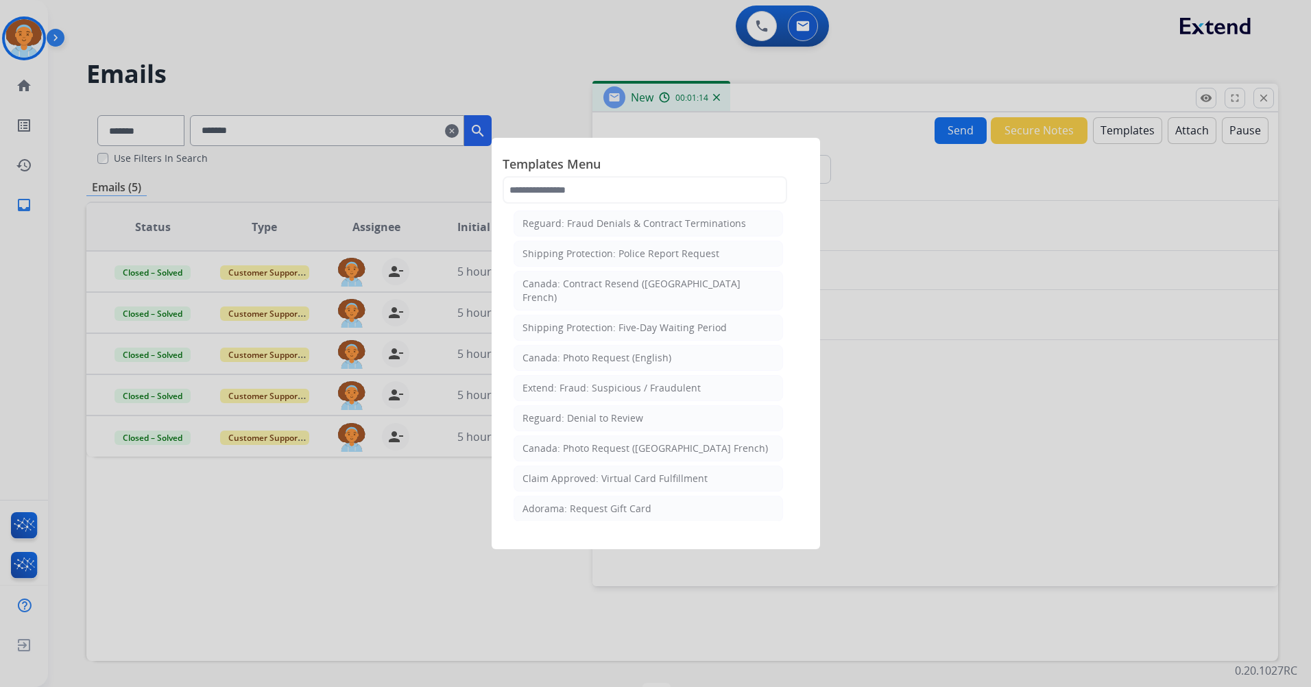
scroll to position [1505, 0]
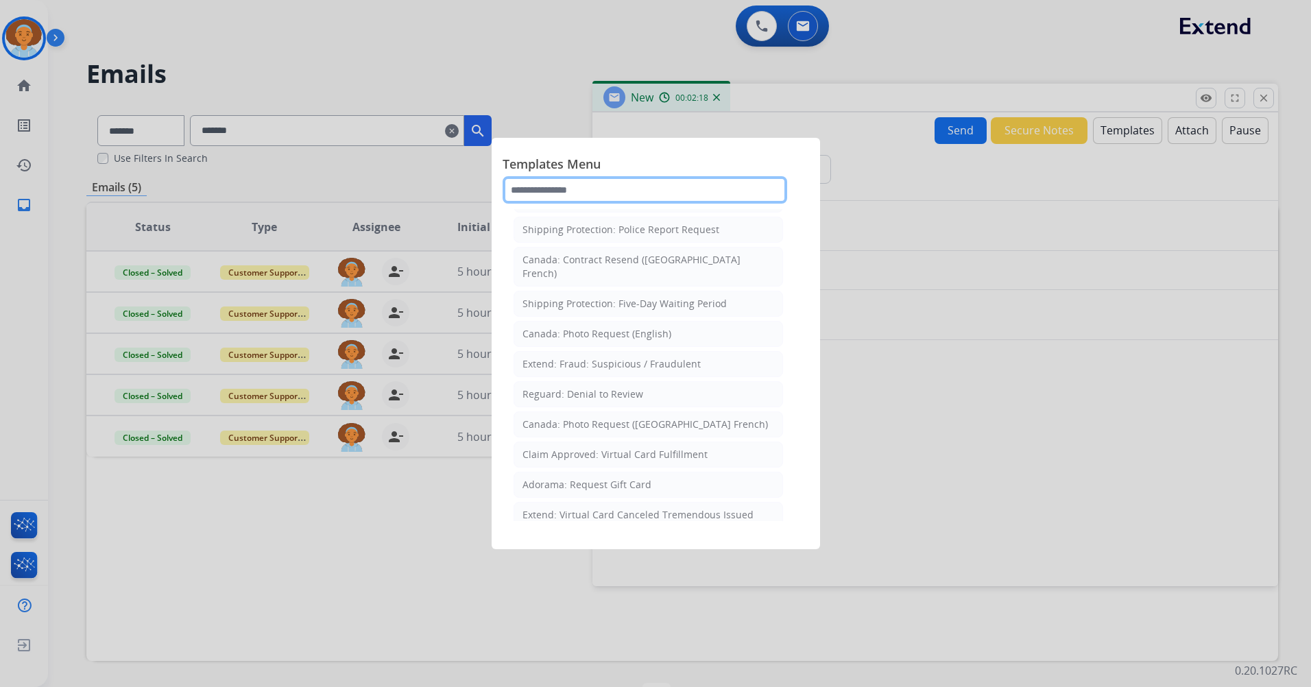
click at [643, 188] on input "text" at bounding box center [645, 189] width 285 height 27
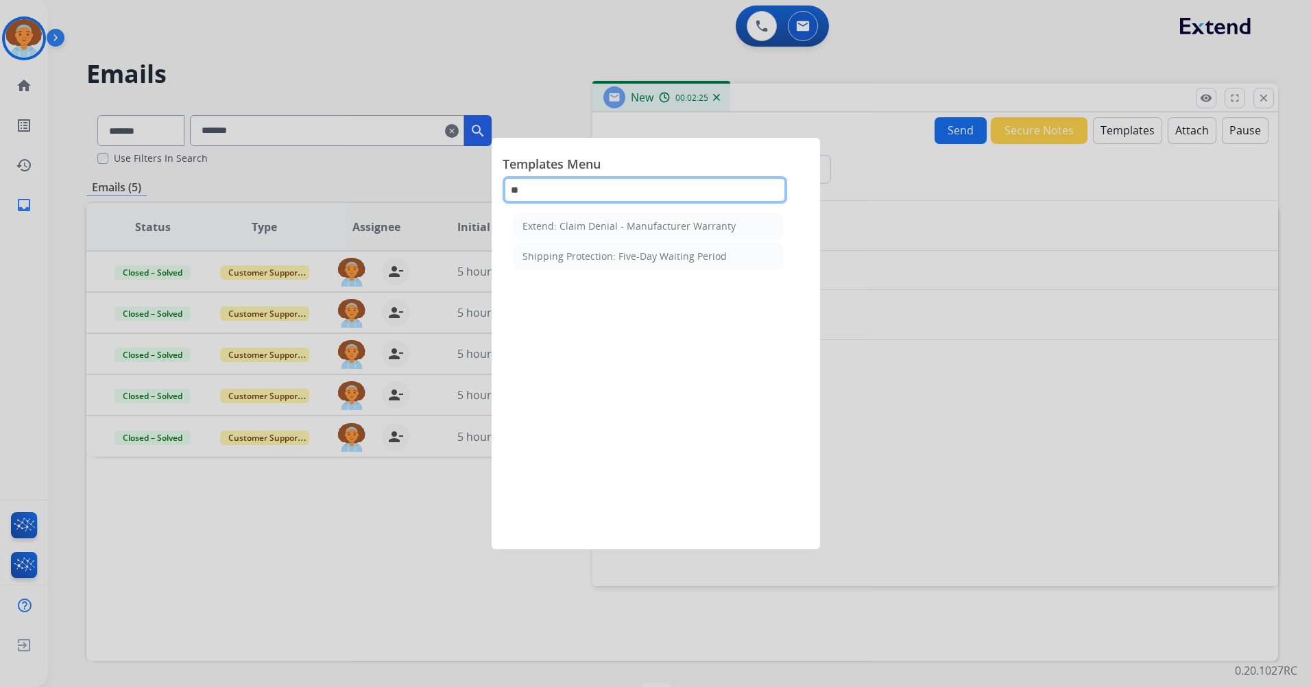
scroll to position [0, 0]
type input "*"
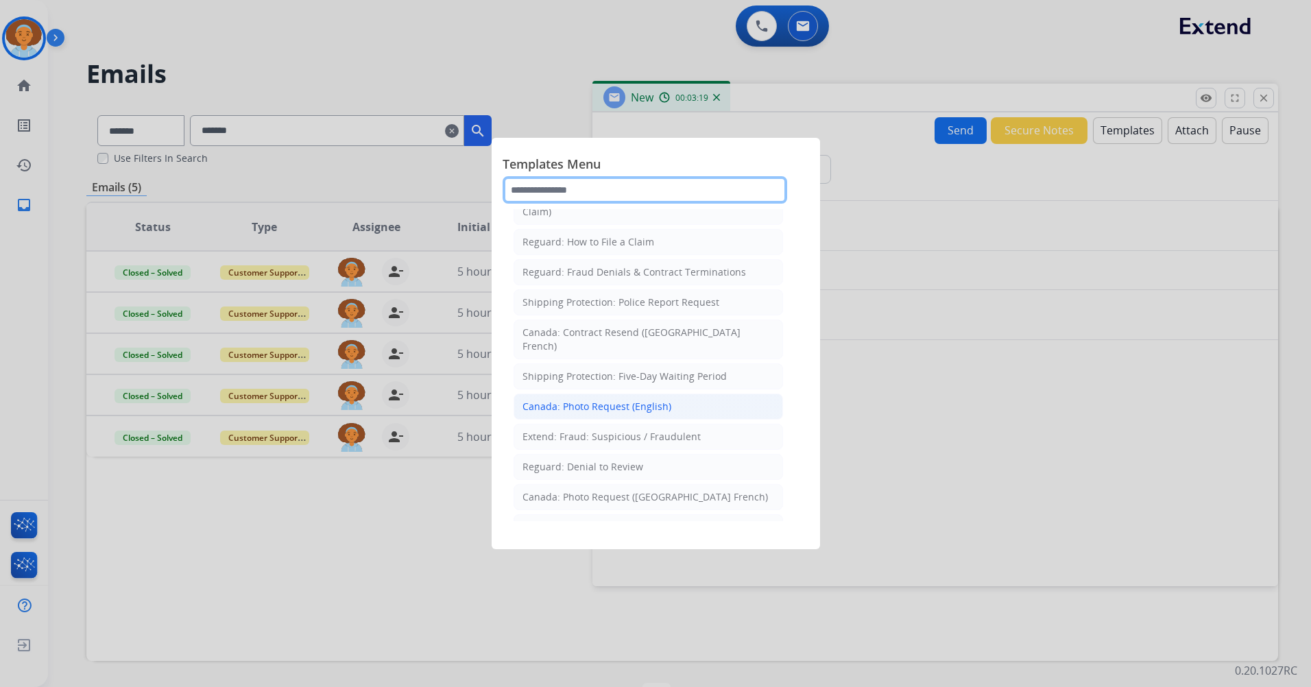
scroll to position [1440, 0]
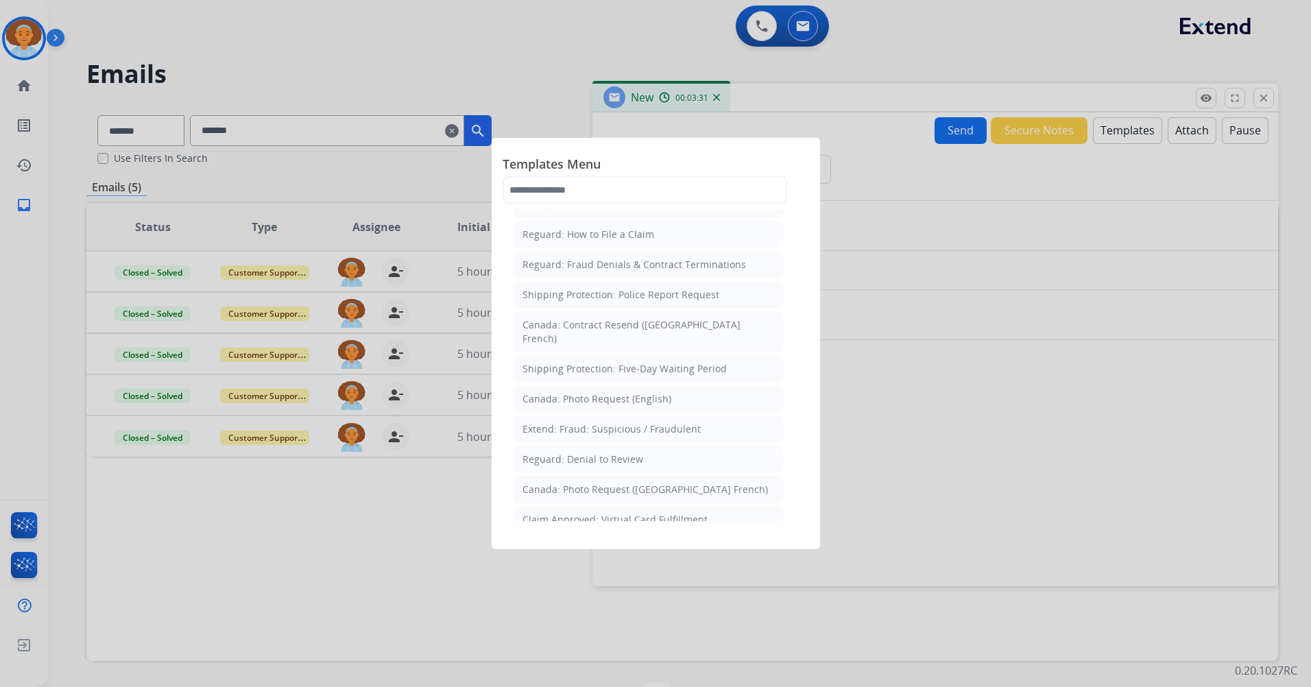
click at [918, 236] on div at bounding box center [655, 343] width 1311 height 687
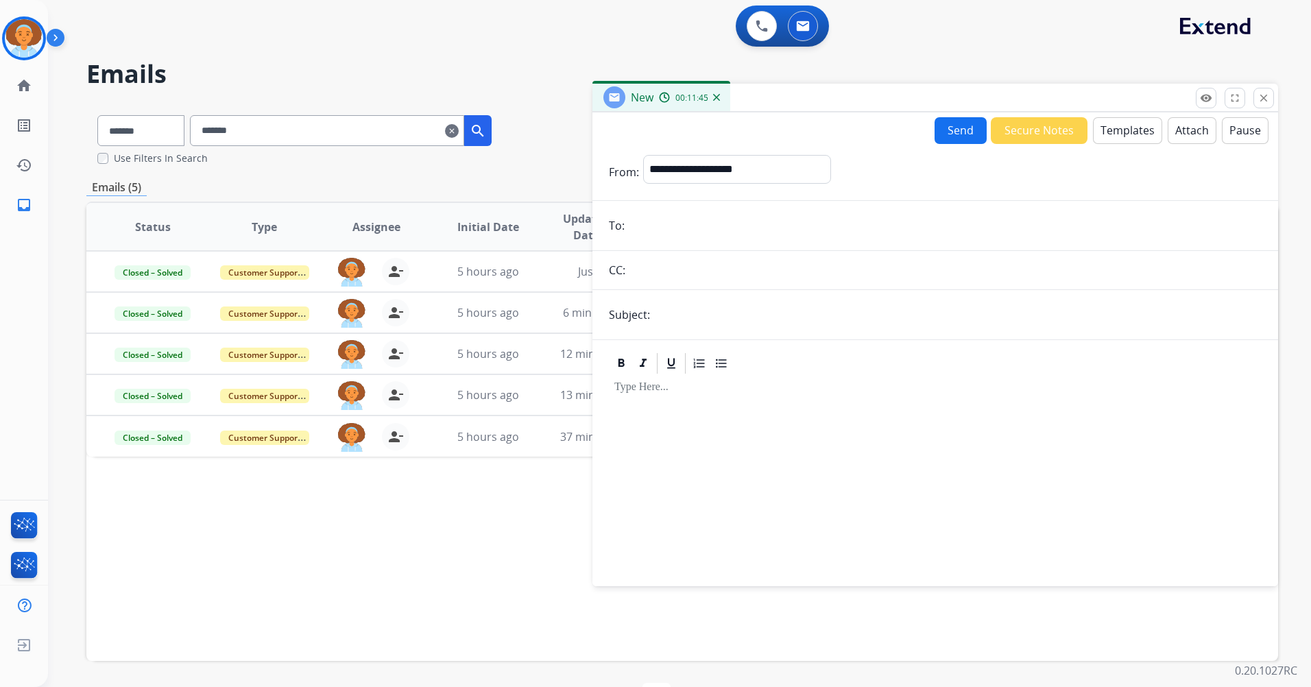
click at [949, 100] on button "close Close" at bounding box center [1264, 98] width 21 height 21
